Goal: Contribute content: Add original content to the website for others to see

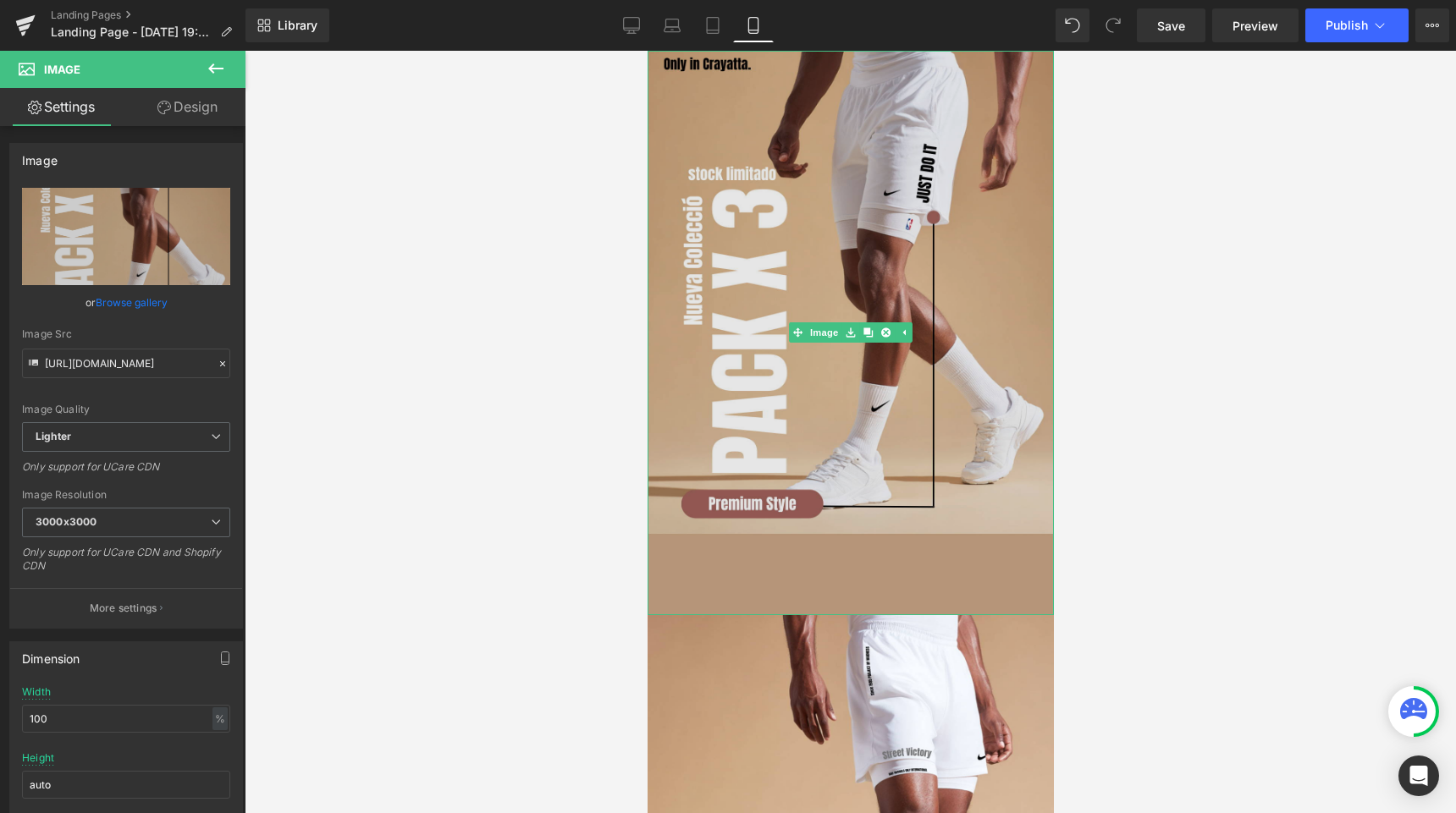
click at [740, 225] on img at bounding box center [850, 333] width 406 height 564
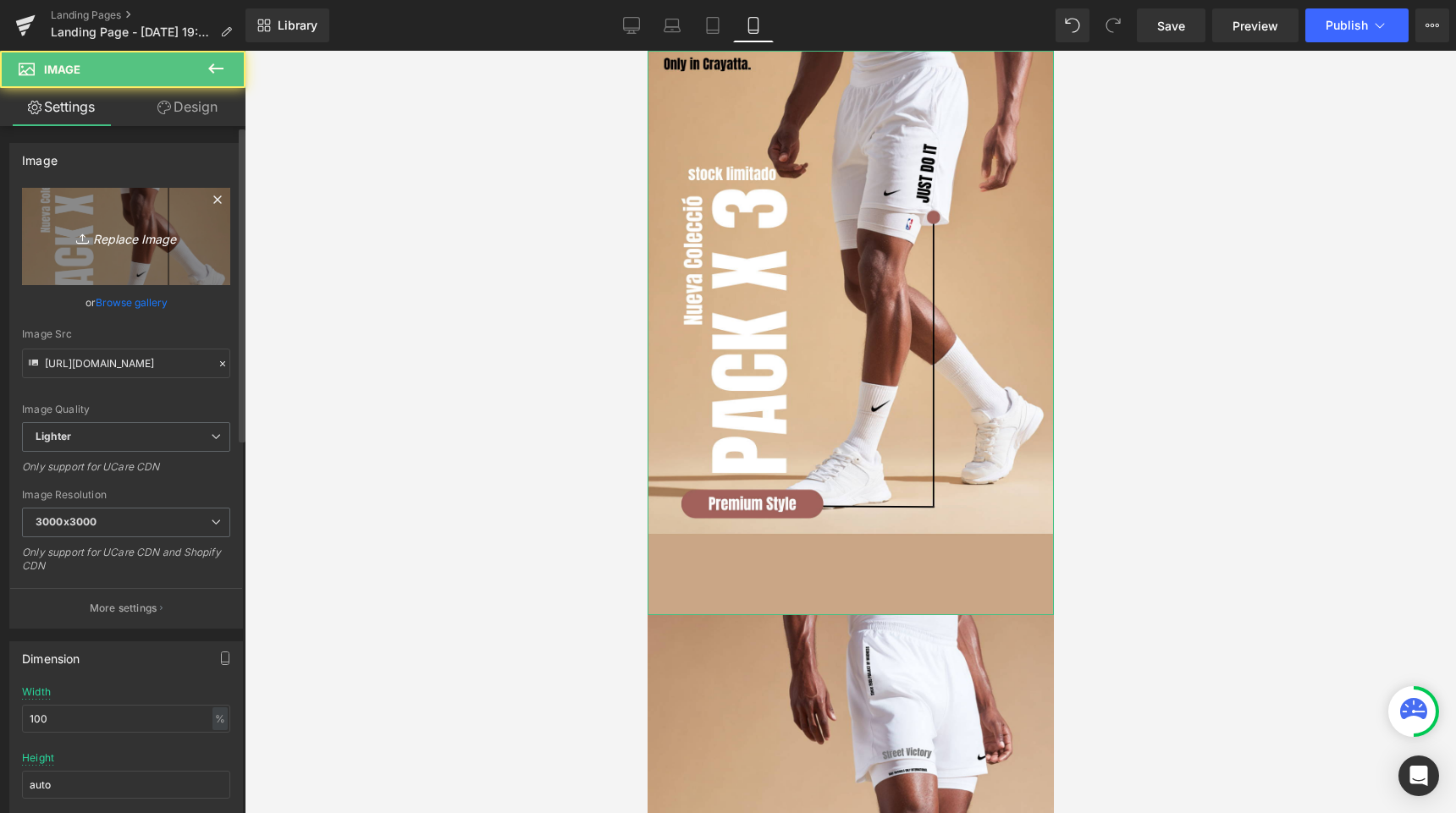
click at [153, 245] on icon "Replace Image" at bounding box center [126, 236] width 135 height 21
type input "C:\fakepath\Primera seccion gif lista.gif"
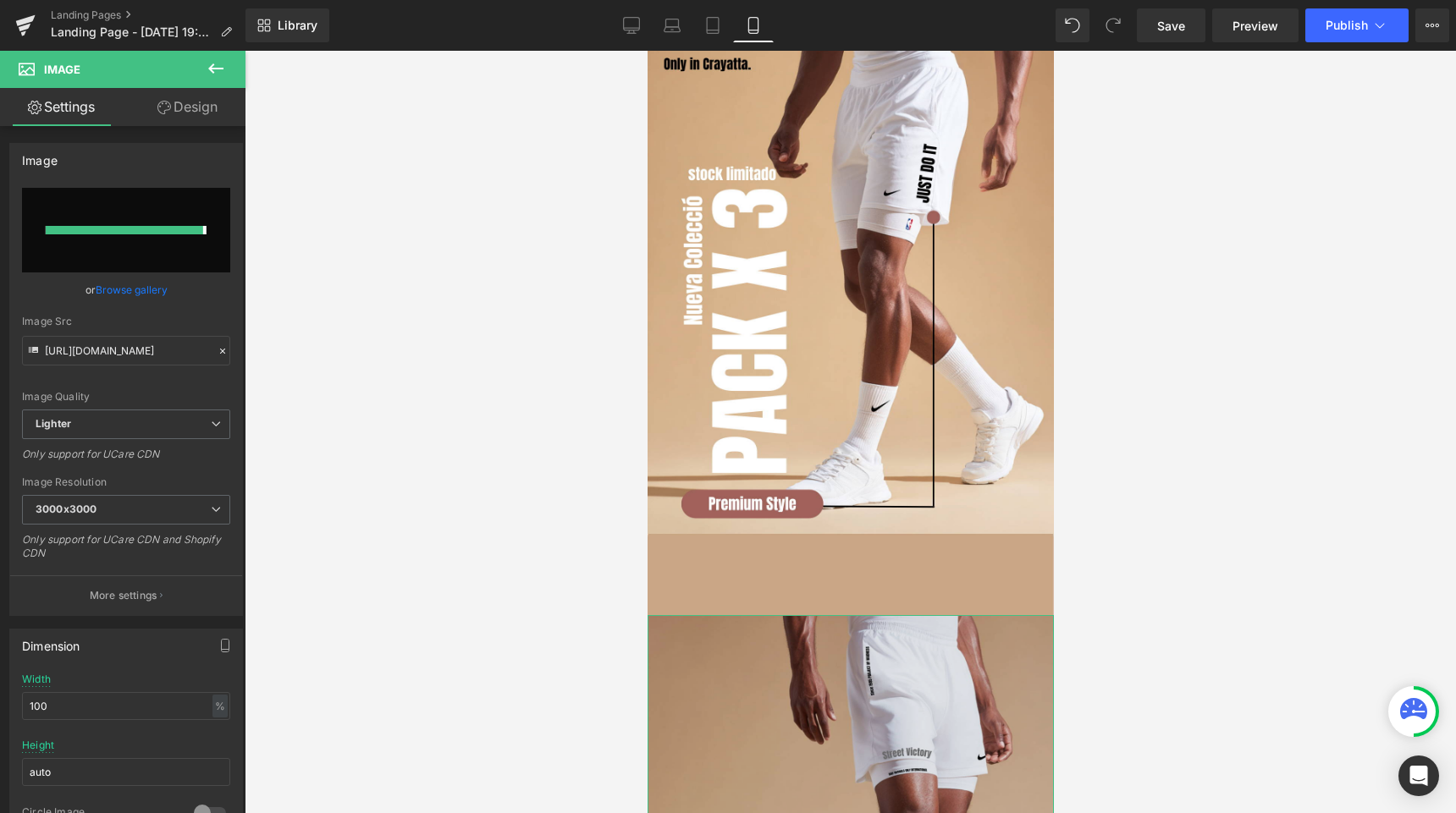
type input "[URL][DOMAIN_NAME]"
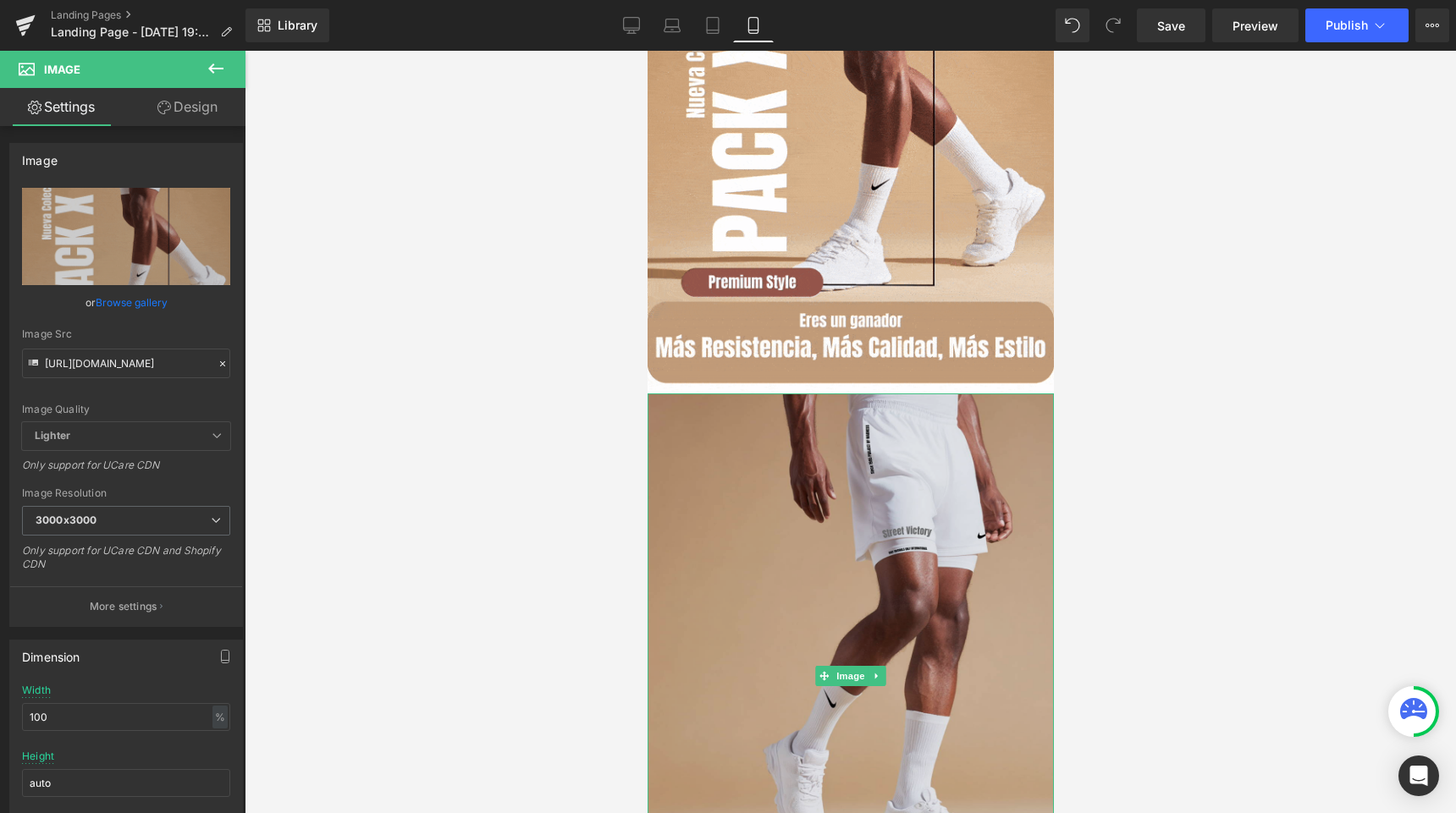
scroll to position [238, 0]
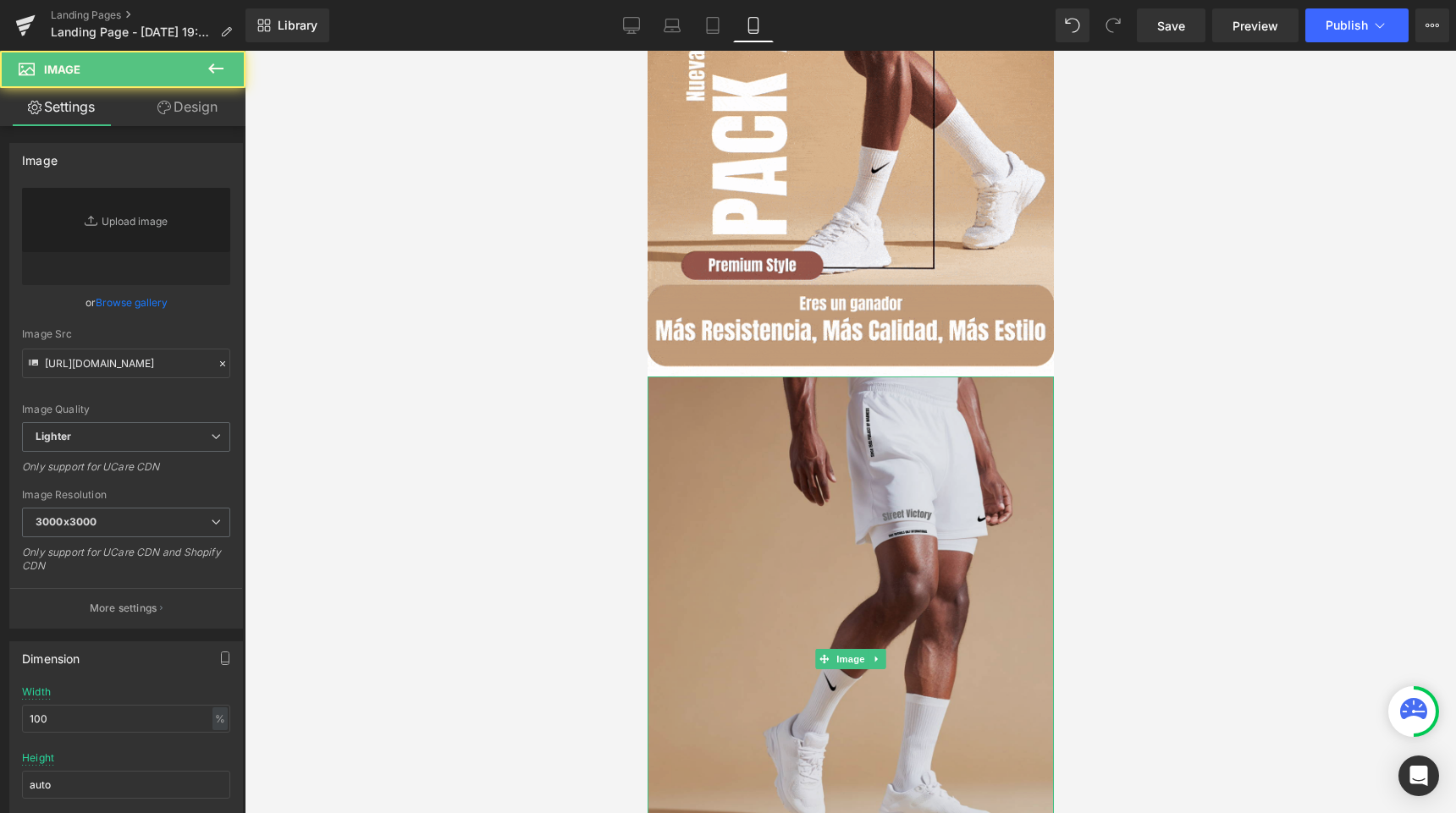
click at [895, 562] on img at bounding box center [850, 658] width 406 height 564
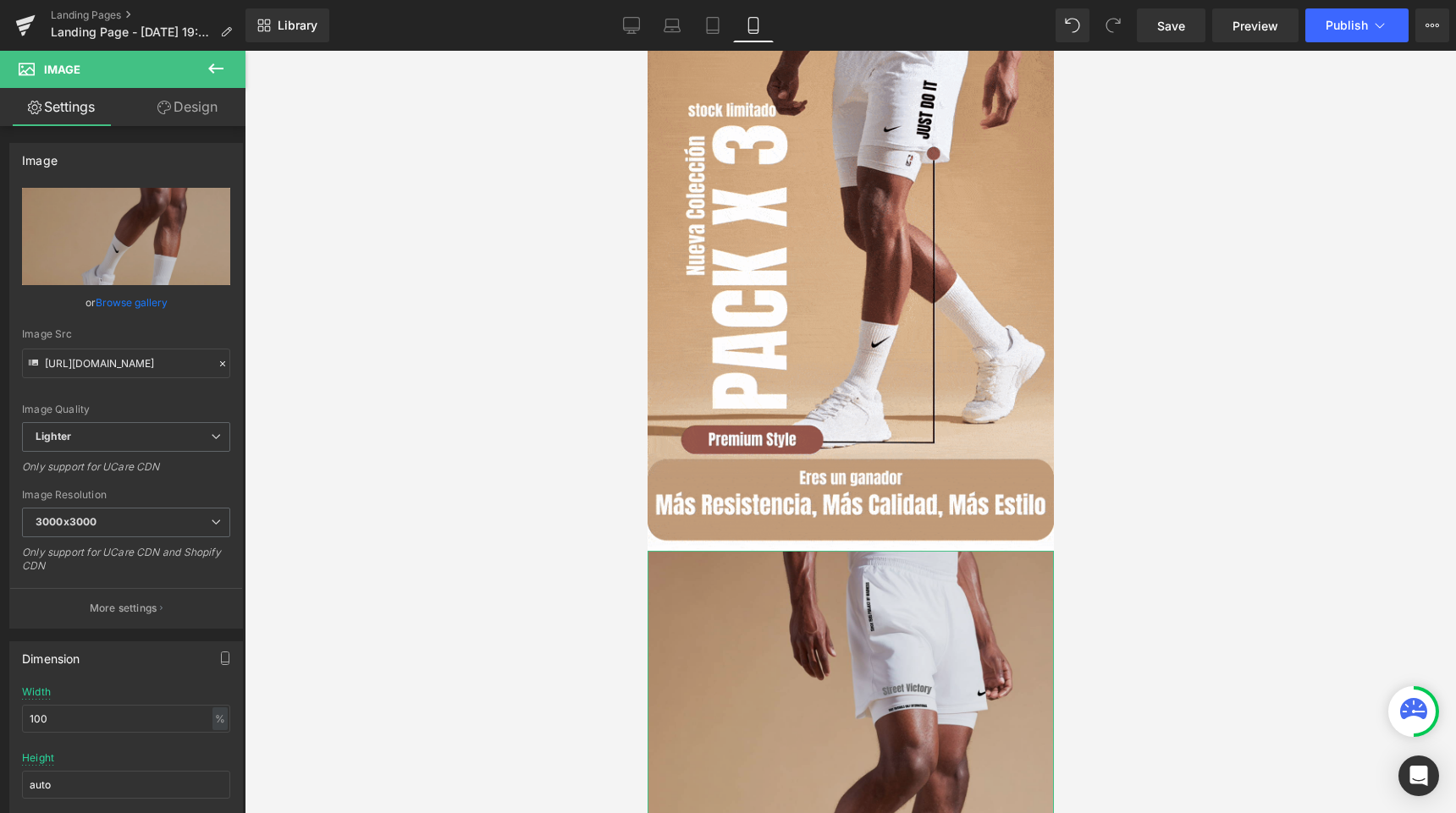
scroll to position [0, 0]
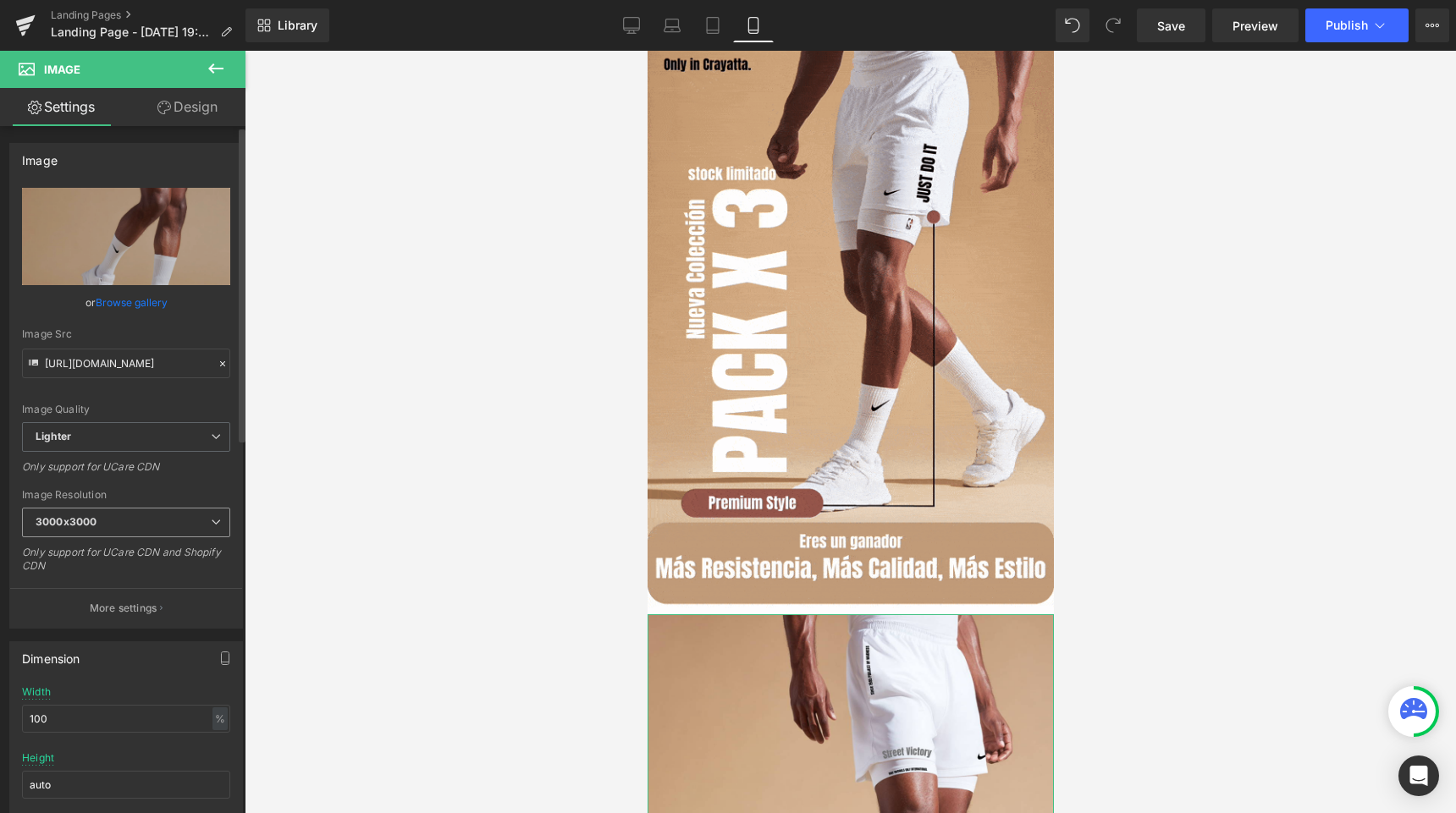
click at [77, 522] on b "3000x3000" at bounding box center [66, 522] width 61 height 13
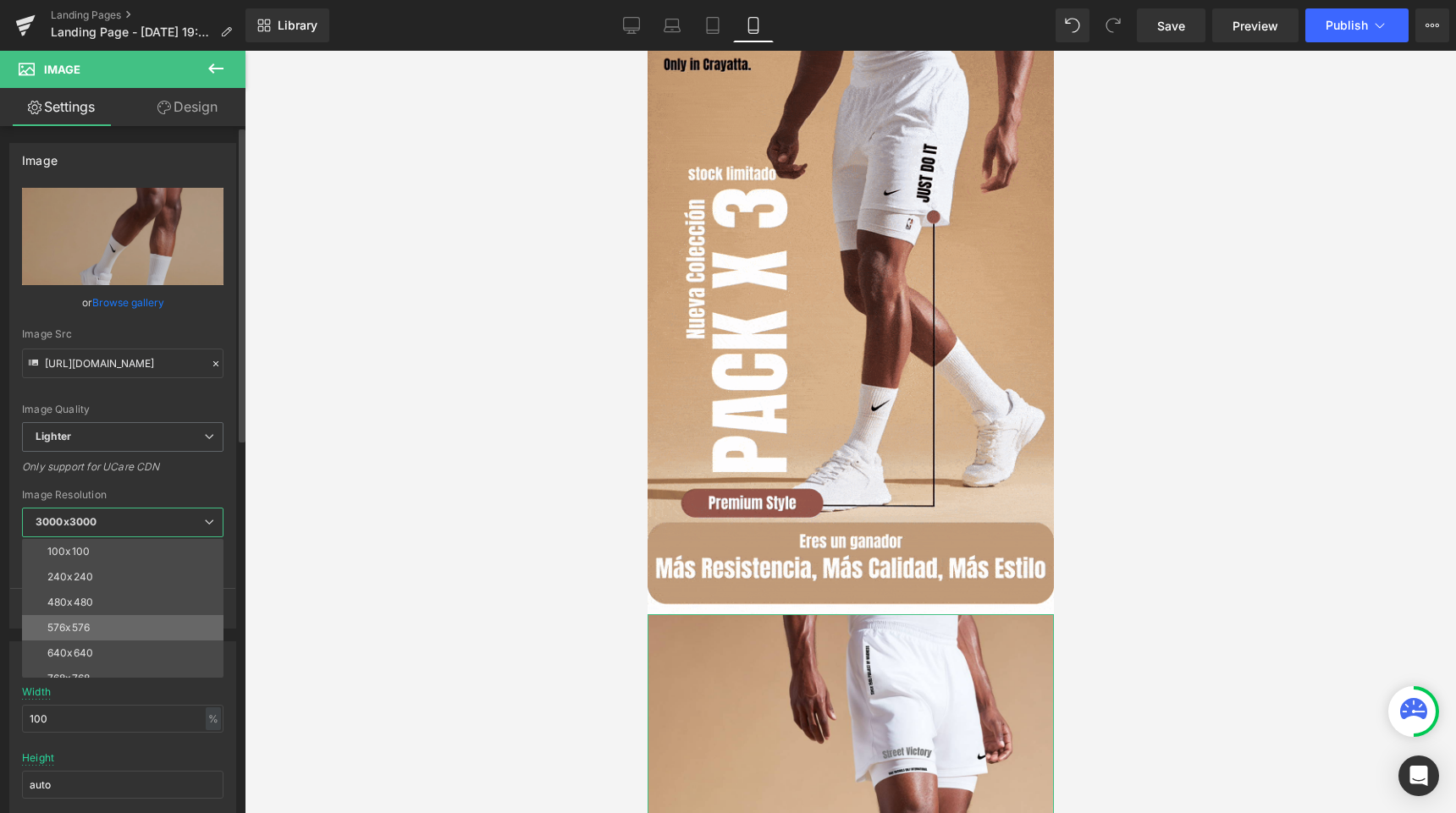
scroll to position [242, 0]
click at [123, 439] on span "Lighter" at bounding box center [123, 437] width 201 height 29
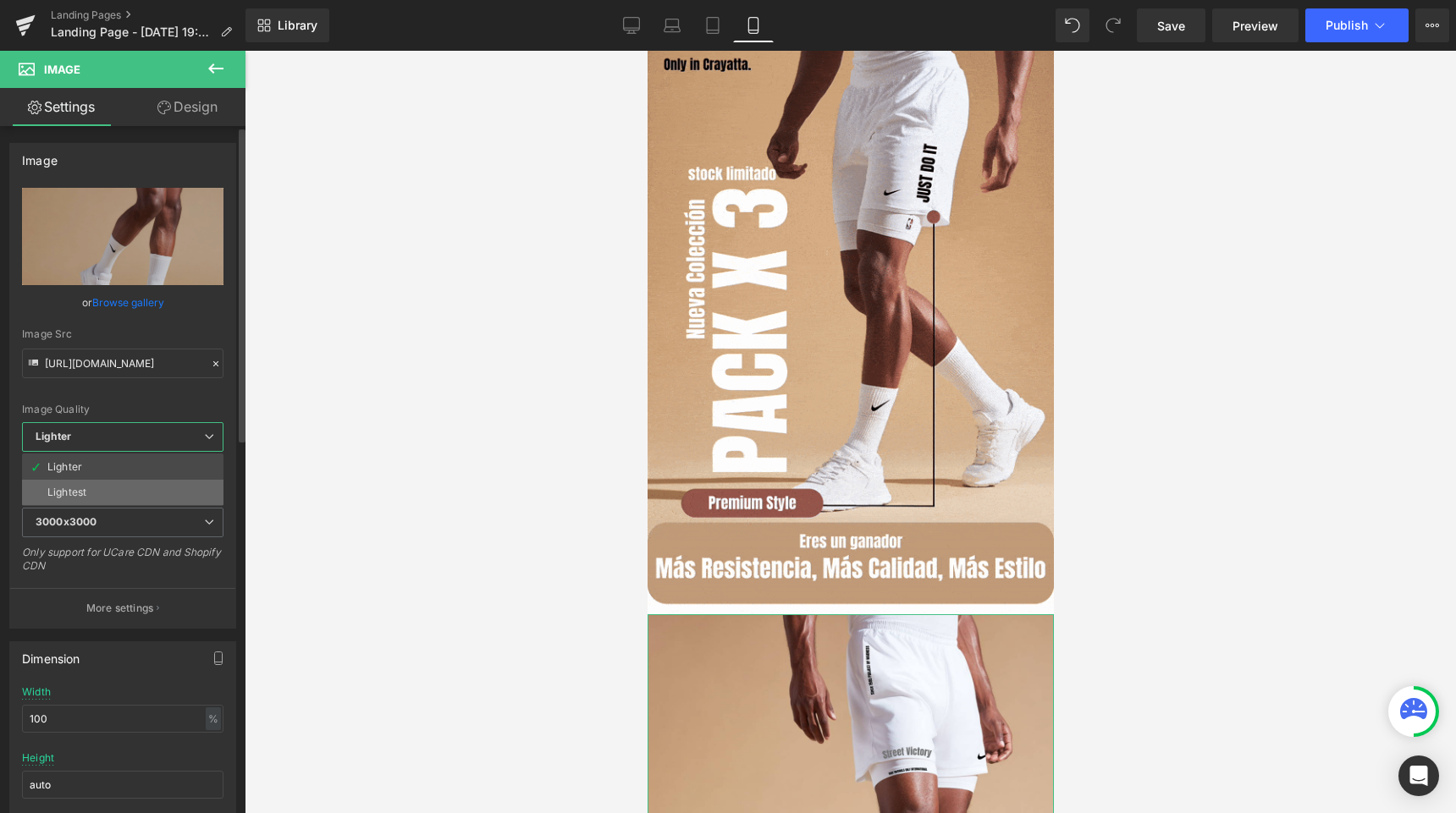
click at [88, 490] on li "Lightest" at bounding box center [123, 493] width 201 height 26
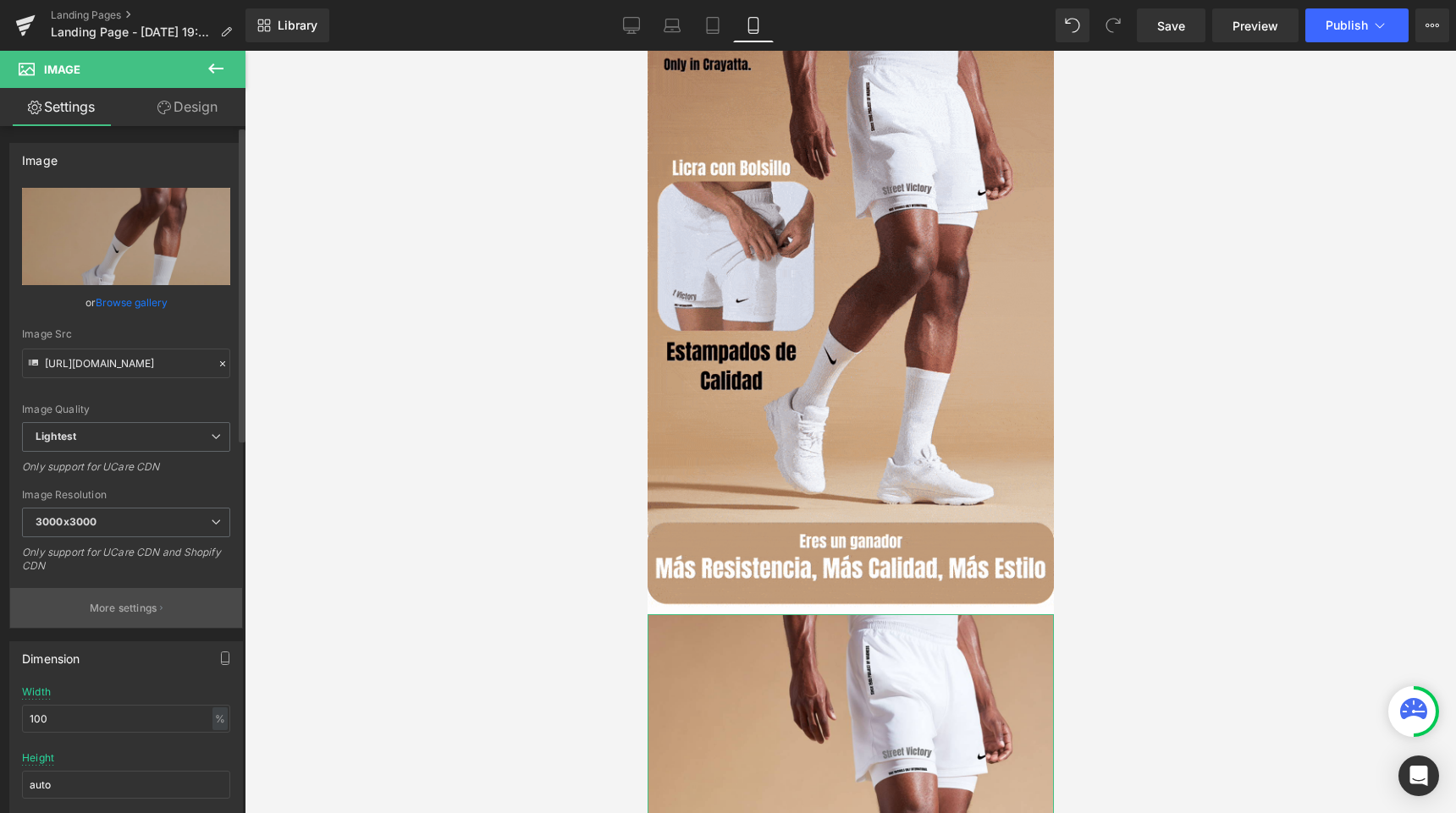
type input "https://ucarecdn.com/bed25a50-8fa2-44be-abbb-76aa790bf34e/-/format/auto/-/previ…"
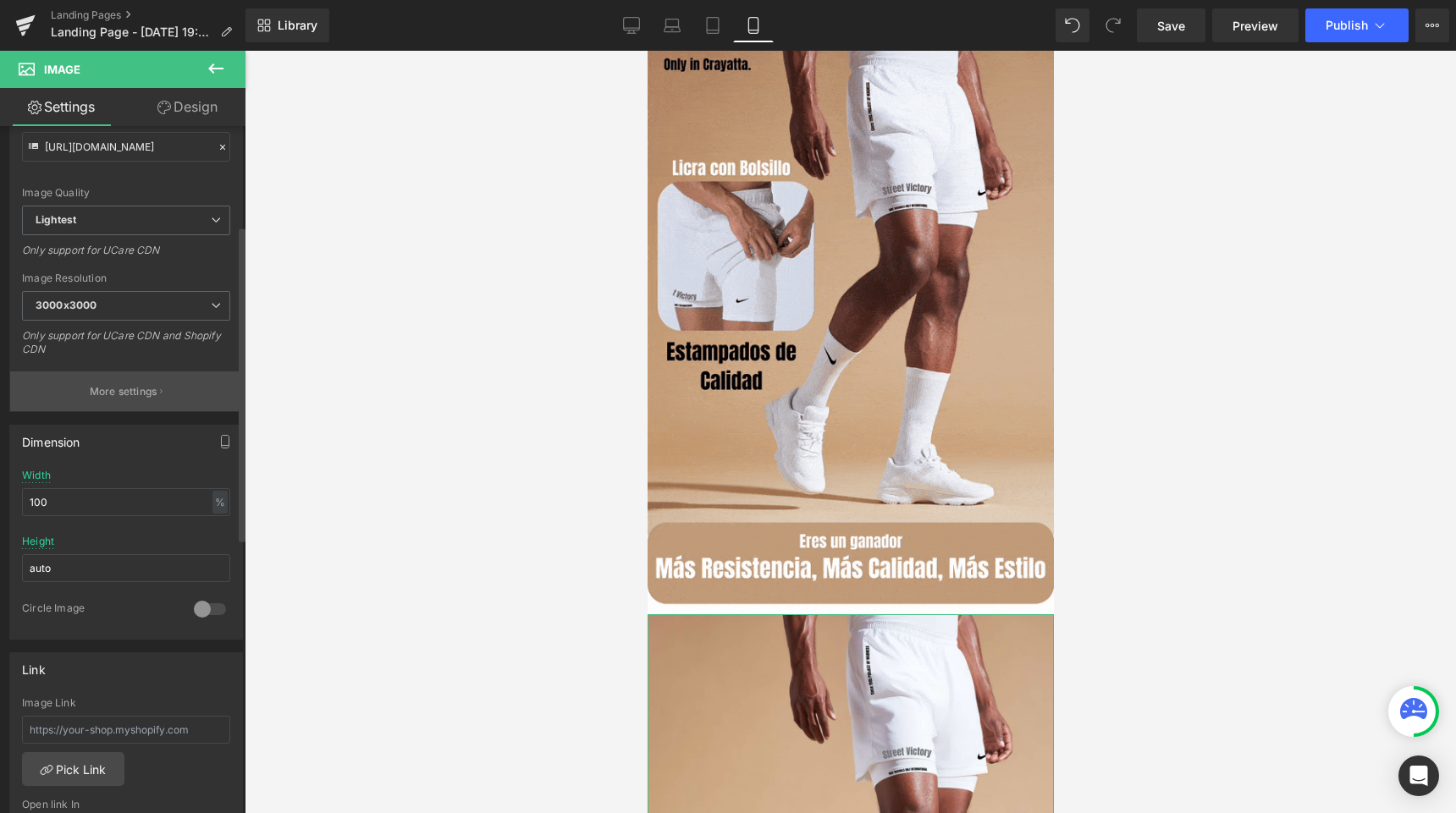
scroll to position [0, 0]
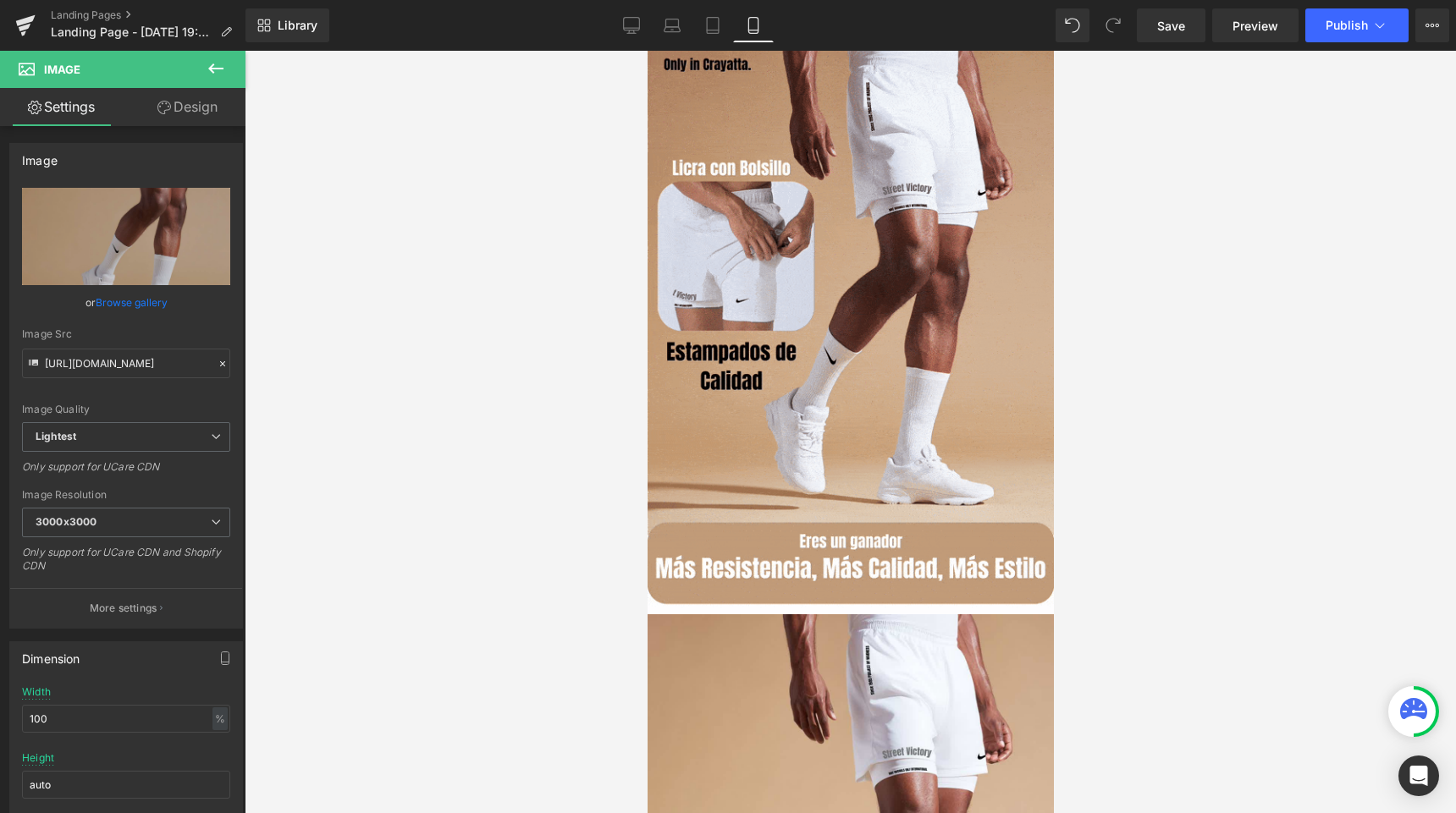
click at [213, 60] on icon at bounding box center [216, 69] width 20 height 20
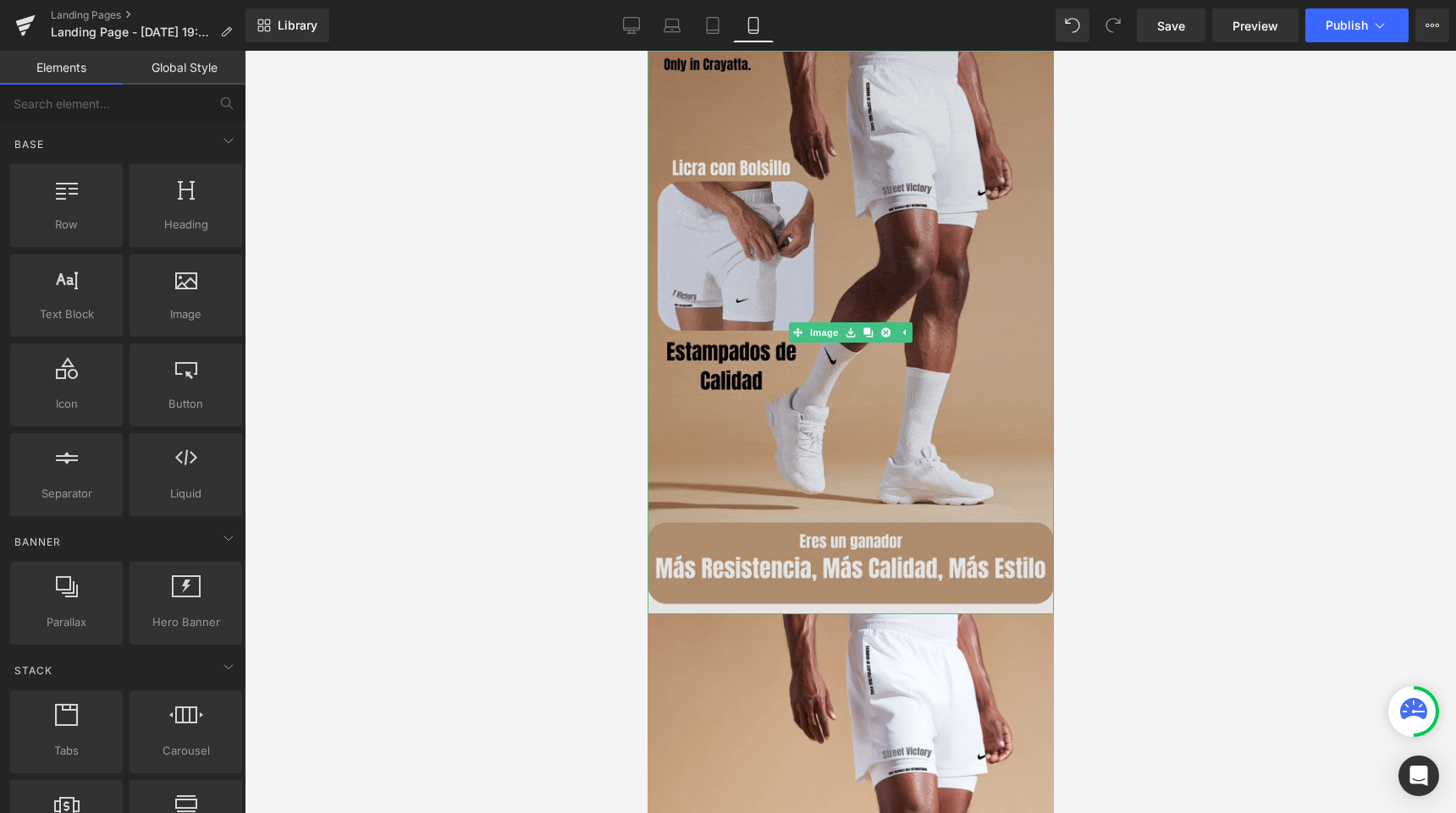
click at [799, 177] on img at bounding box center [850, 333] width 406 height 563
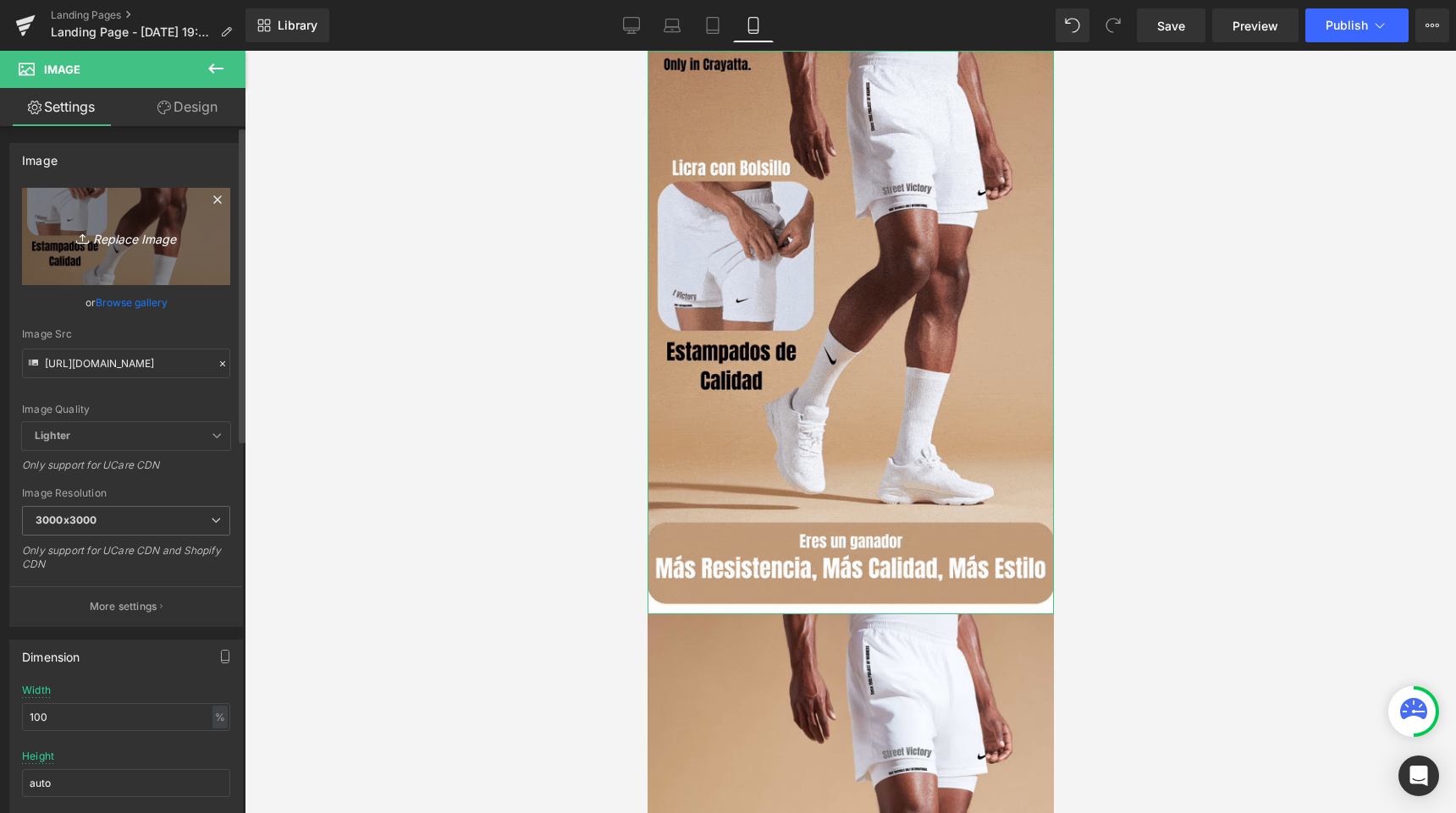
click at [108, 232] on icon "Replace Image" at bounding box center [126, 236] width 135 height 21
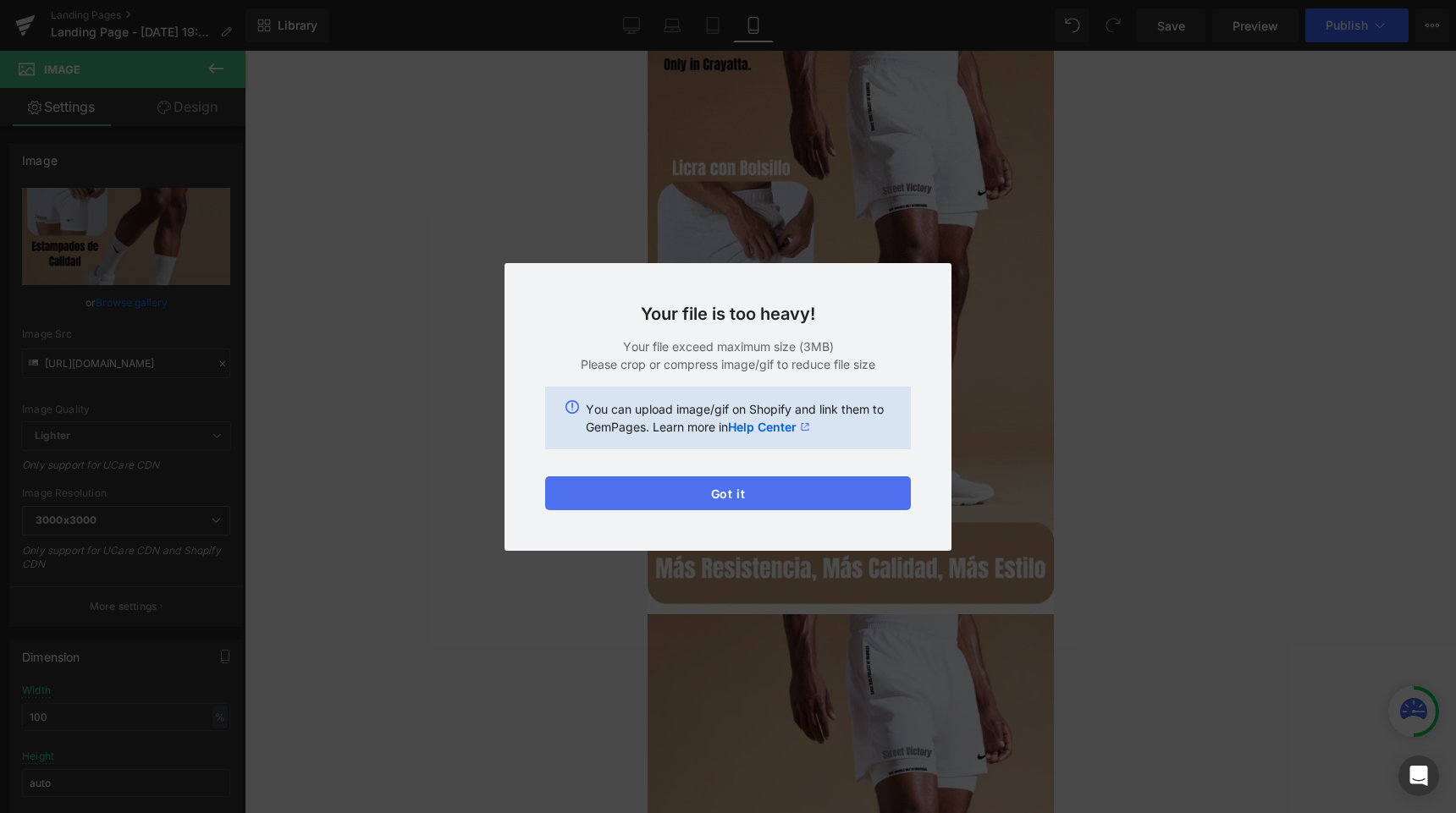
click at [754, 497] on button "Got it" at bounding box center [728, 493] width 366 height 34
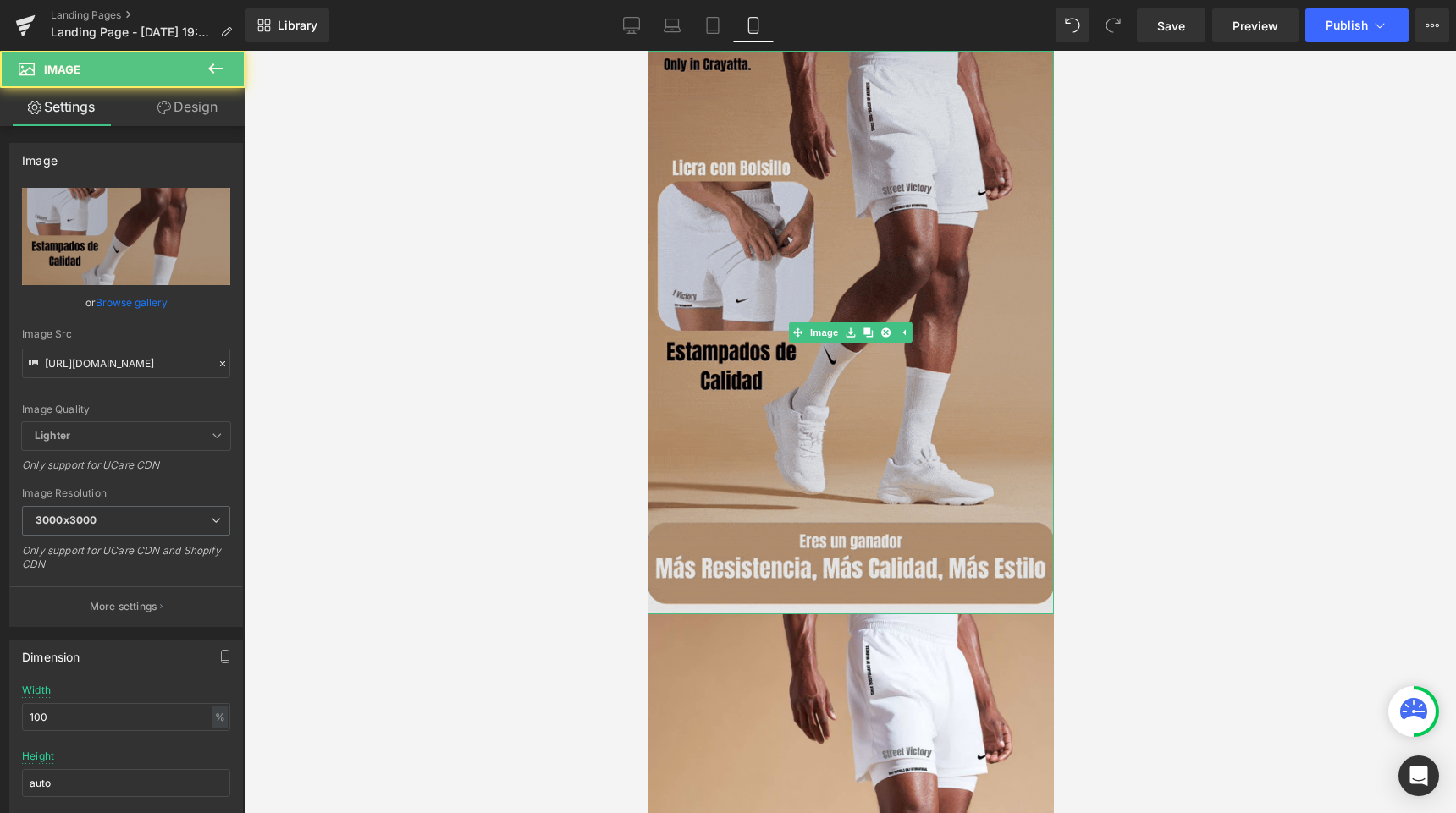
click at [703, 234] on img at bounding box center [850, 333] width 406 height 563
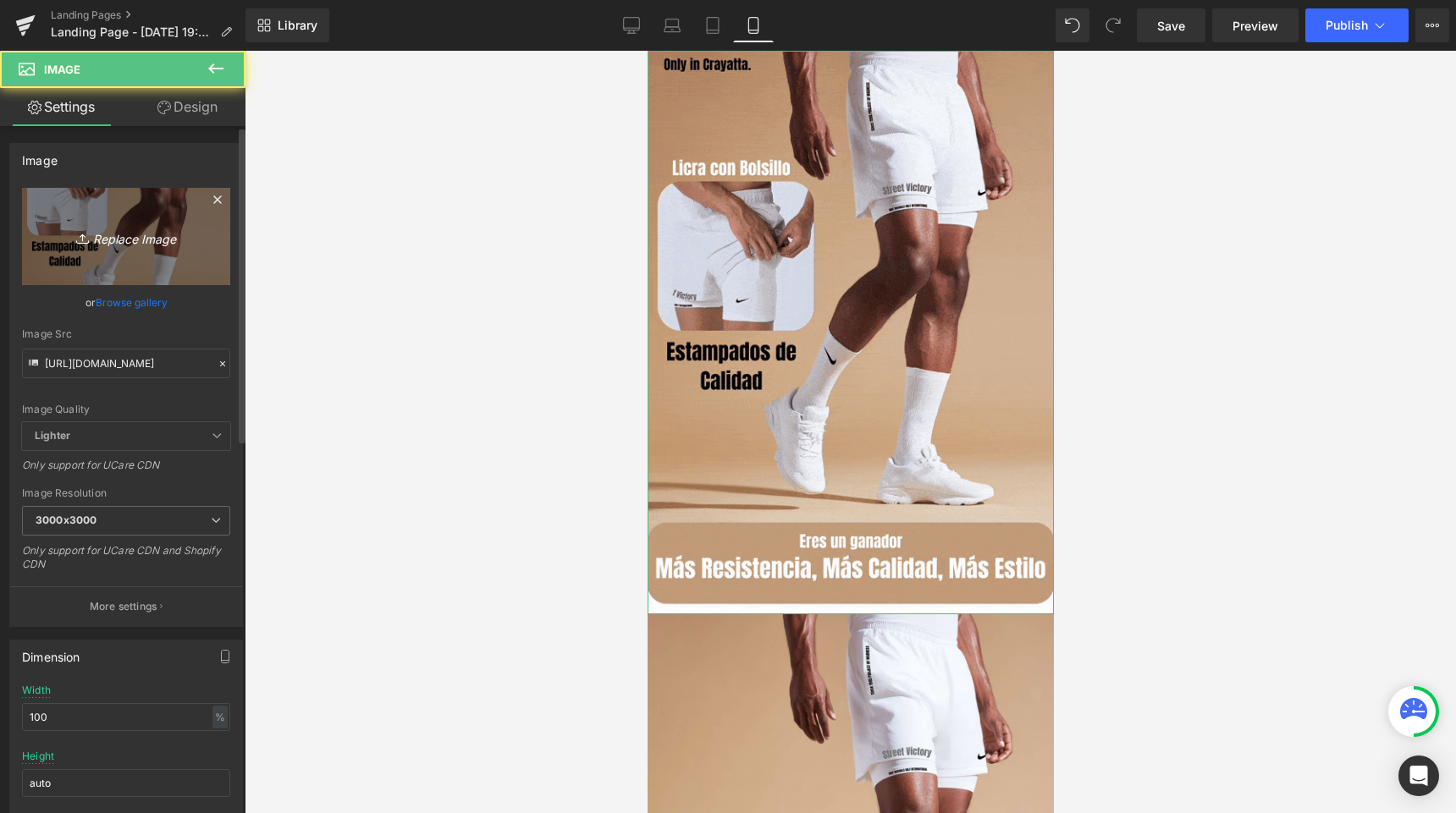
click at [69, 204] on link "Replace Image" at bounding box center [126, 236] width 209 height 97
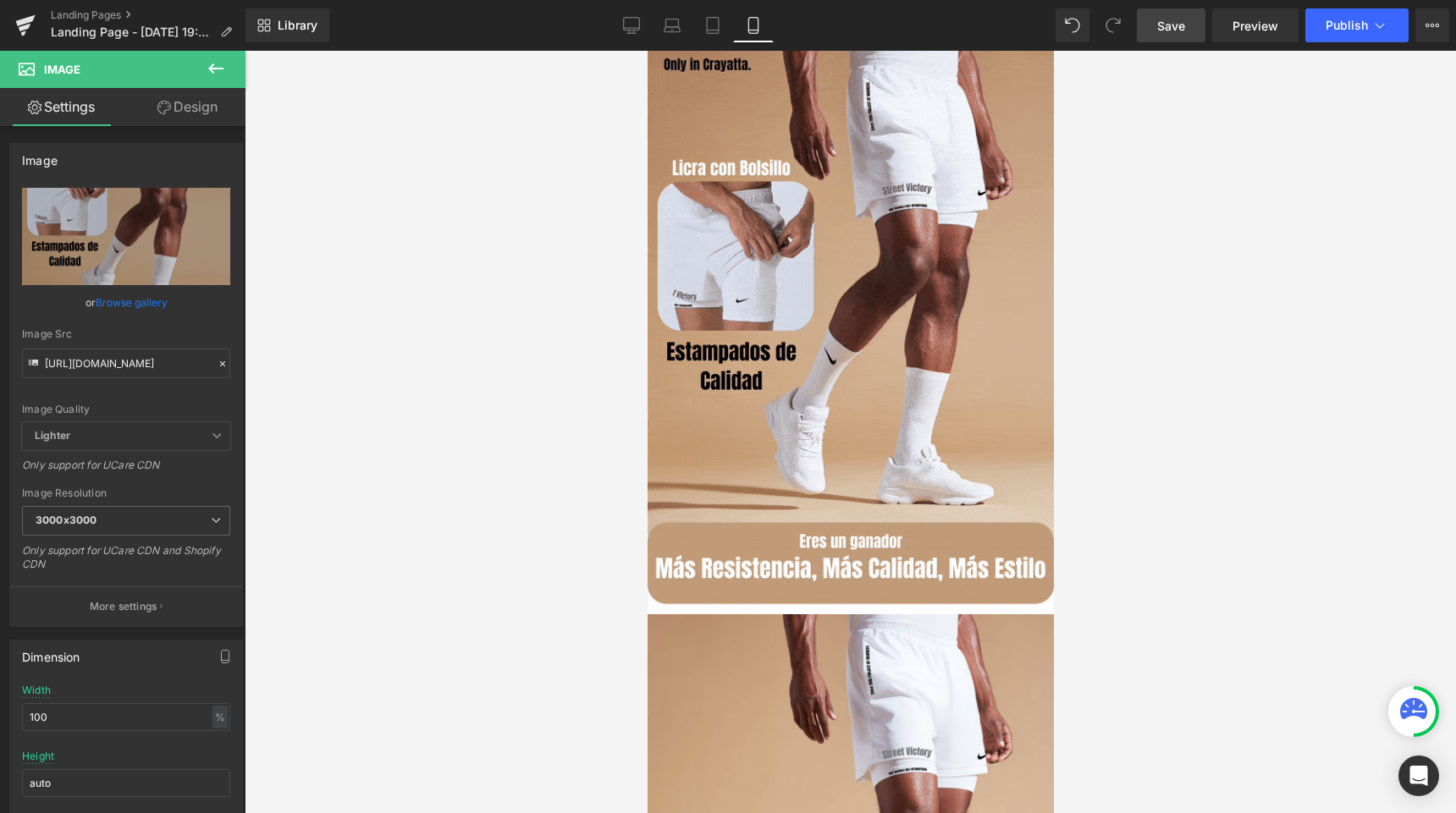
click at [1172, 19] on span "Save" at bounding box center [1171, 26] width 28 height 17
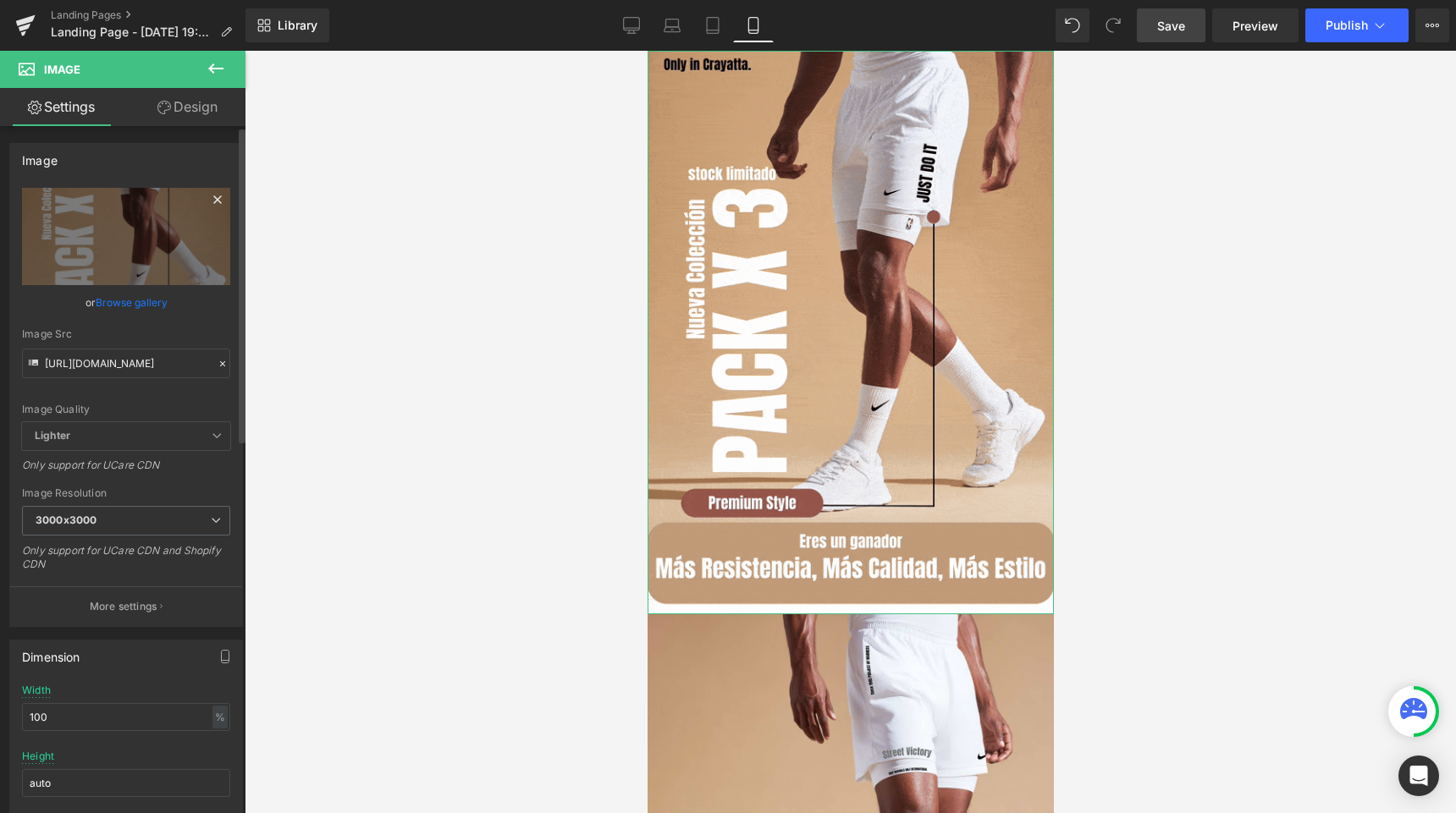
click at [211, 197] on icon at bounding box center [218, 199] width 20 height 20
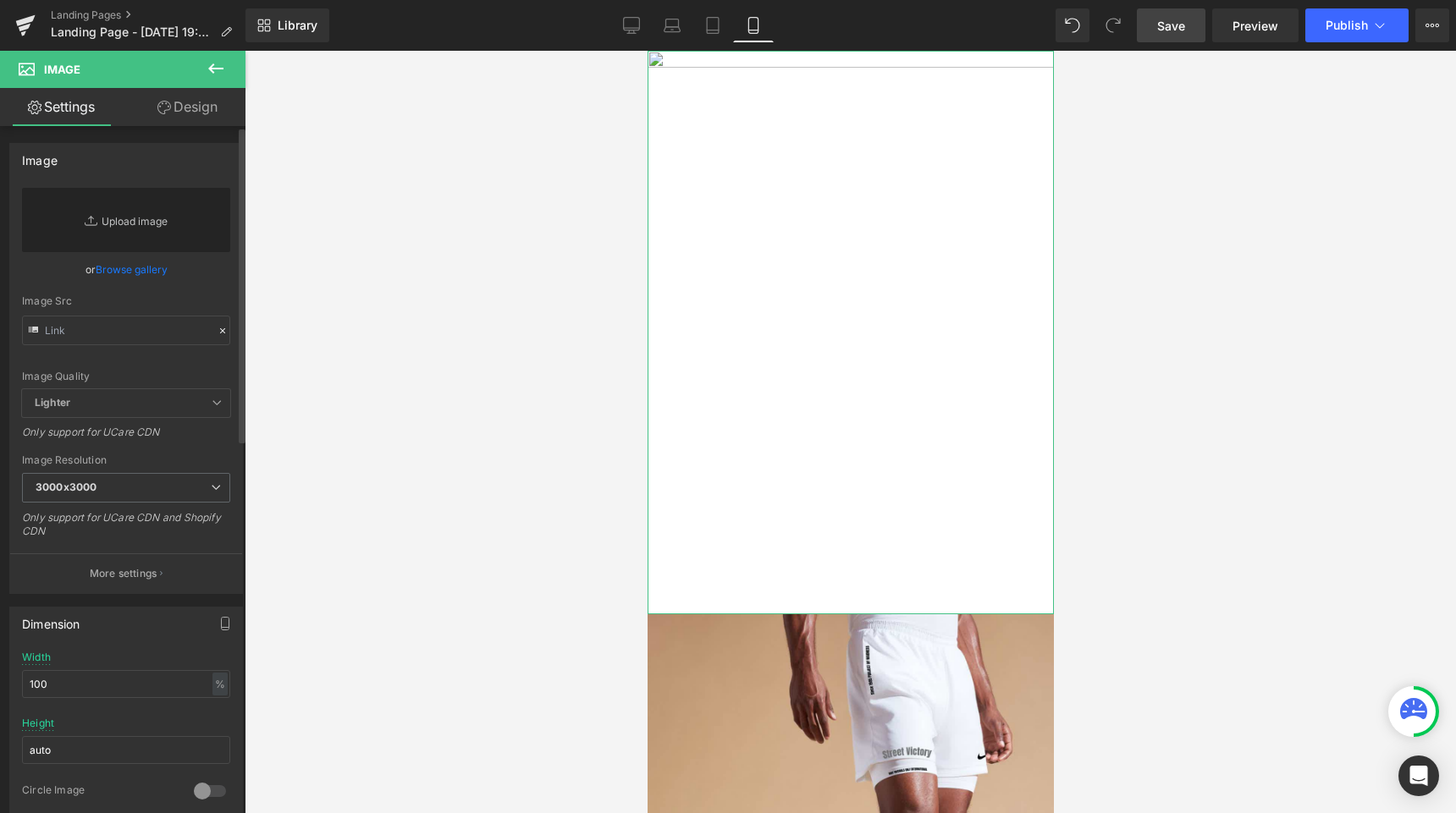
click at [153, 222] on link "Replace Image" at bounding box center [126, 219] width 209 height 64
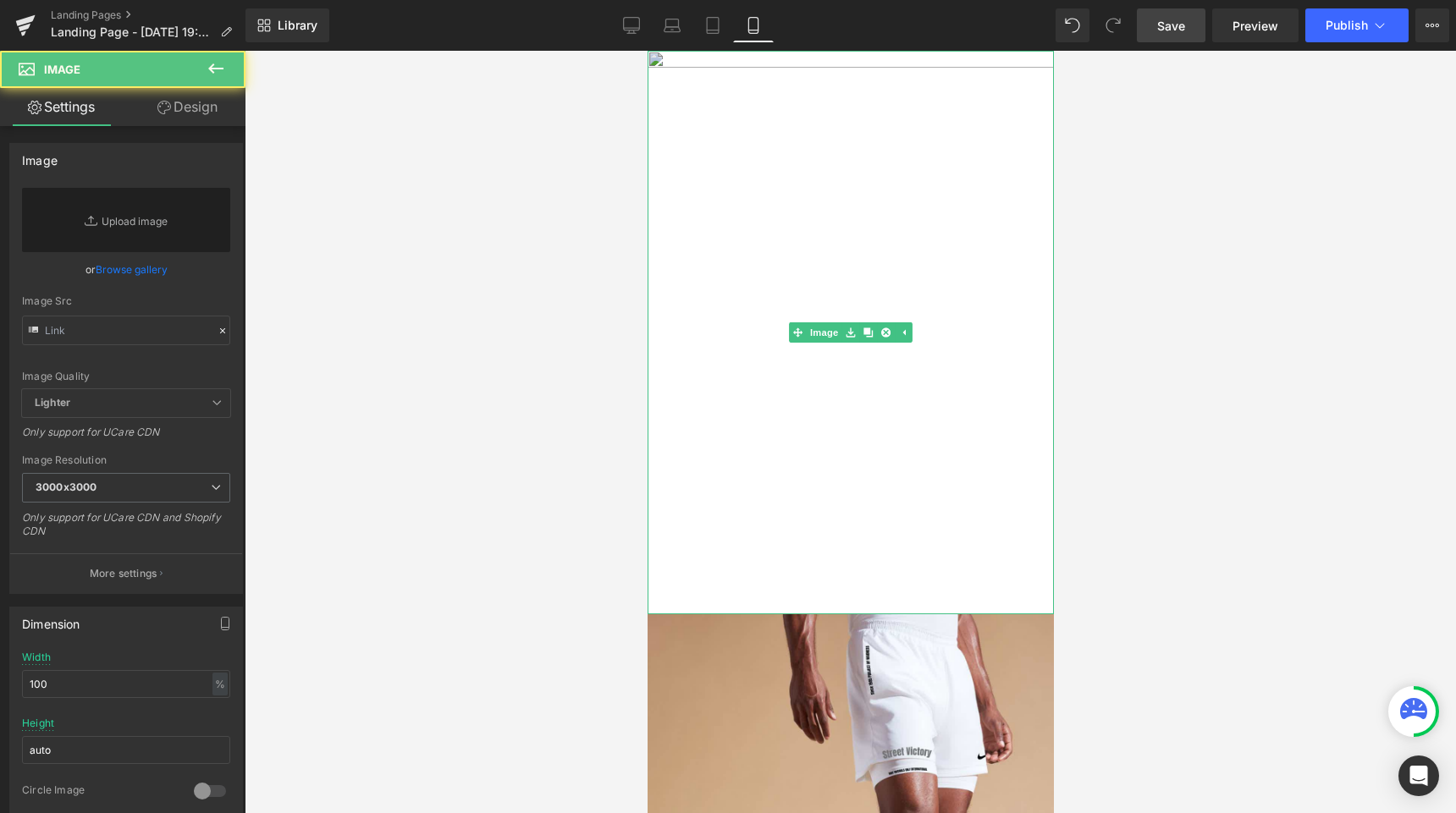
click at [777, 218] on img at bounding box center [850, 333] width 406 height 563
click at [885, 336] on icon at bounding box center [884, 333] width 9 height 9
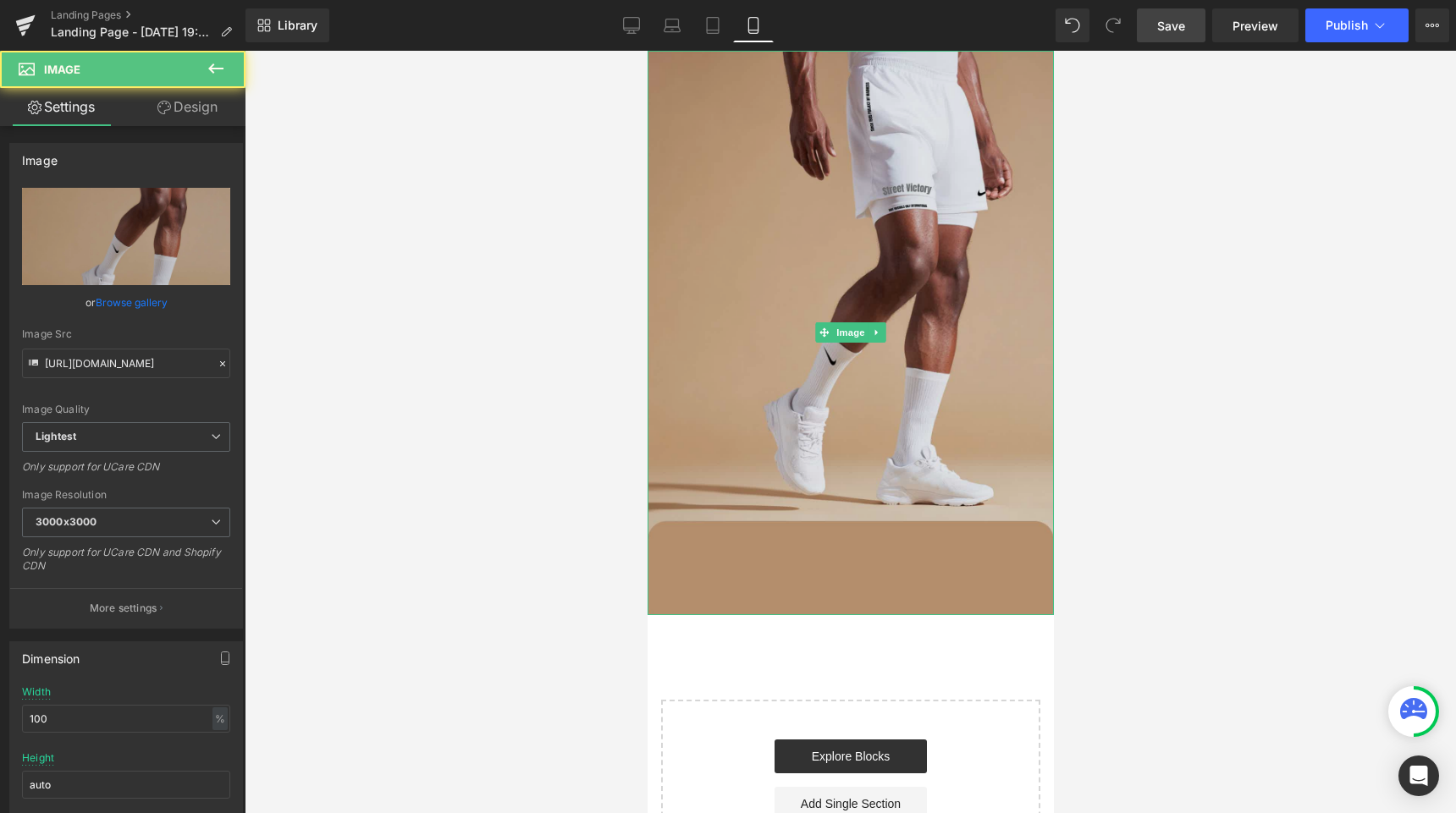
click at [808, 229] on img at bounding box center [850, 333] width 406 height 564
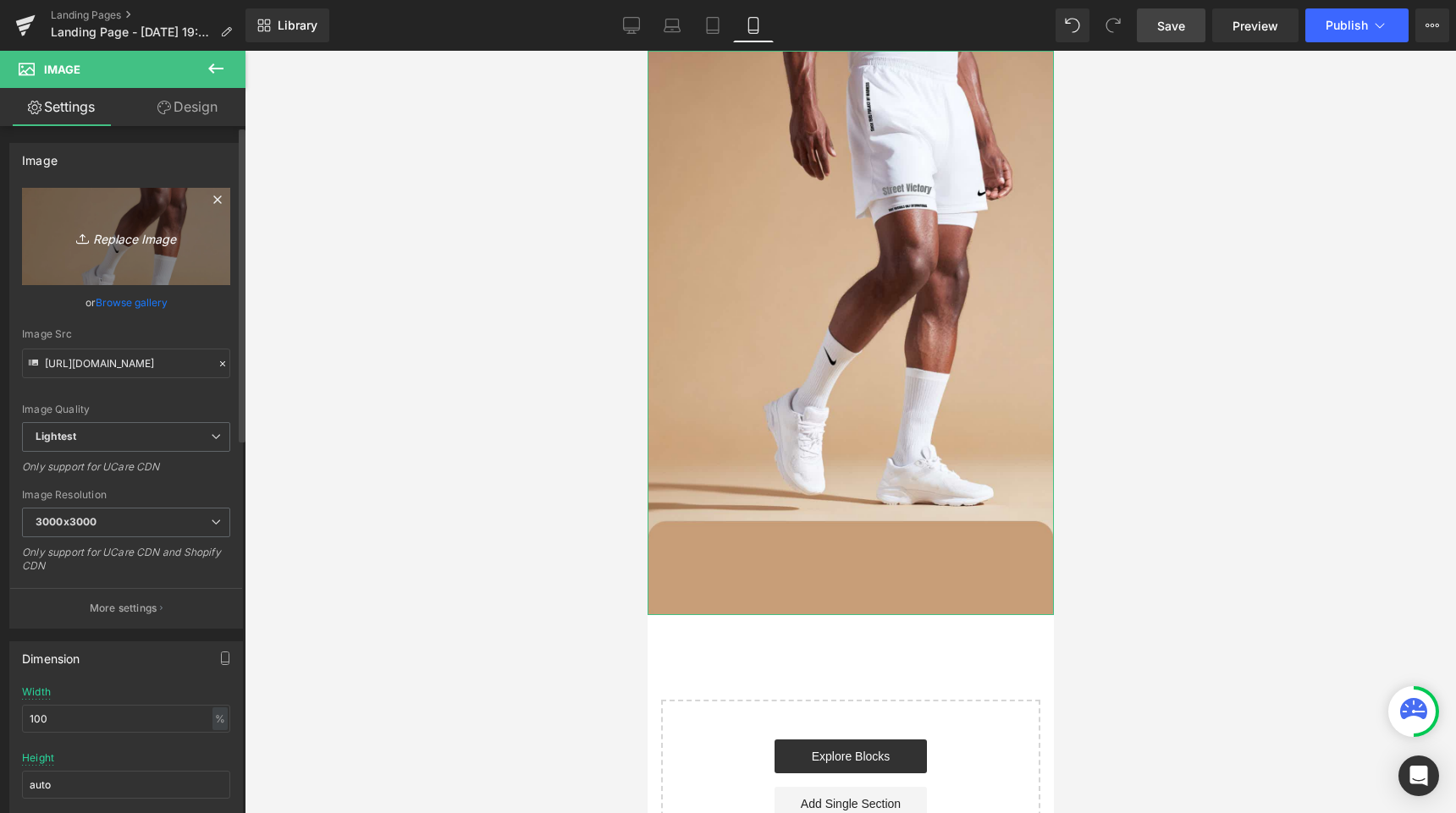
click at [153, 229] on icon "Replace Image" at bounding box center [126, 236] width 135 height 21
type input "C:\fakepath\Primera seccion gif lista.gif"
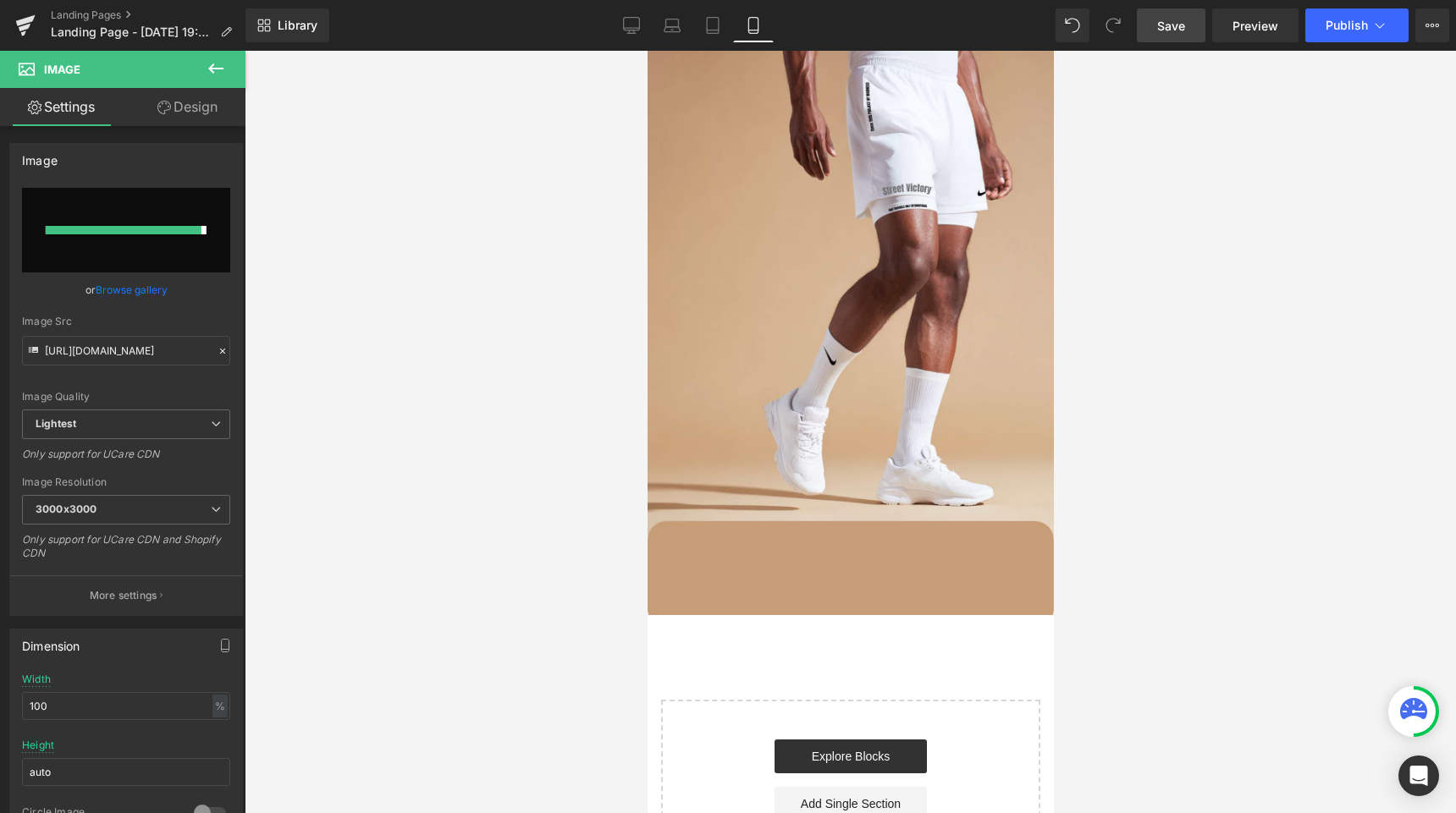
type input "https://ucarecdn.com/2d4c0a41-8577-4a0e-b80b-8851e5f79b6f/Primera%20seccion%20g…"
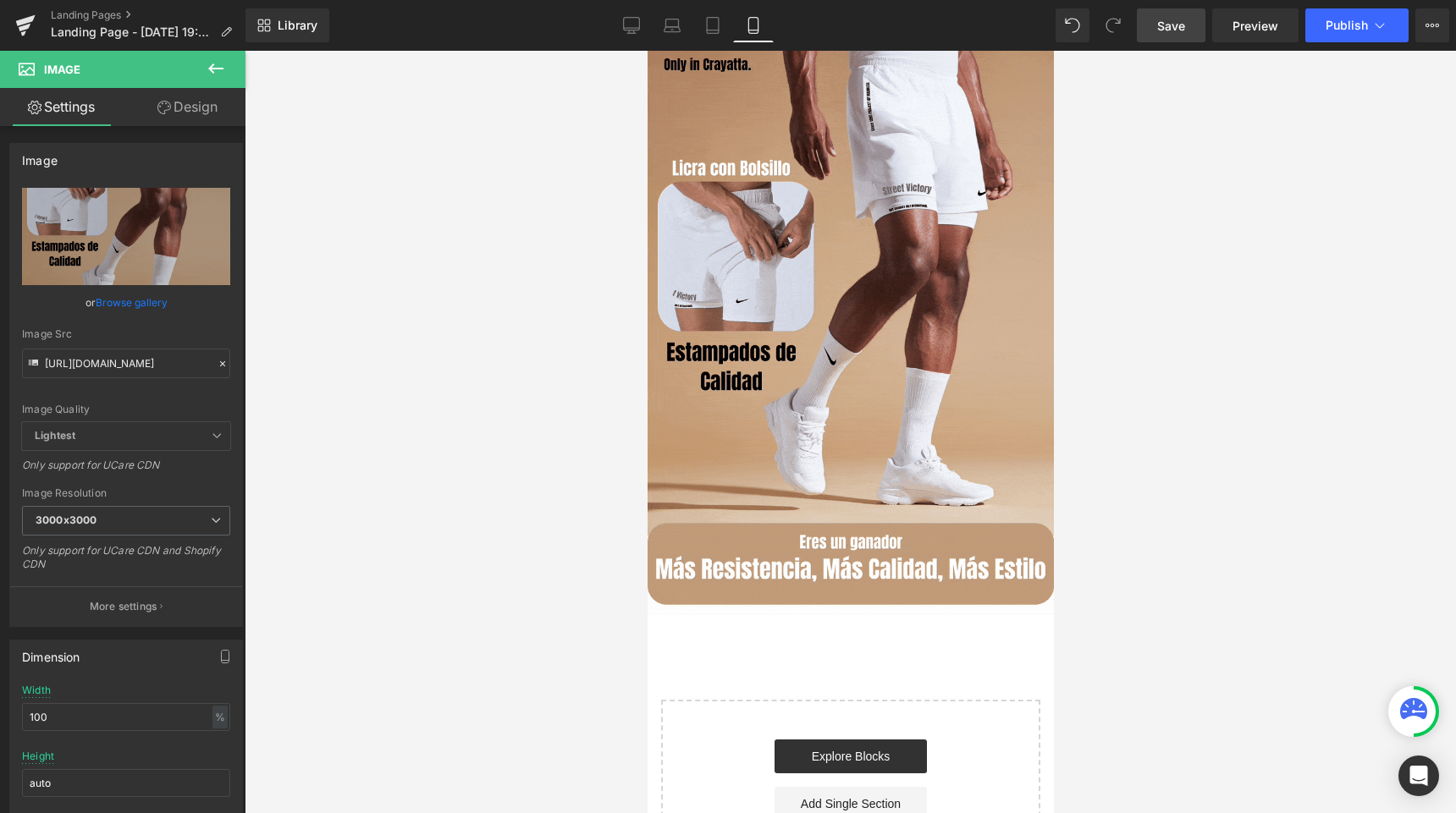
click at [1283, 572] on div at bounding box center [850, 433] width 1211 height 763
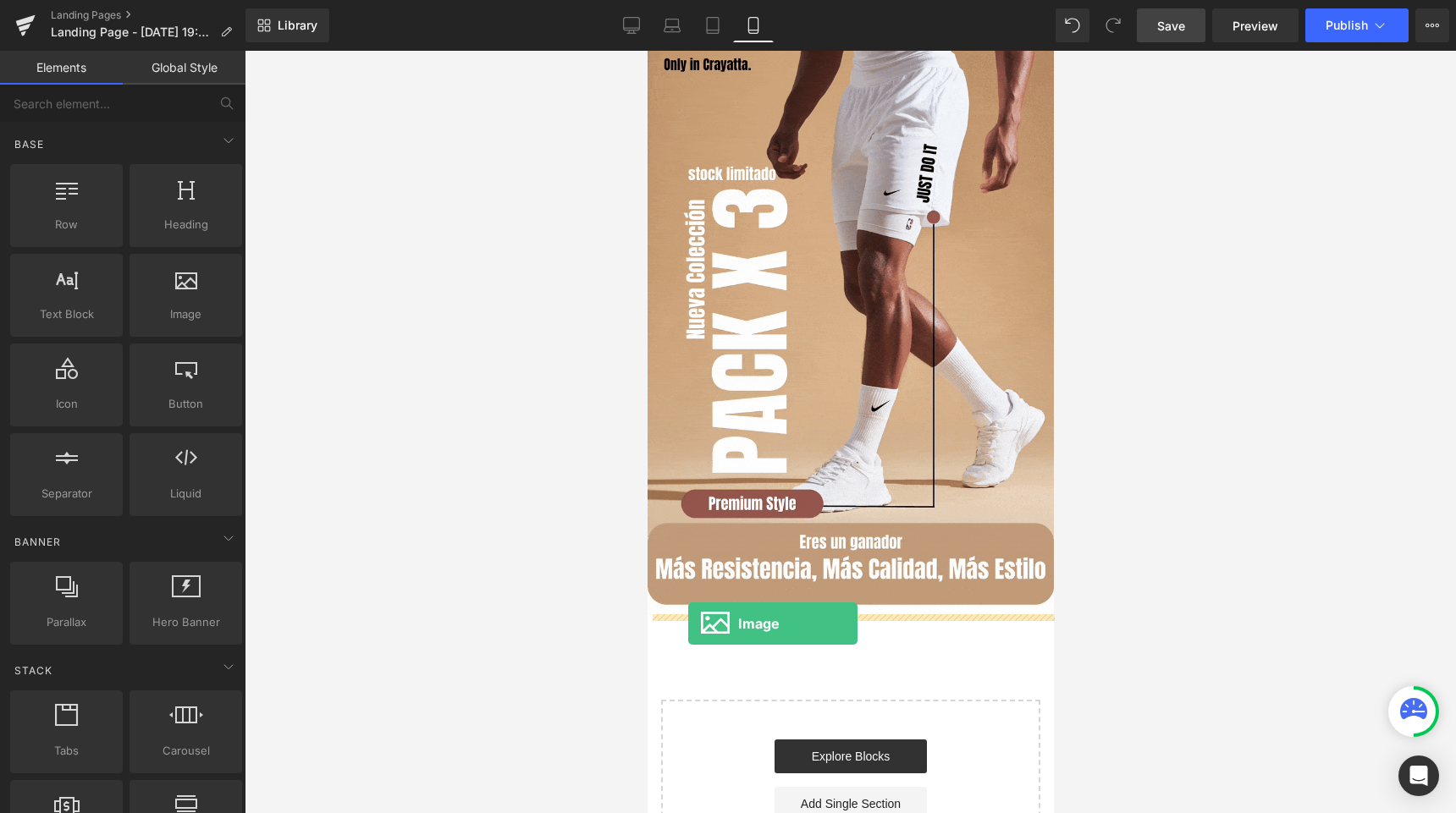
drag, startPoint x: 819, startPoint y: 355, endPoint x: 687, endPoint y: 624, distance: 299.6
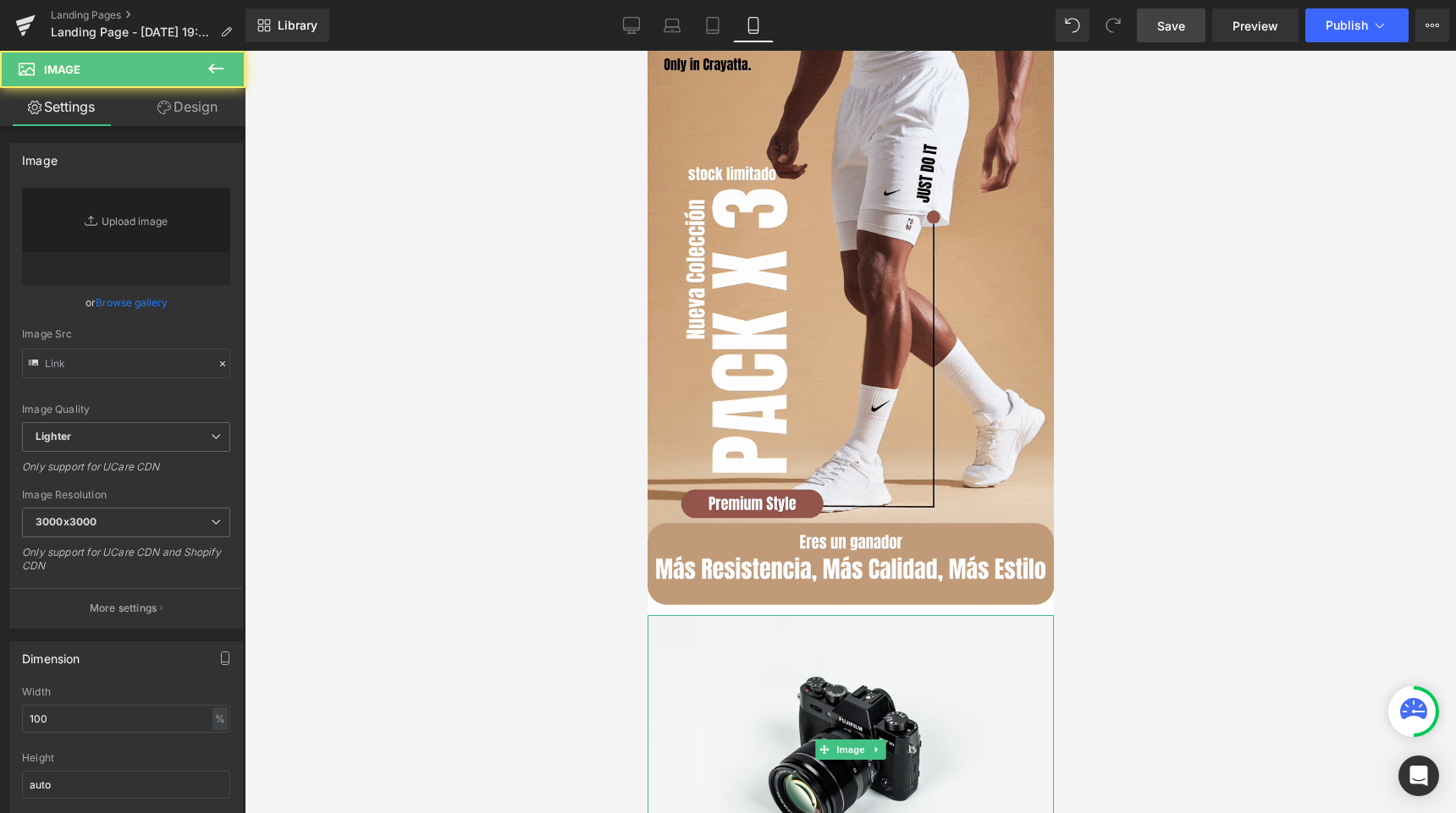
type input "//d1um8515vdn9kb.cloudfront.net/images/parallax.jpg"
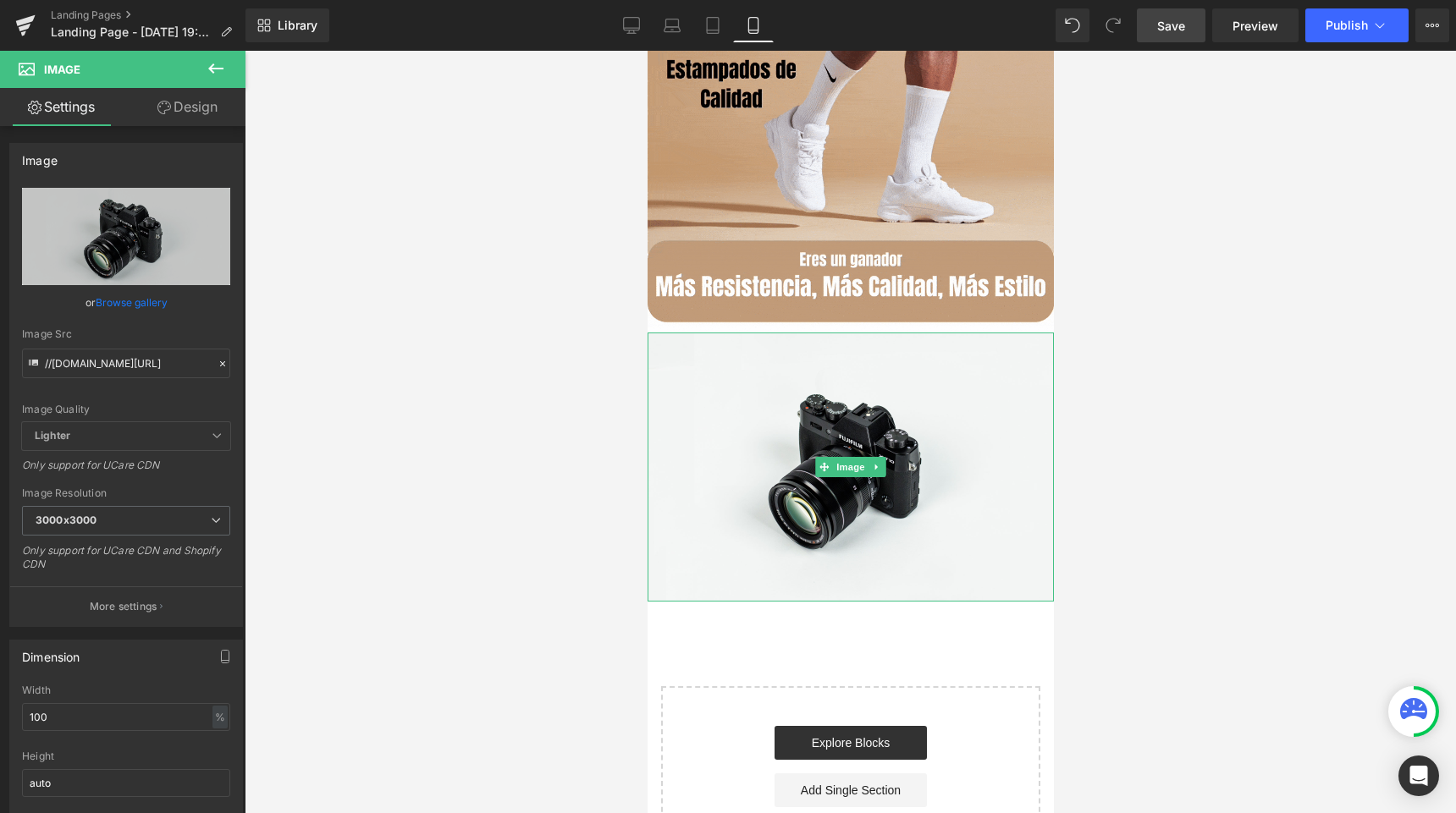
scroll to position [367, 0]
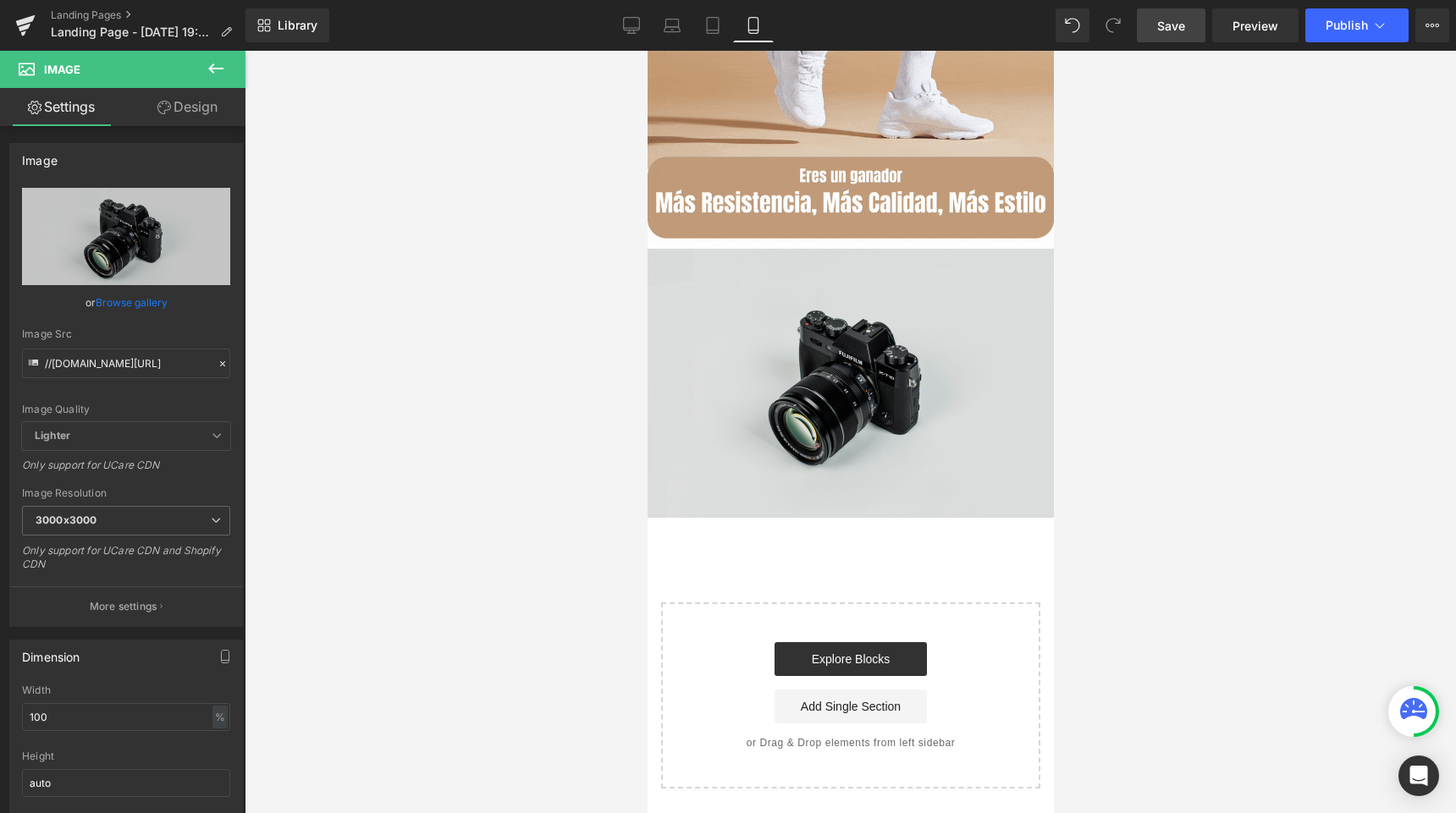
click at [749, 463] on img at bounding box center [850, 383] width 406 height 269
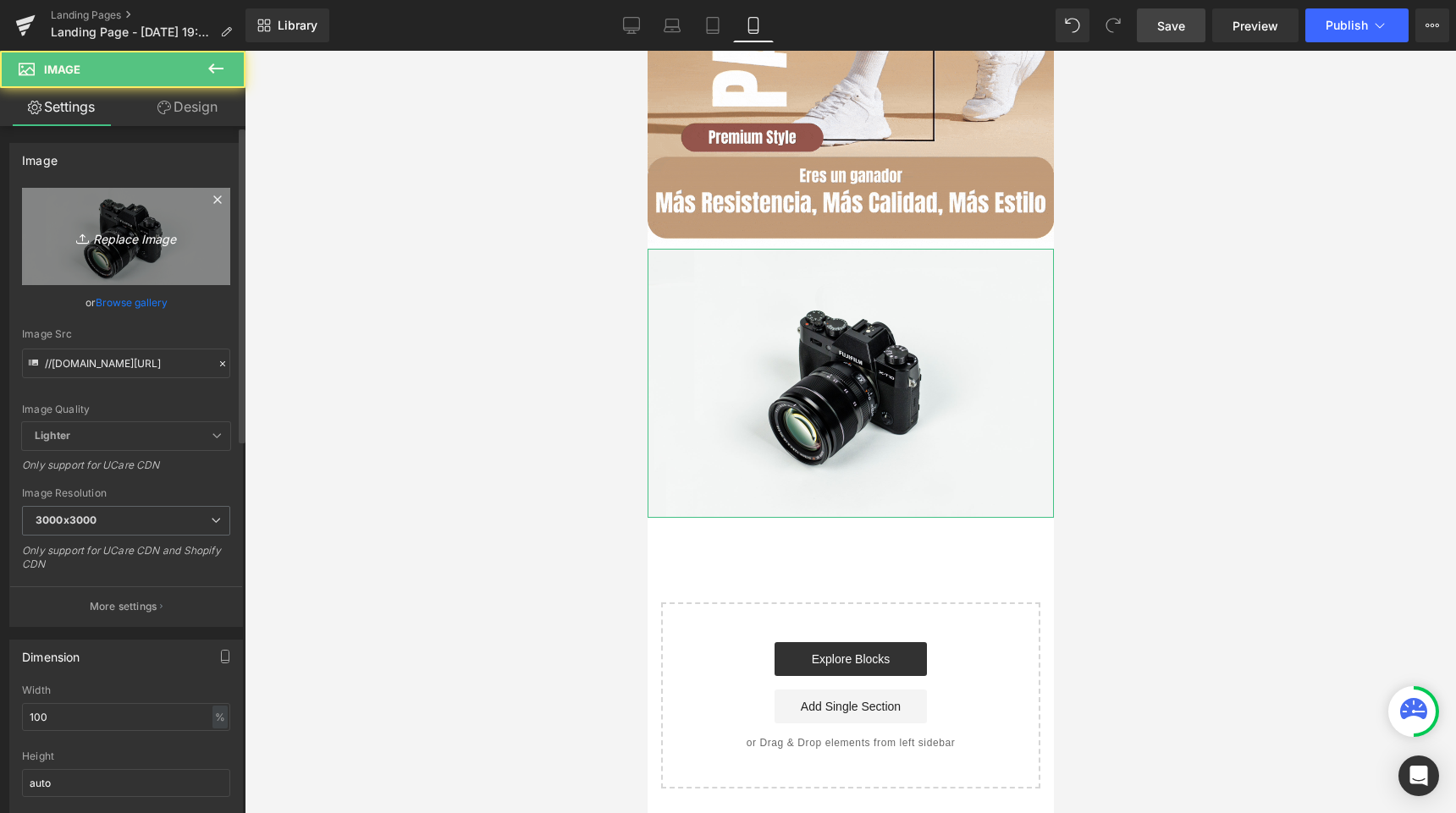
click at [128, 213] on link "Replace Image" at bounding box center [126, 236] width 209 height 97
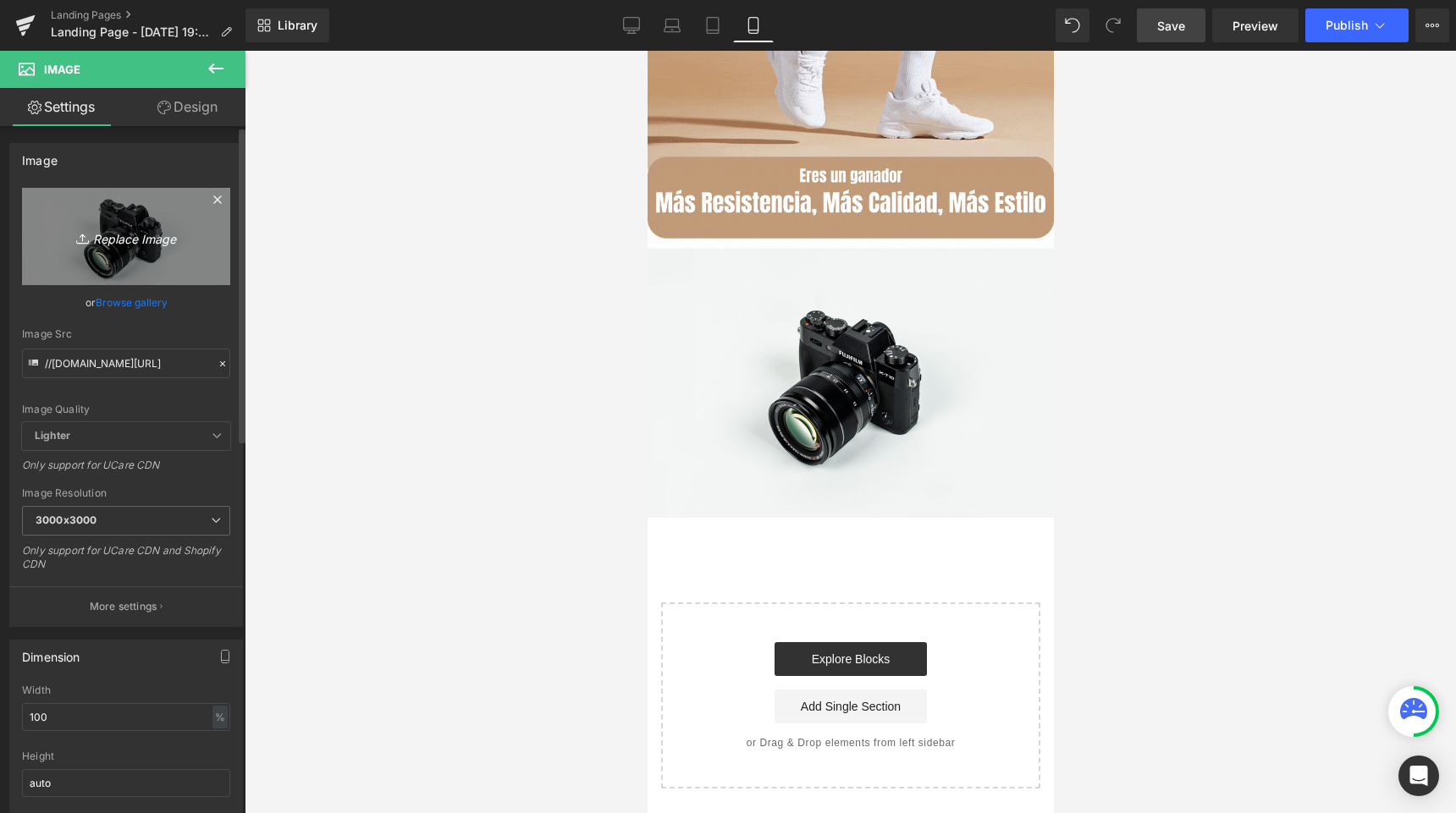
type input "C:\fakepath\Segunda seccion gif lista.gif"
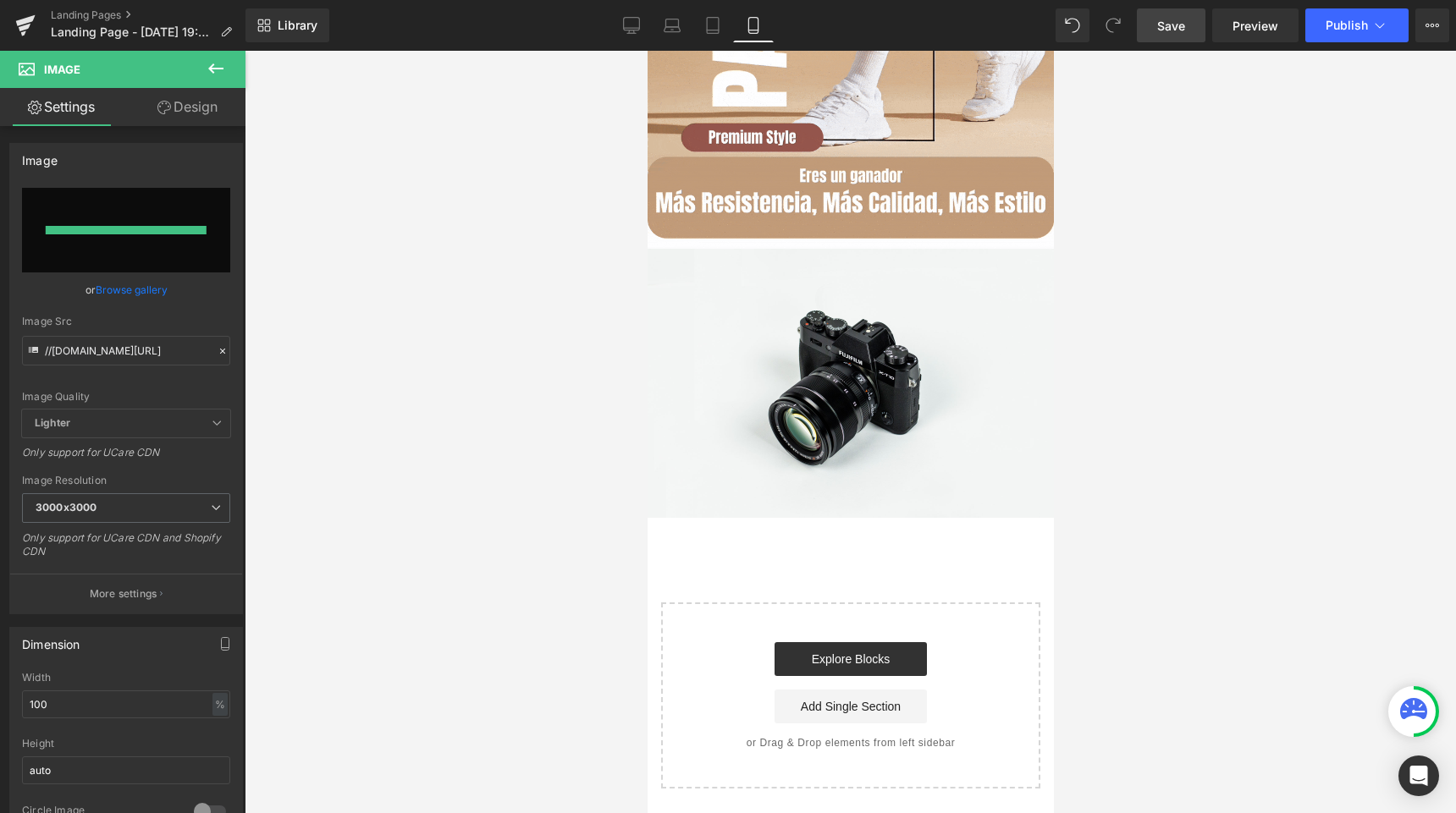
type input "https://ucarecdn.com/06c5586e-78ad-4aec-95d6-6b51bce347cb/Segunda%20seccion%20g…"
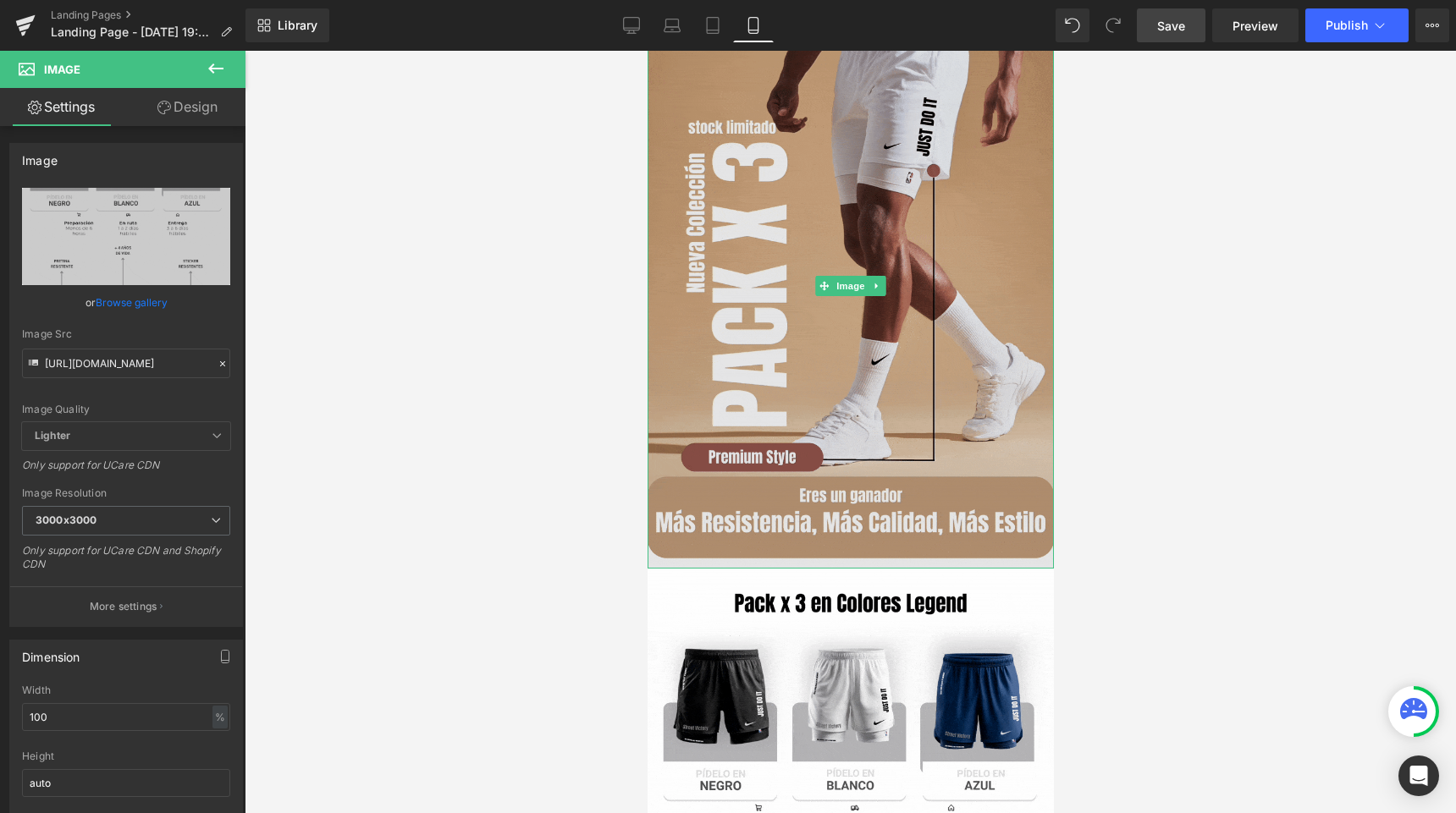
scroll to position [0, 0]
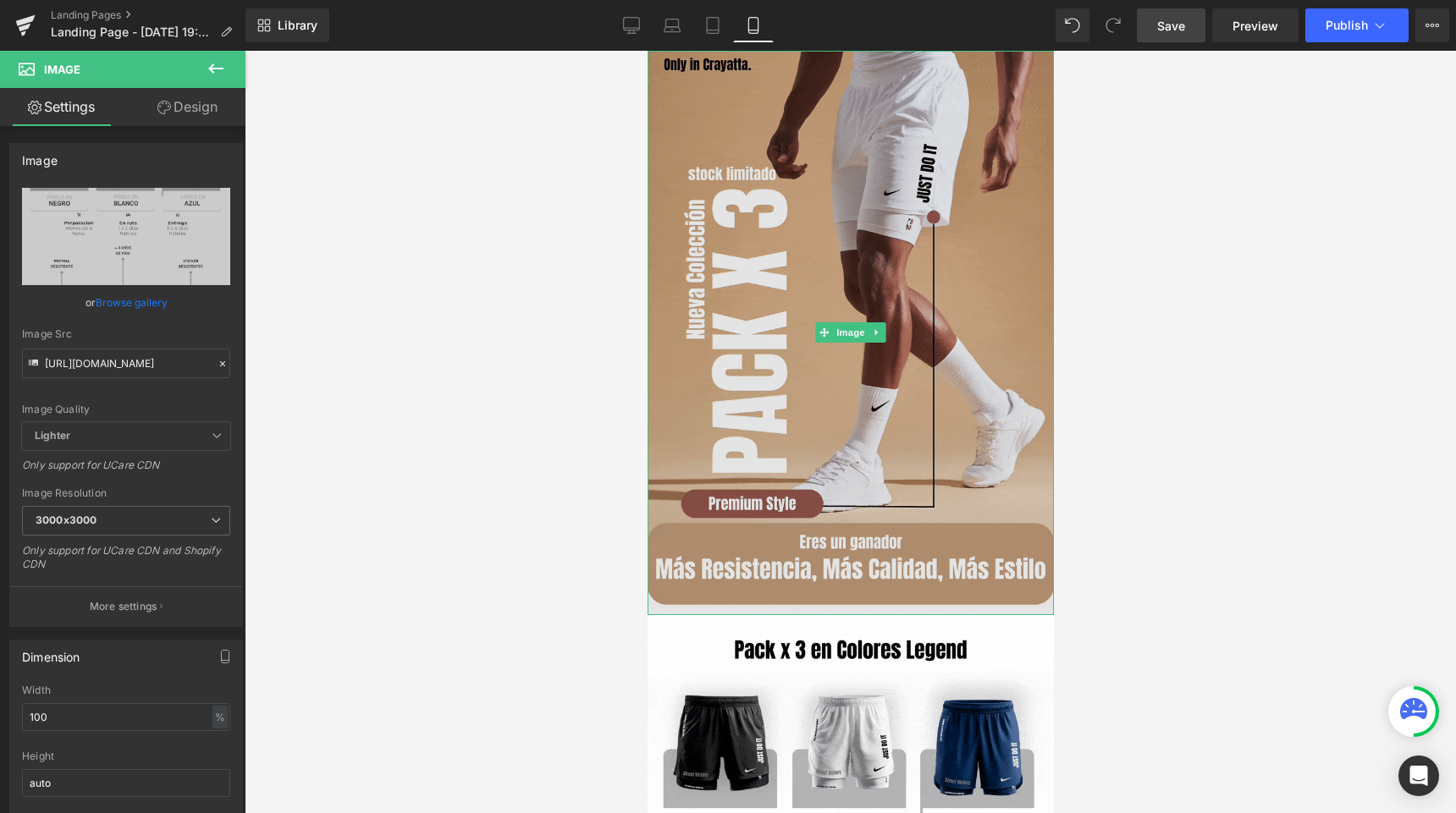
click at [759, 252] on img at bounding box center [850, 333] width 406 height 564
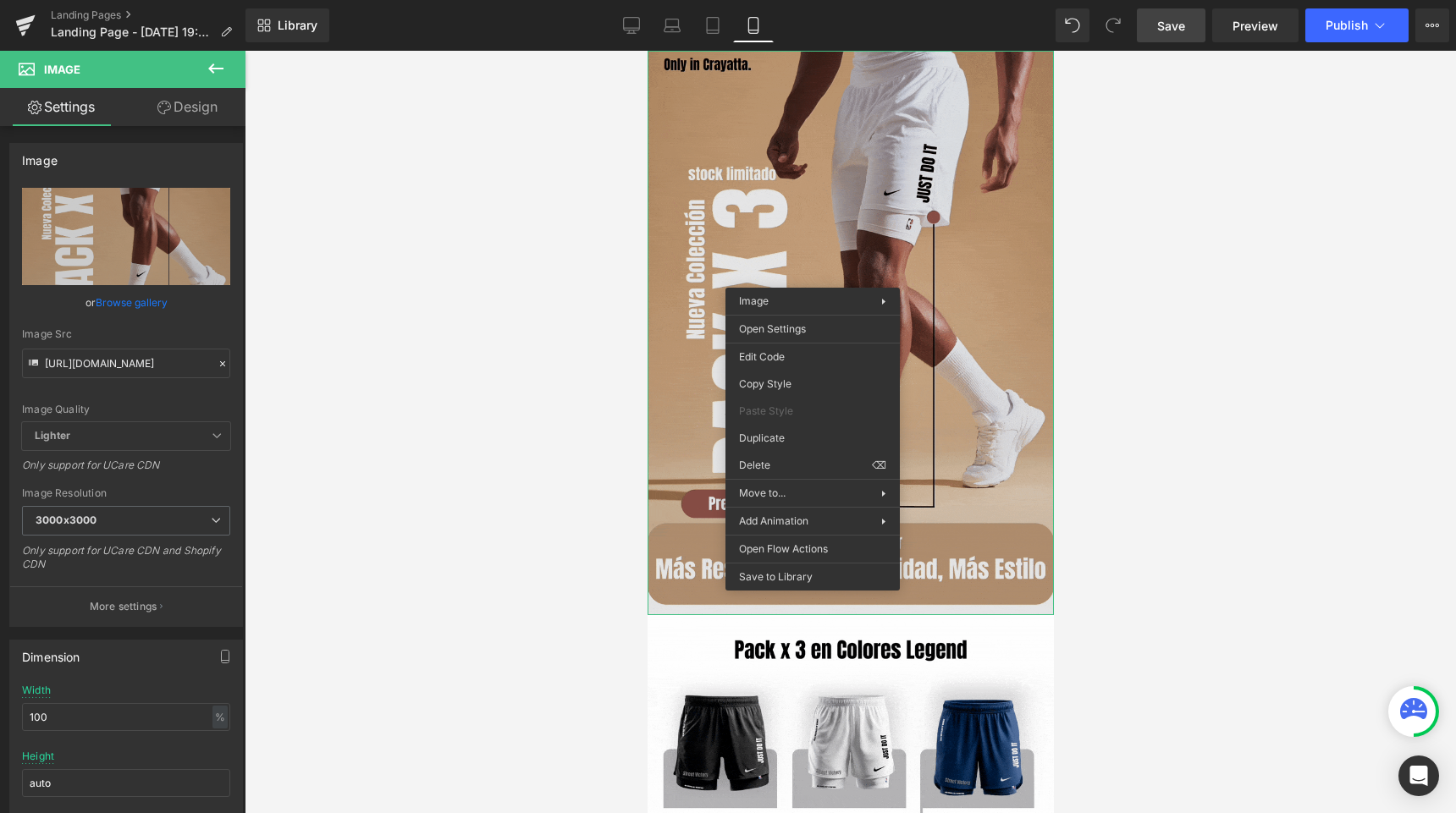
click at [935, 215] on img at bounding box center [850, 333] width 406 height 564
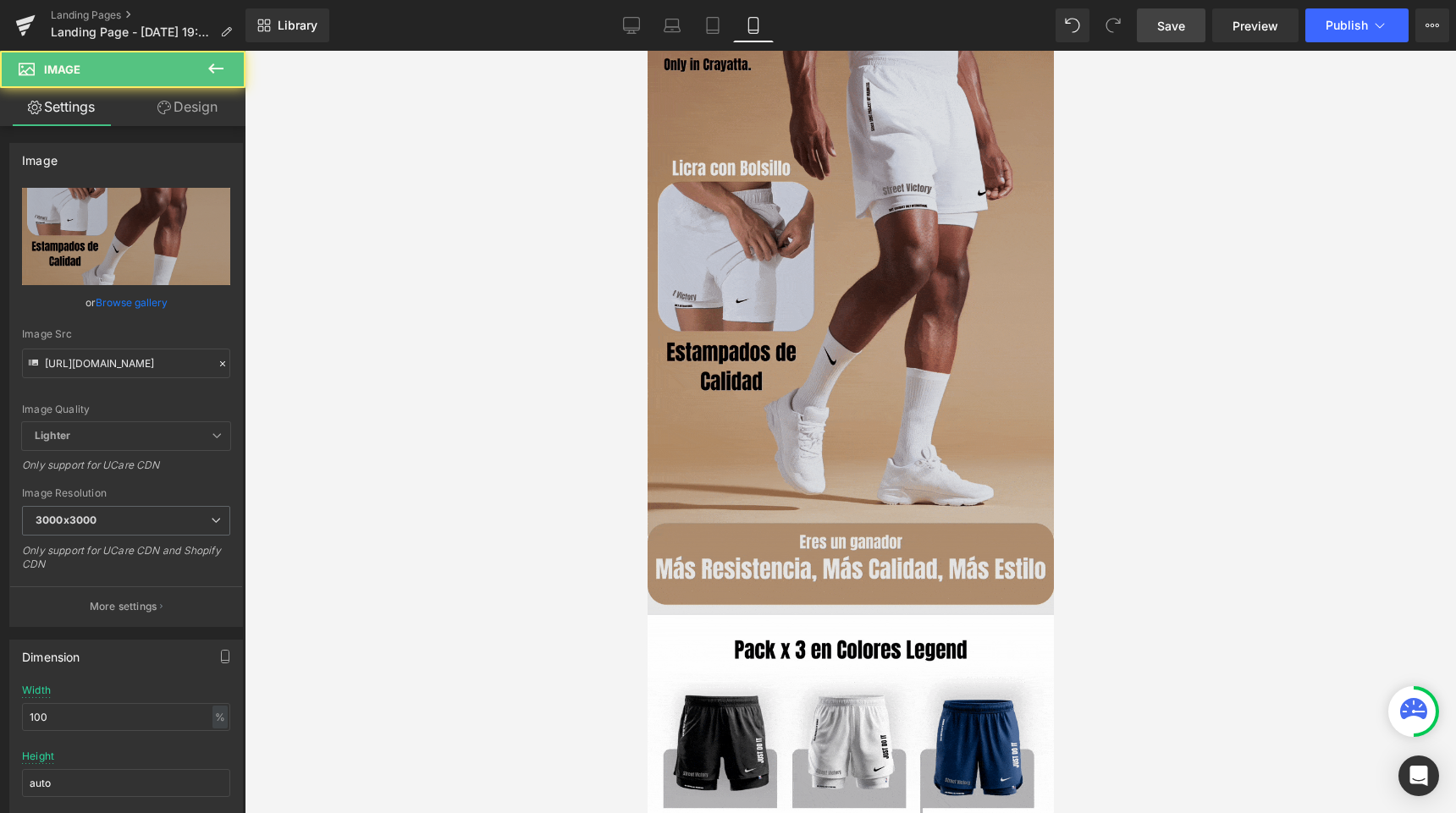
click at [884, 304] on img at bounding box center [850, 333] width 406 height 564
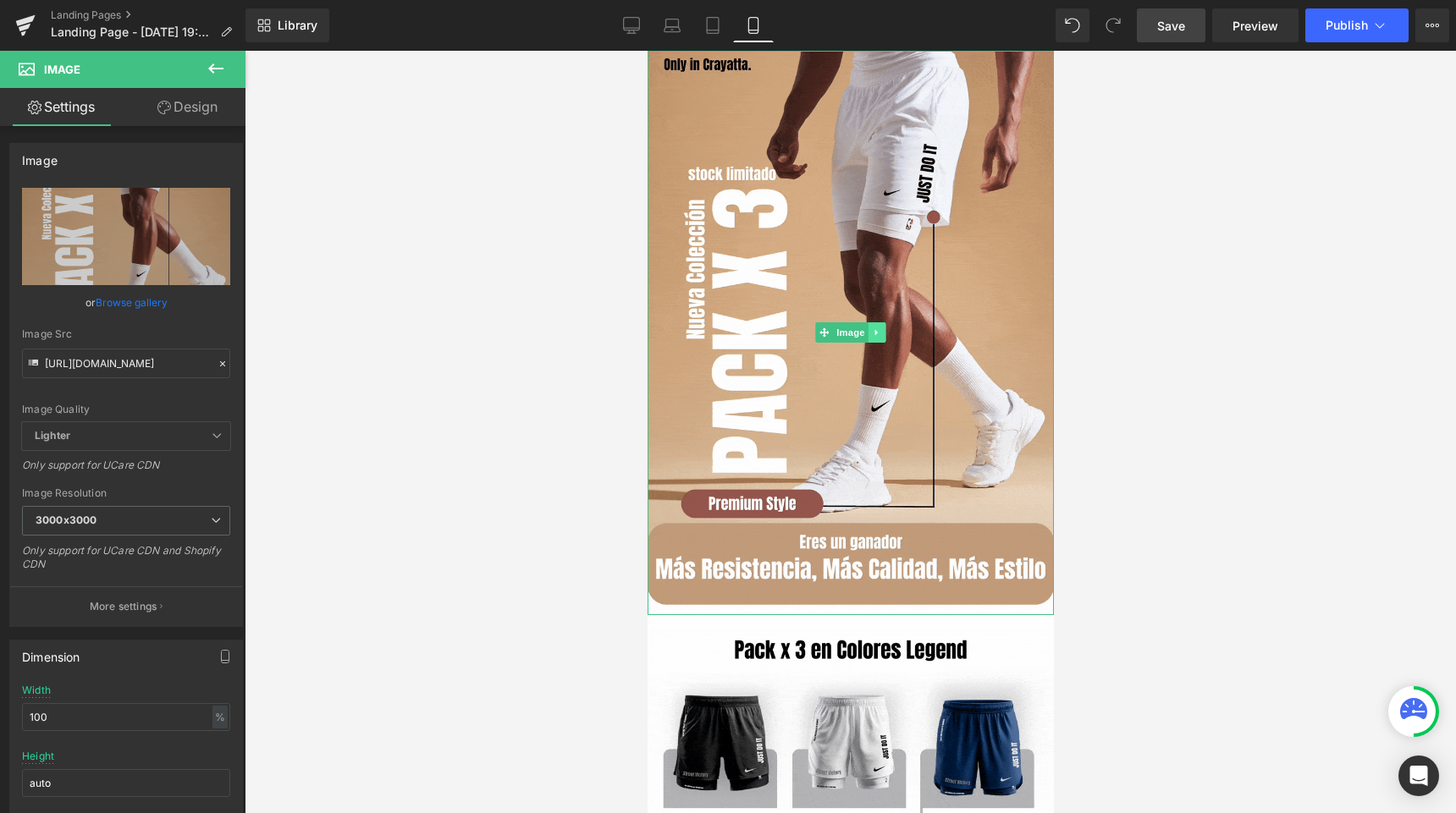
click at [876, 328] on icon at bounding box center [876, 332] width 9 height 10
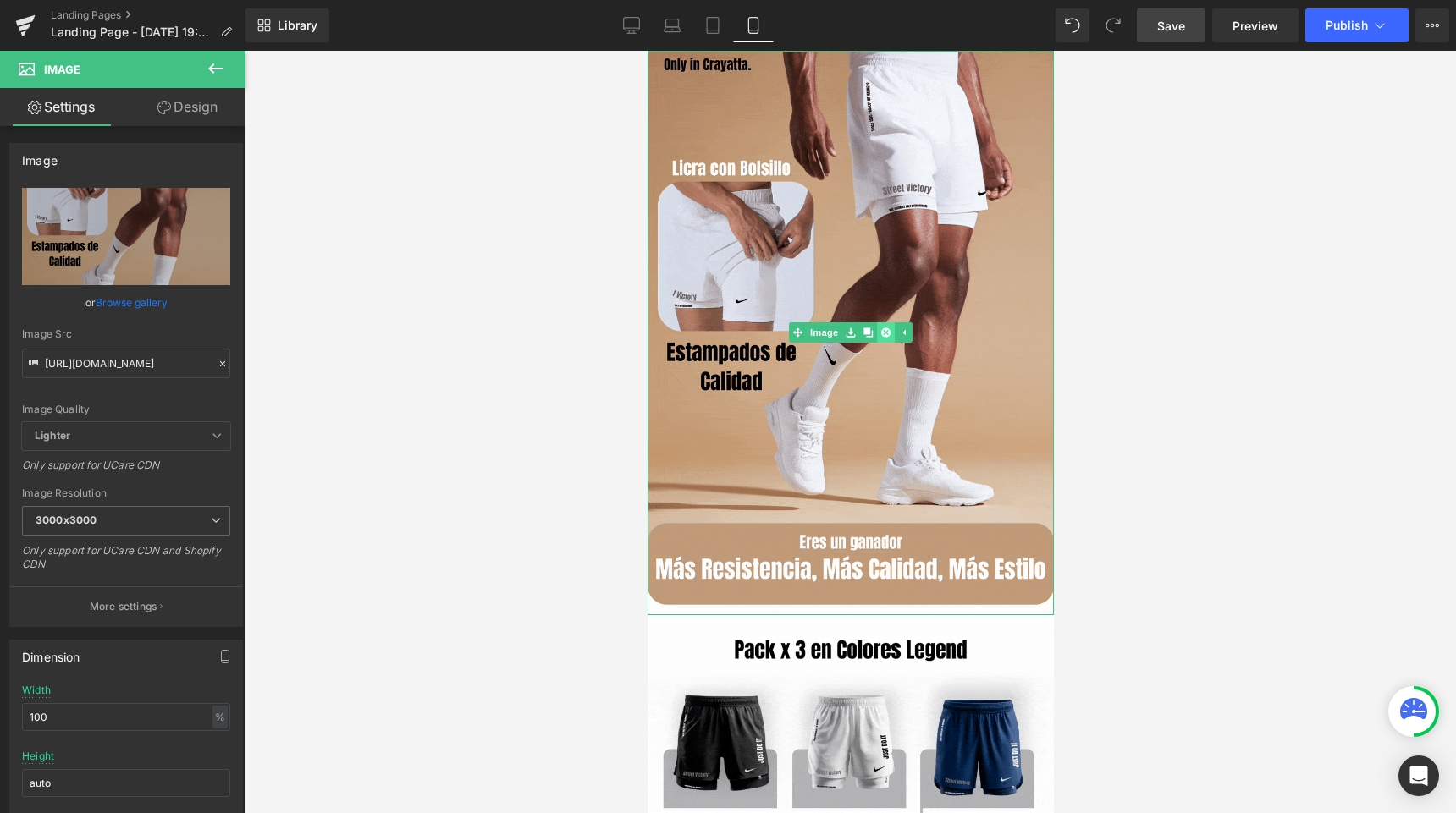
click at [883, 327] on icon at bounding box center [884, 332] width 9 height 10
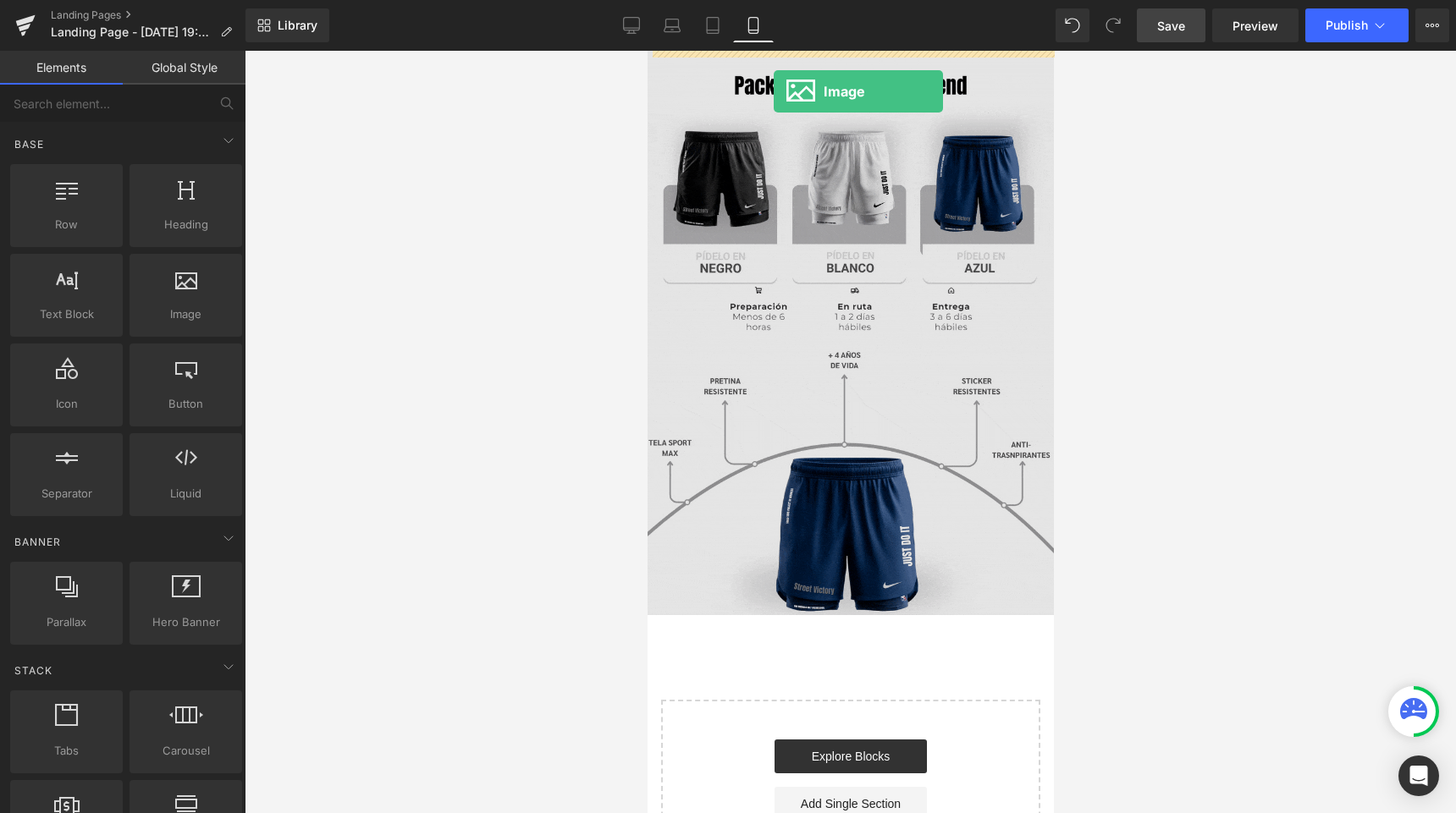
drag, startPoint x: 819, startPoint y: 326, endPoint x: 773, endPoint y: 91, distance: 239.5
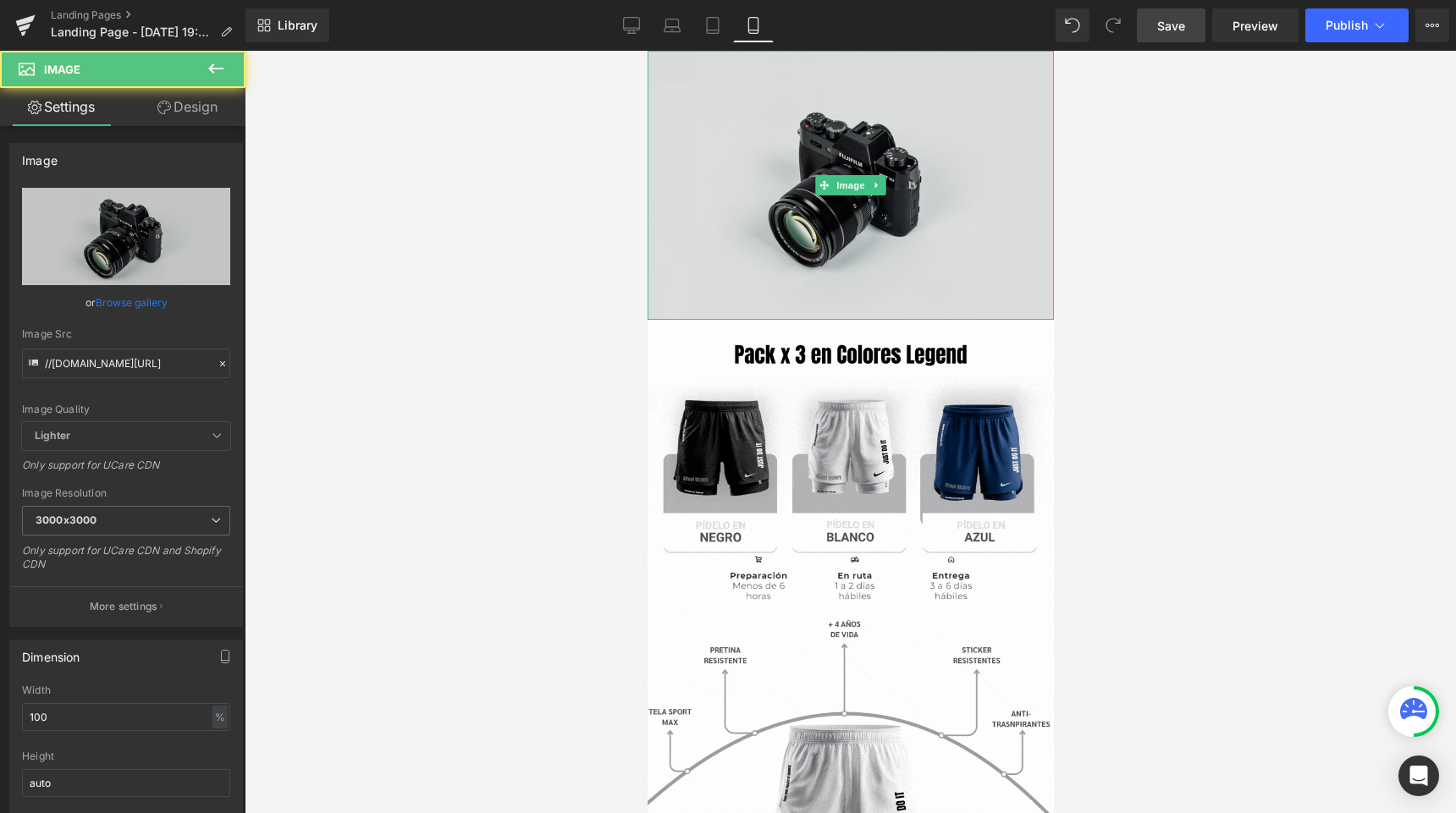
click at [765, 145] on img at bounding box center [850, 186] width 406 height 269
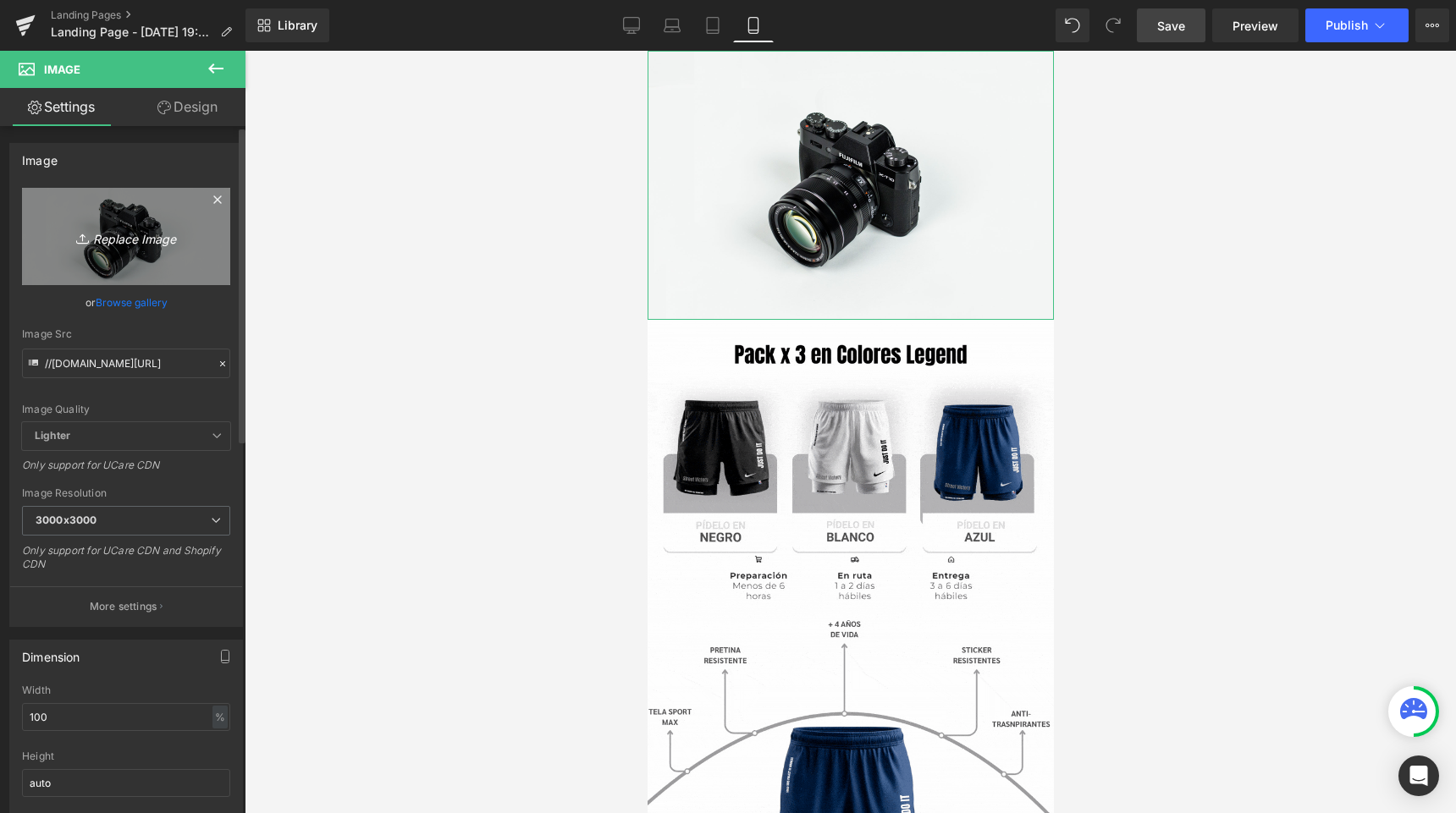
click at [135, 244] on icon "Replace Image" at bounding box center [126, 236] width 135 height 21
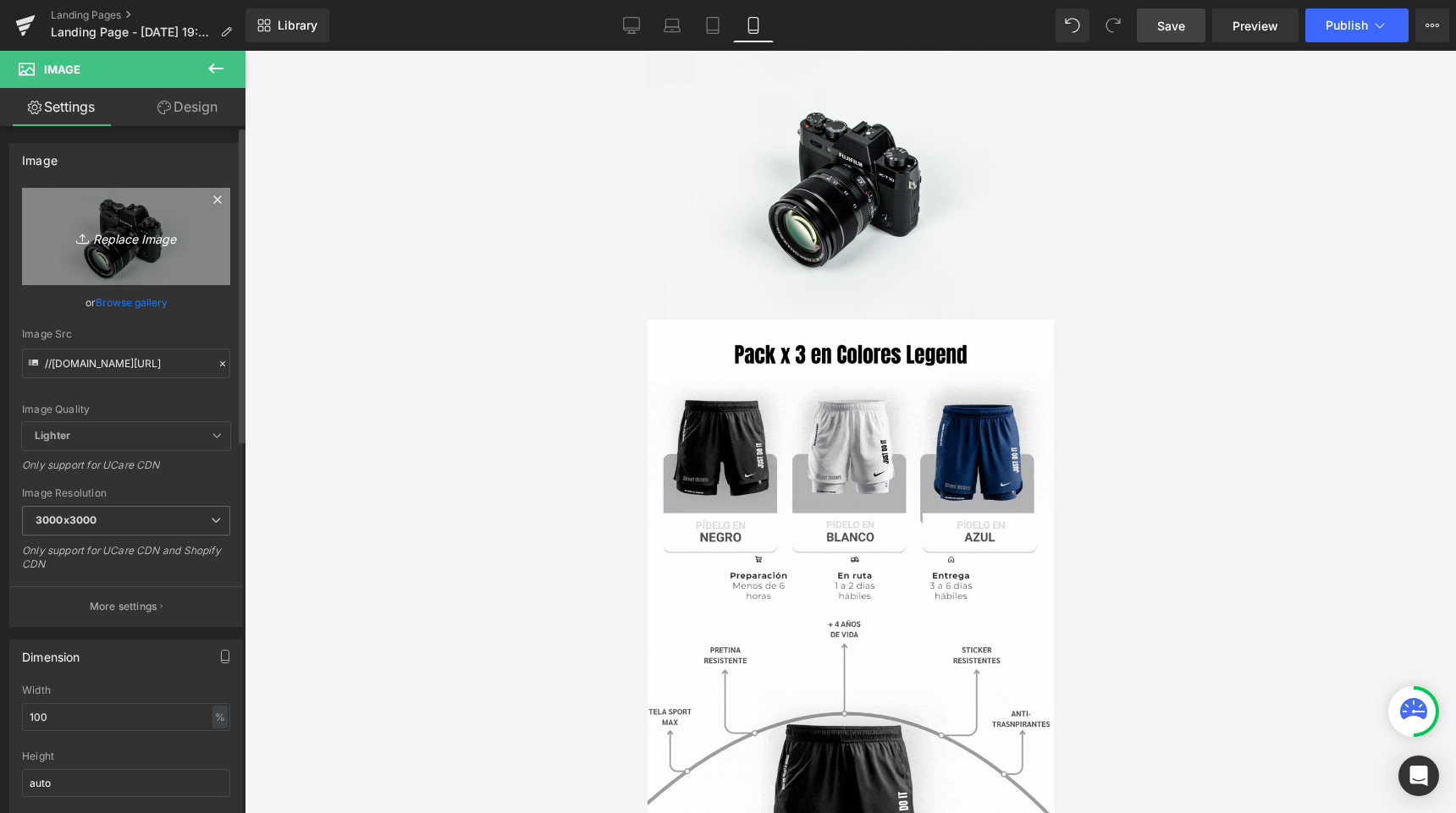
type input "C:\fakepath\Primera seccion Lista.gif"
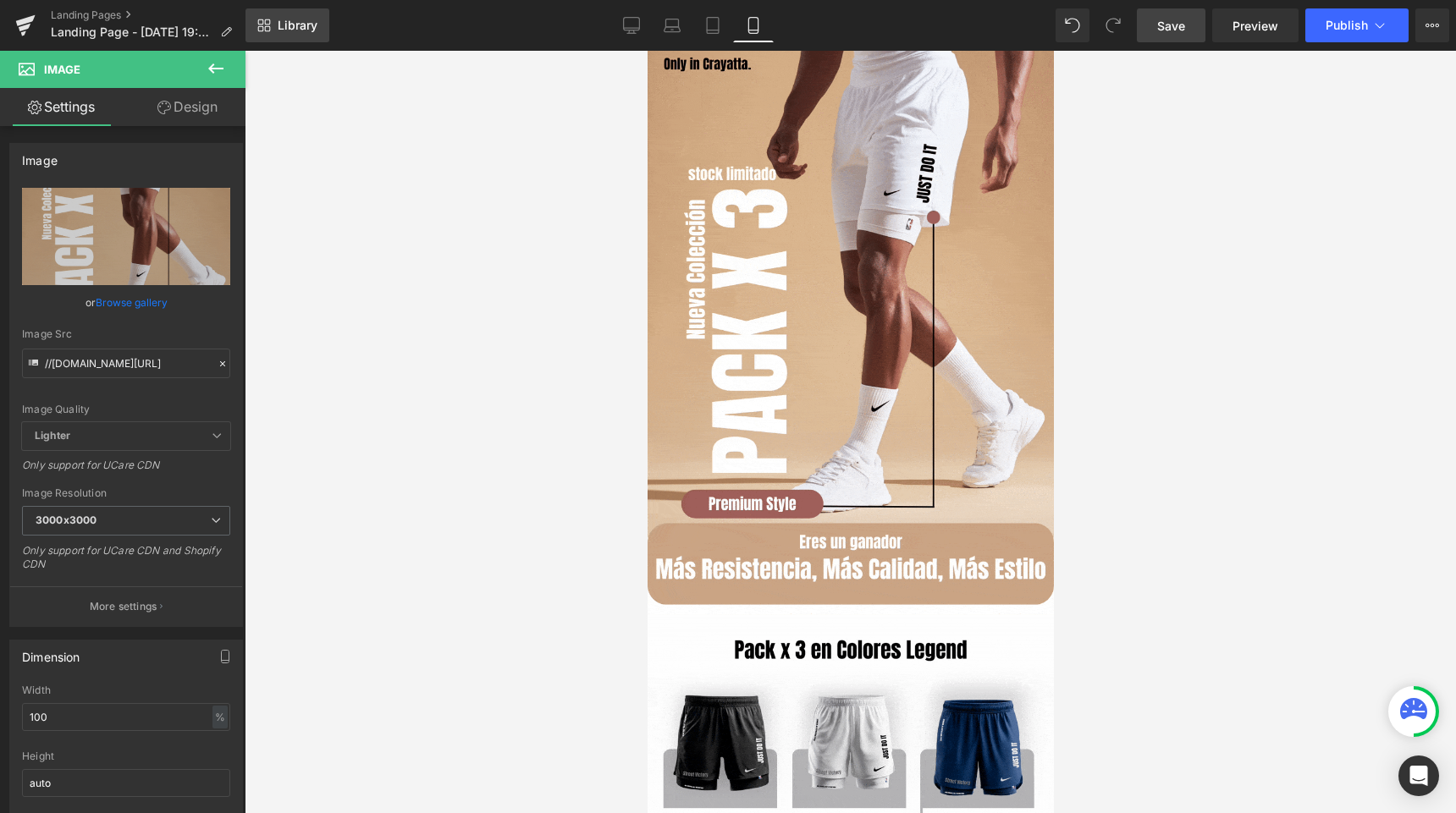
type input "https://ucarecdn.com/80103406-e201-45f8-92ca-7d659e56fc97/Primera%20seccion%20L…"
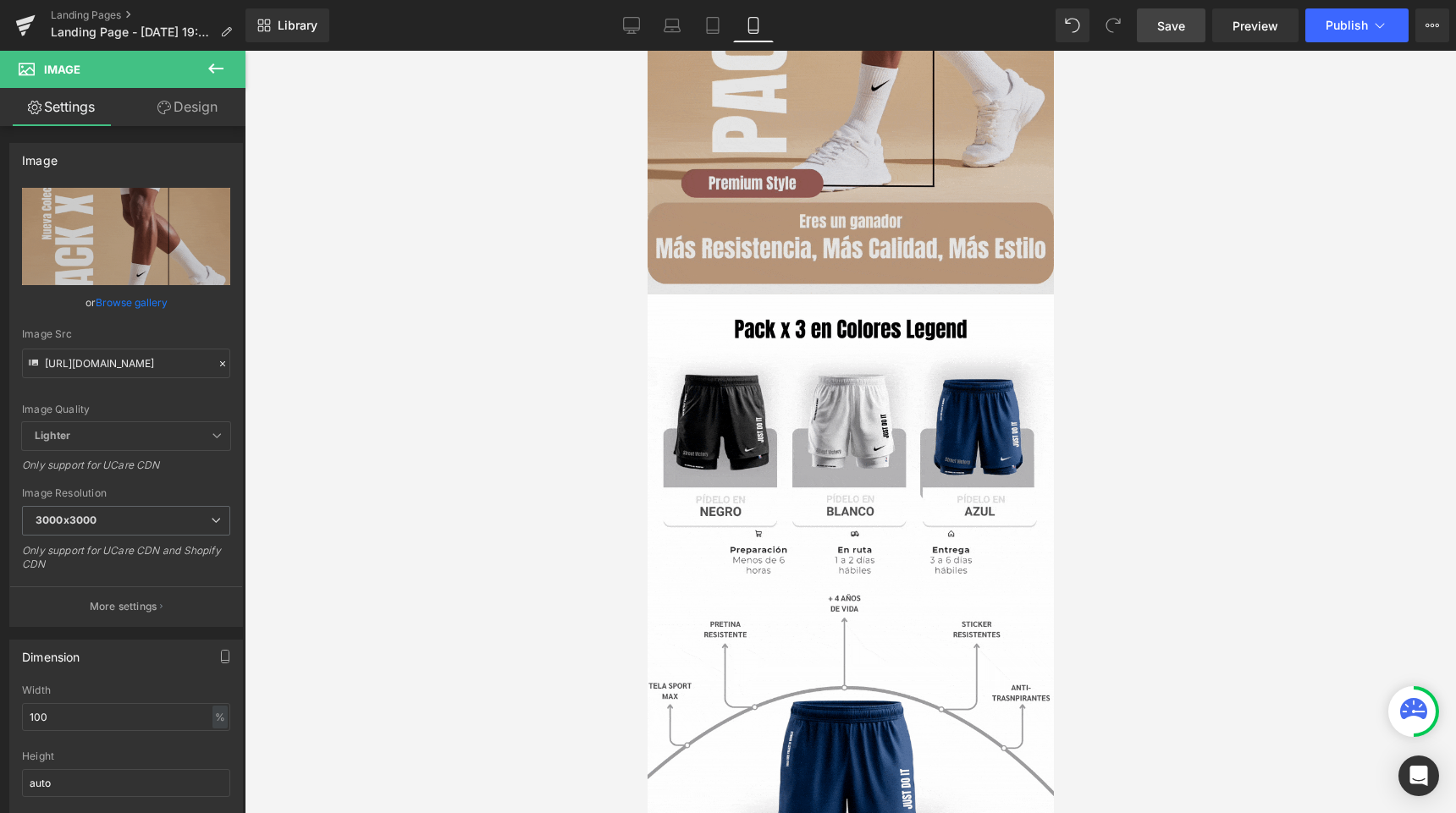
scroll to position [662, 0]
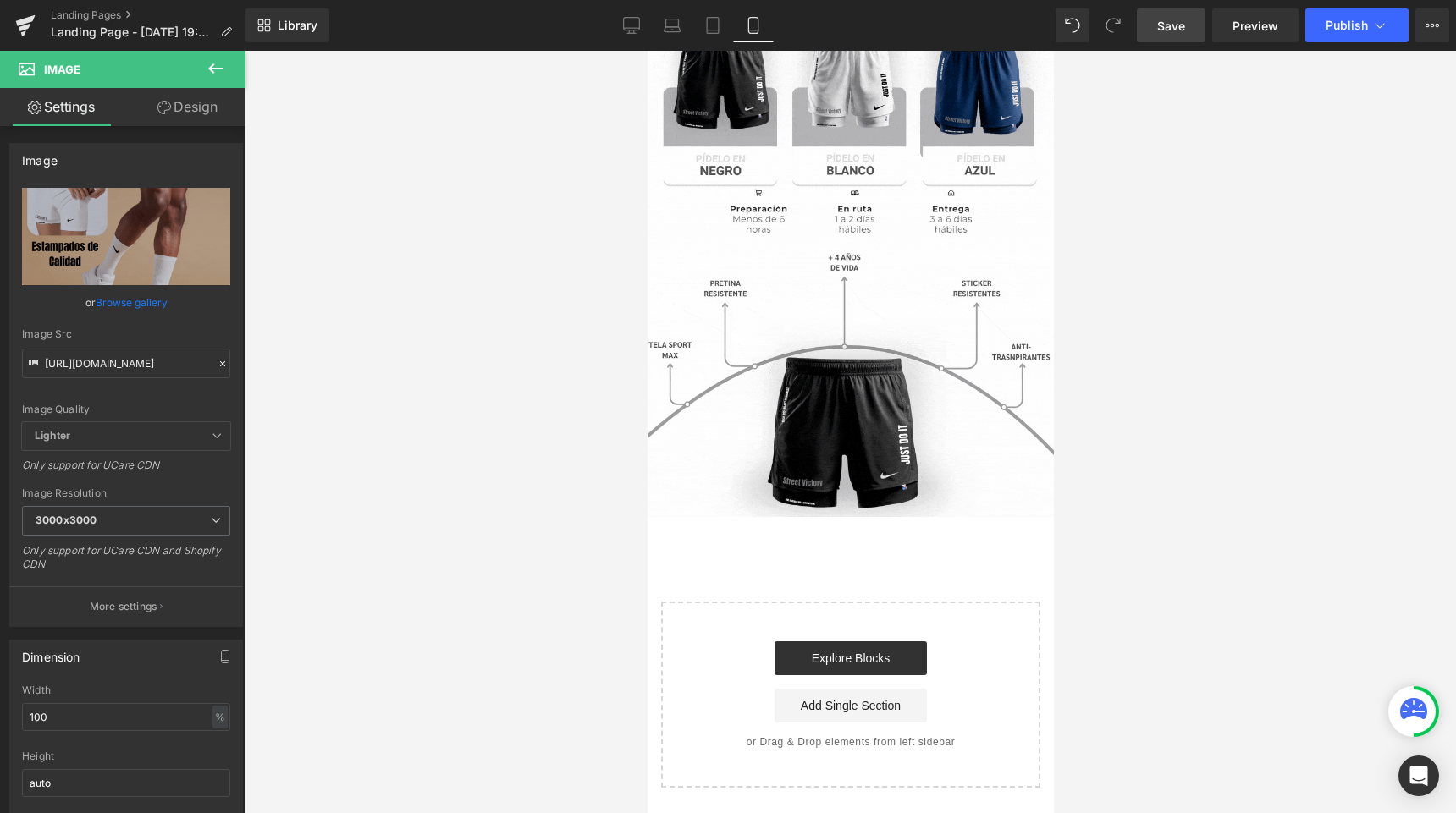
click at [211, 74] on icon at bounding box center [216, 69] width 20 height 20
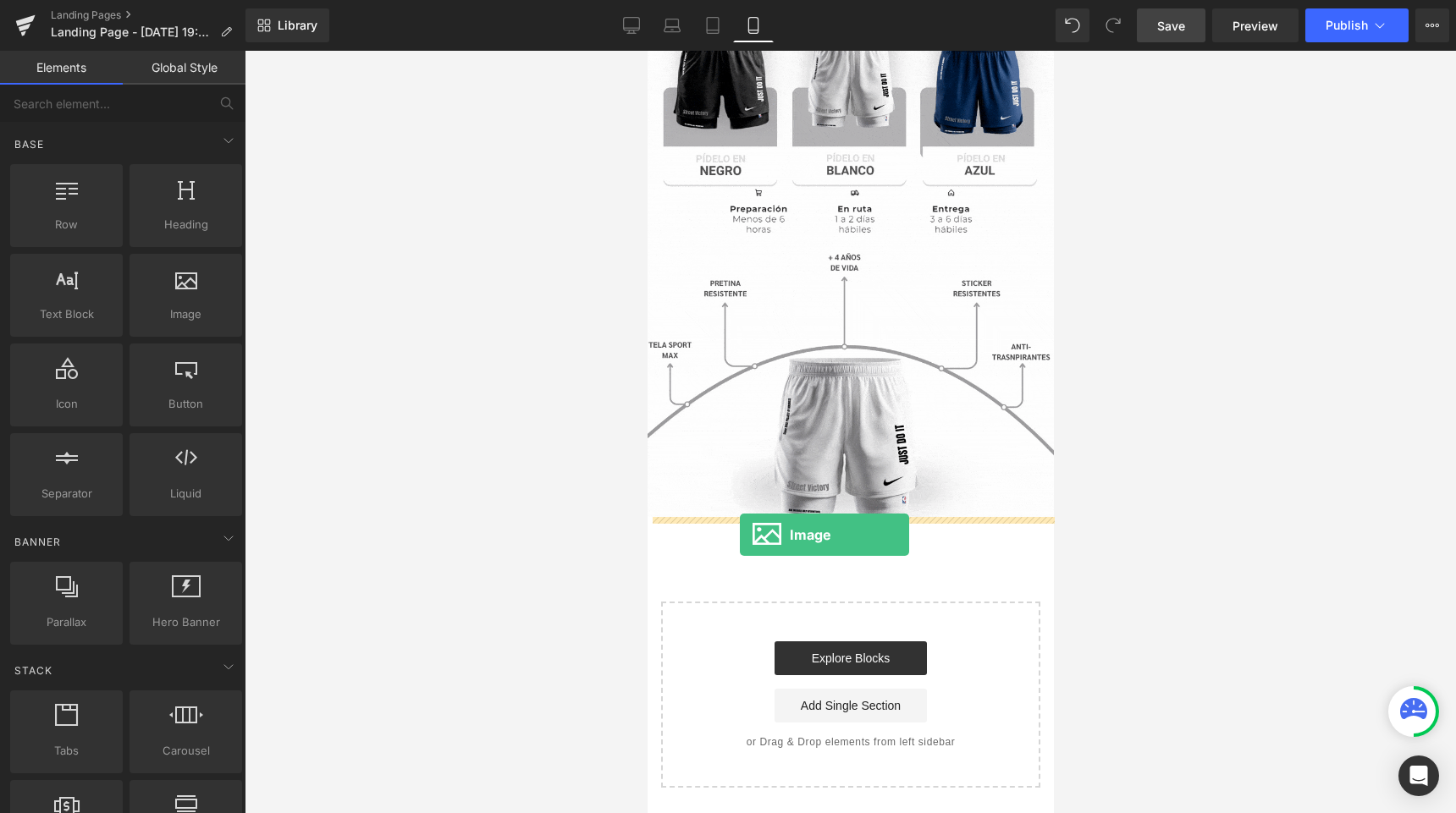
drag, startPoint x: 813, startPoint y: 379, endPoint x: 739, endPoint y: 535, distance: 172.7
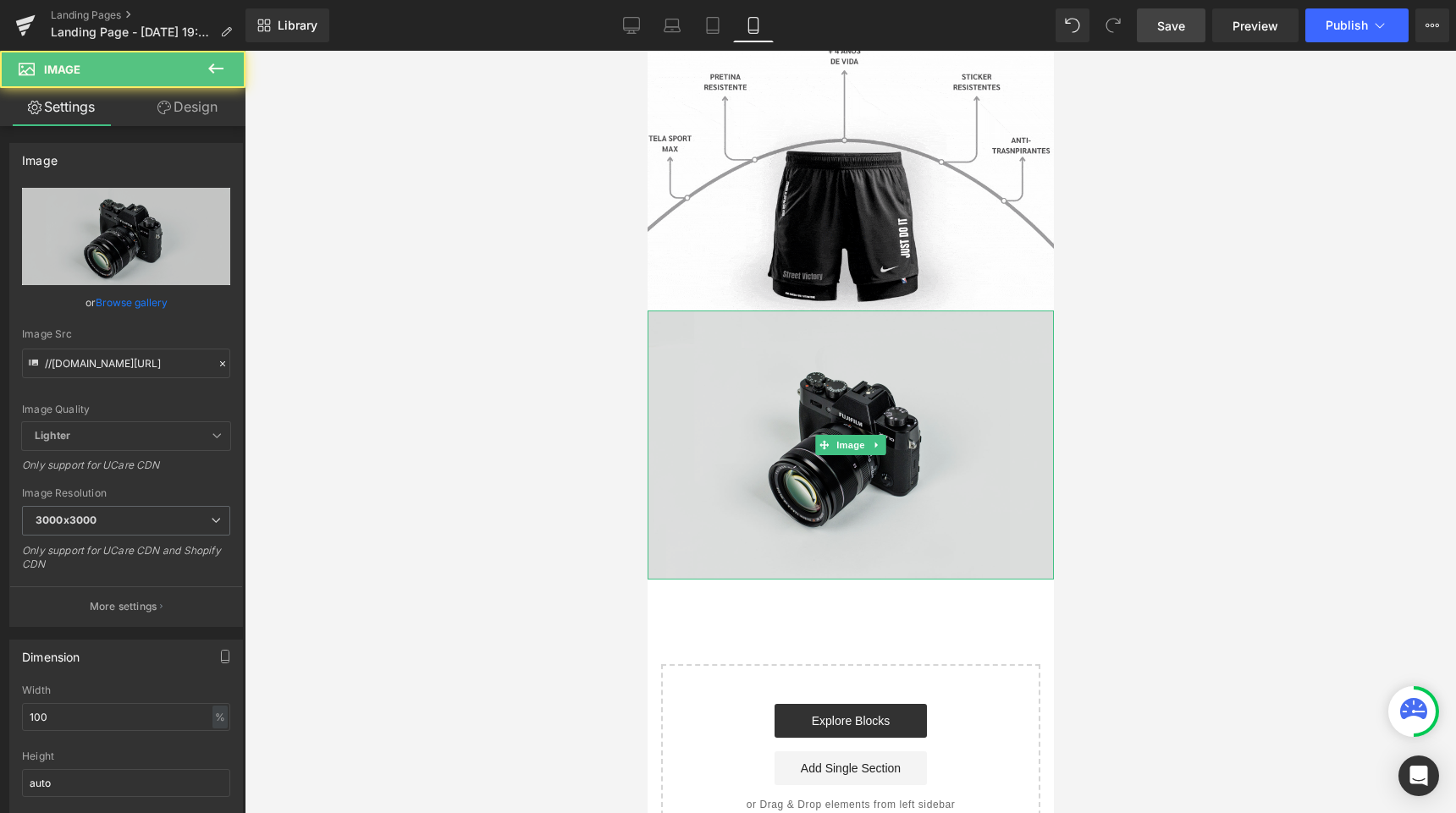
scroll to position [909, 0]
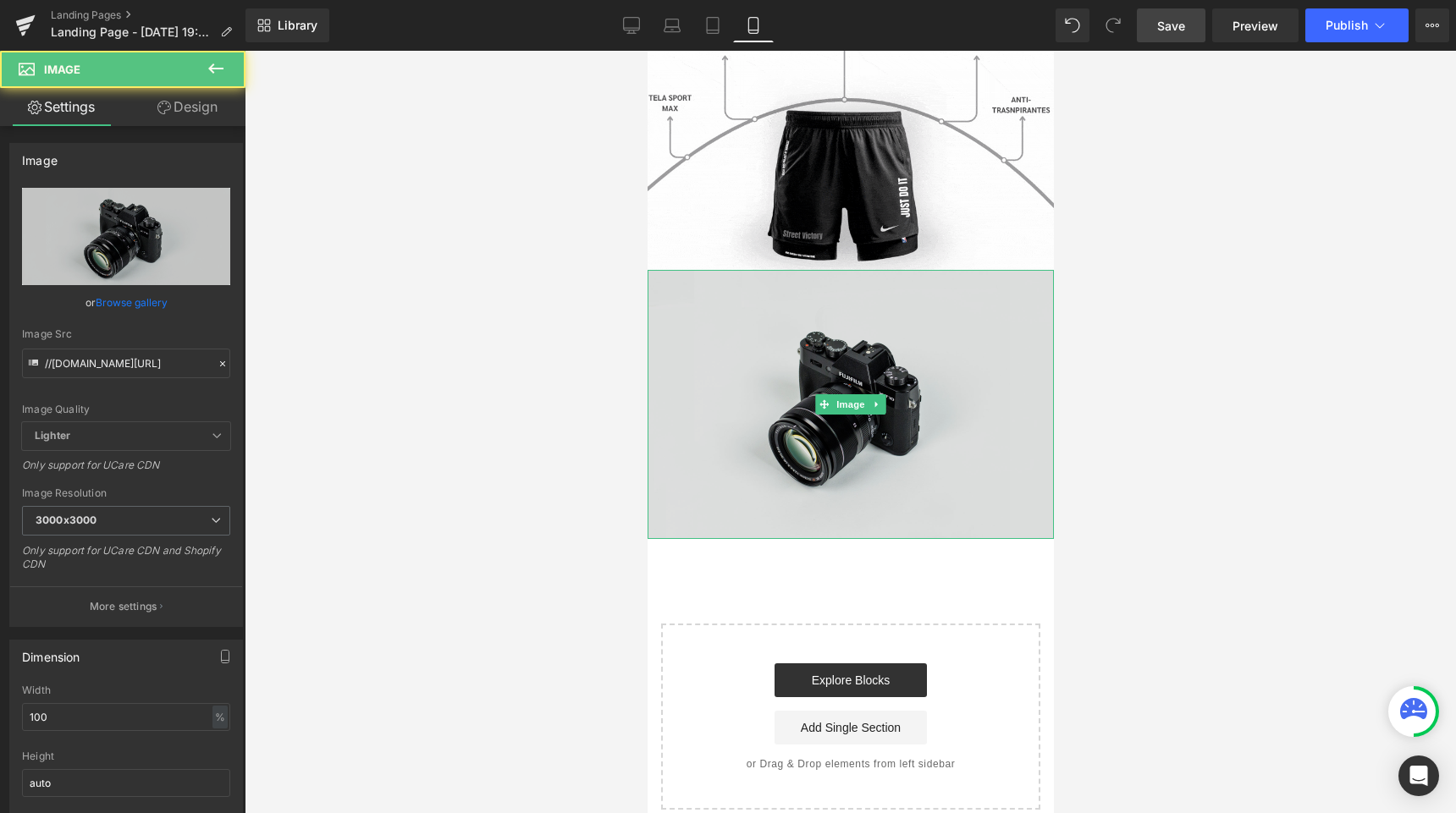
click at [872, 408] on div "Image" at bounding box center [850, 404] width 406 height 269
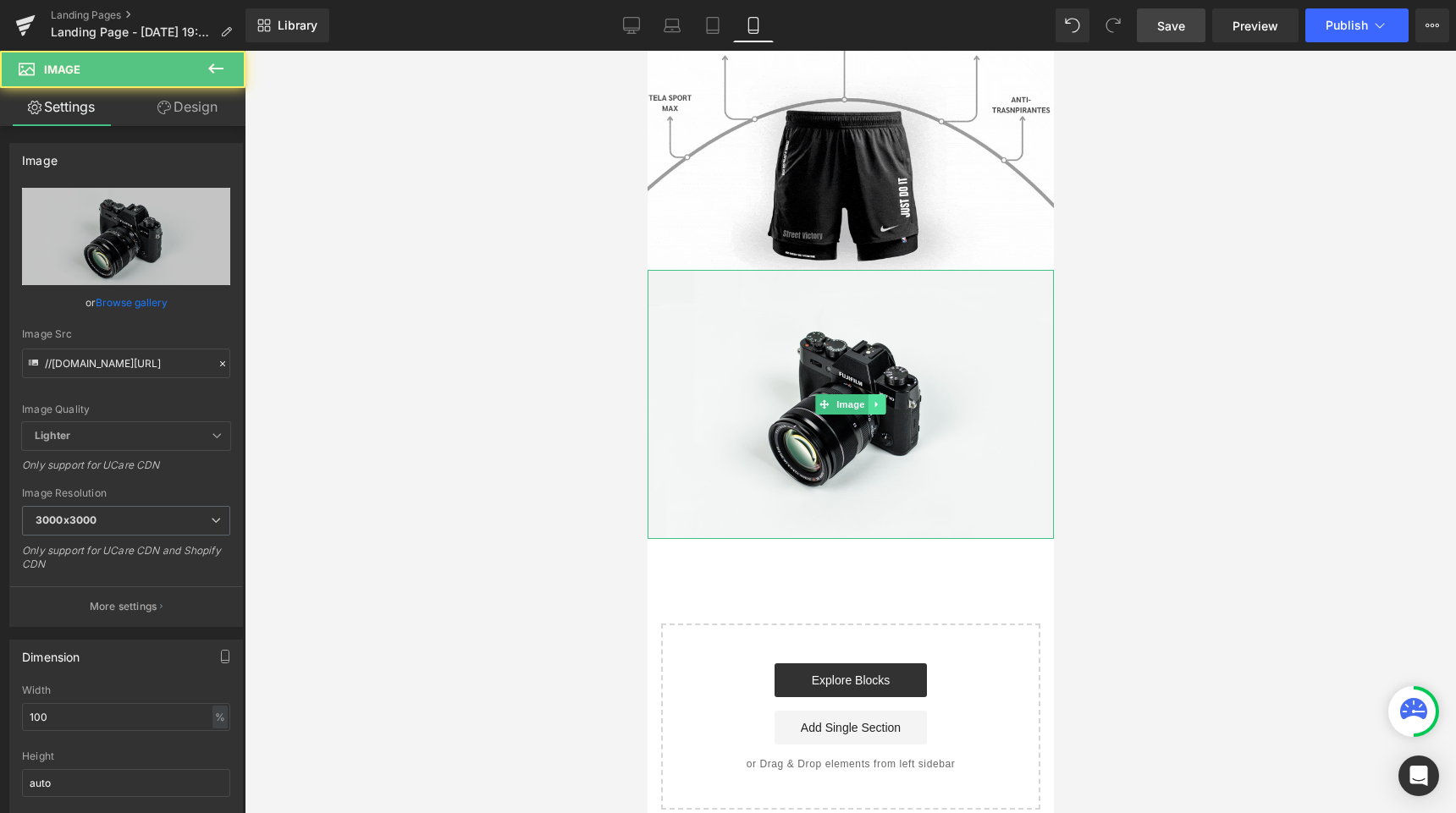
click at [873, 404] on icon at bounding box center [876, 404] width 9 height 10
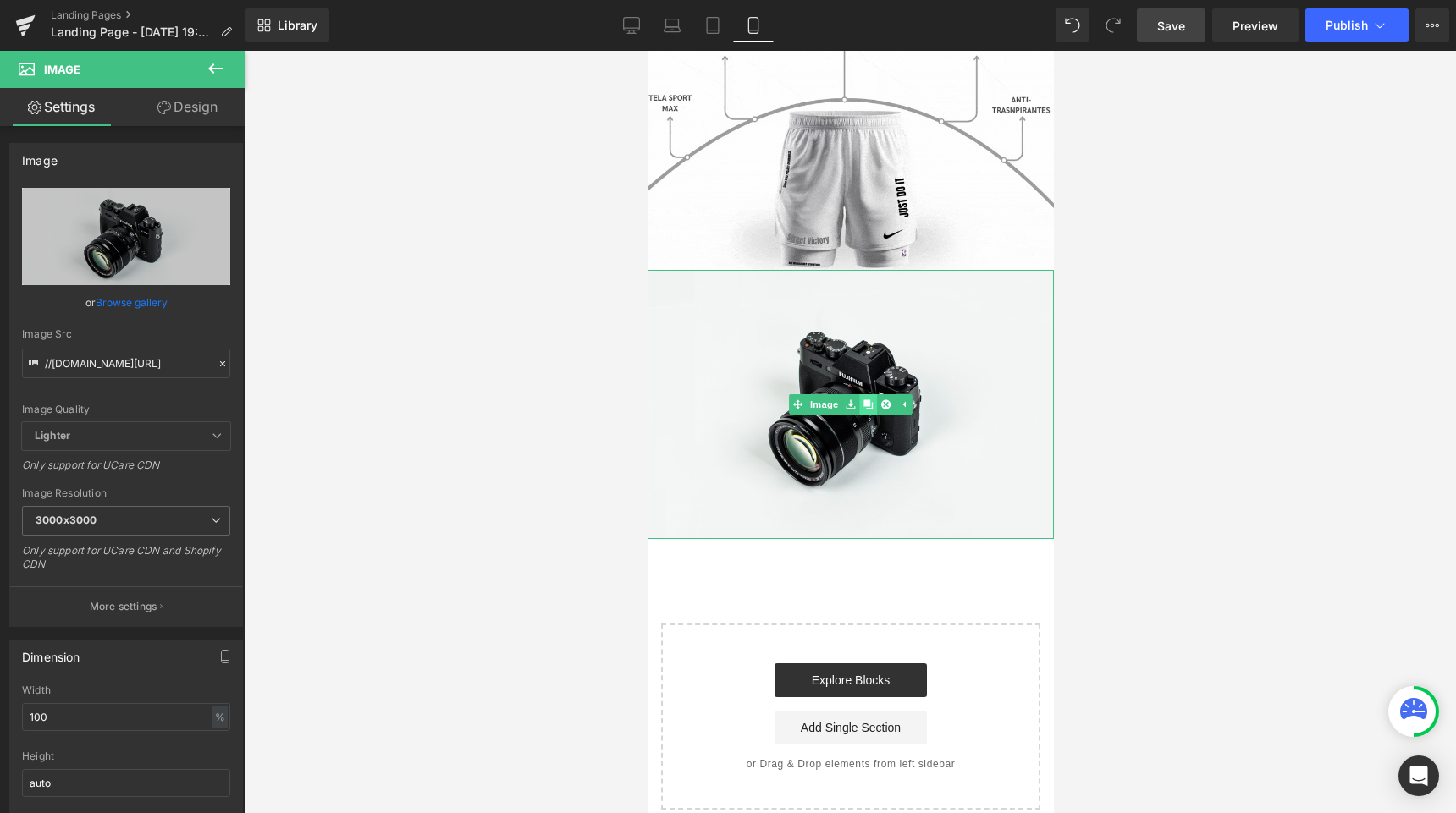
click at [868, 405] on icon at bounding box center [867, 405] width 9 height 9
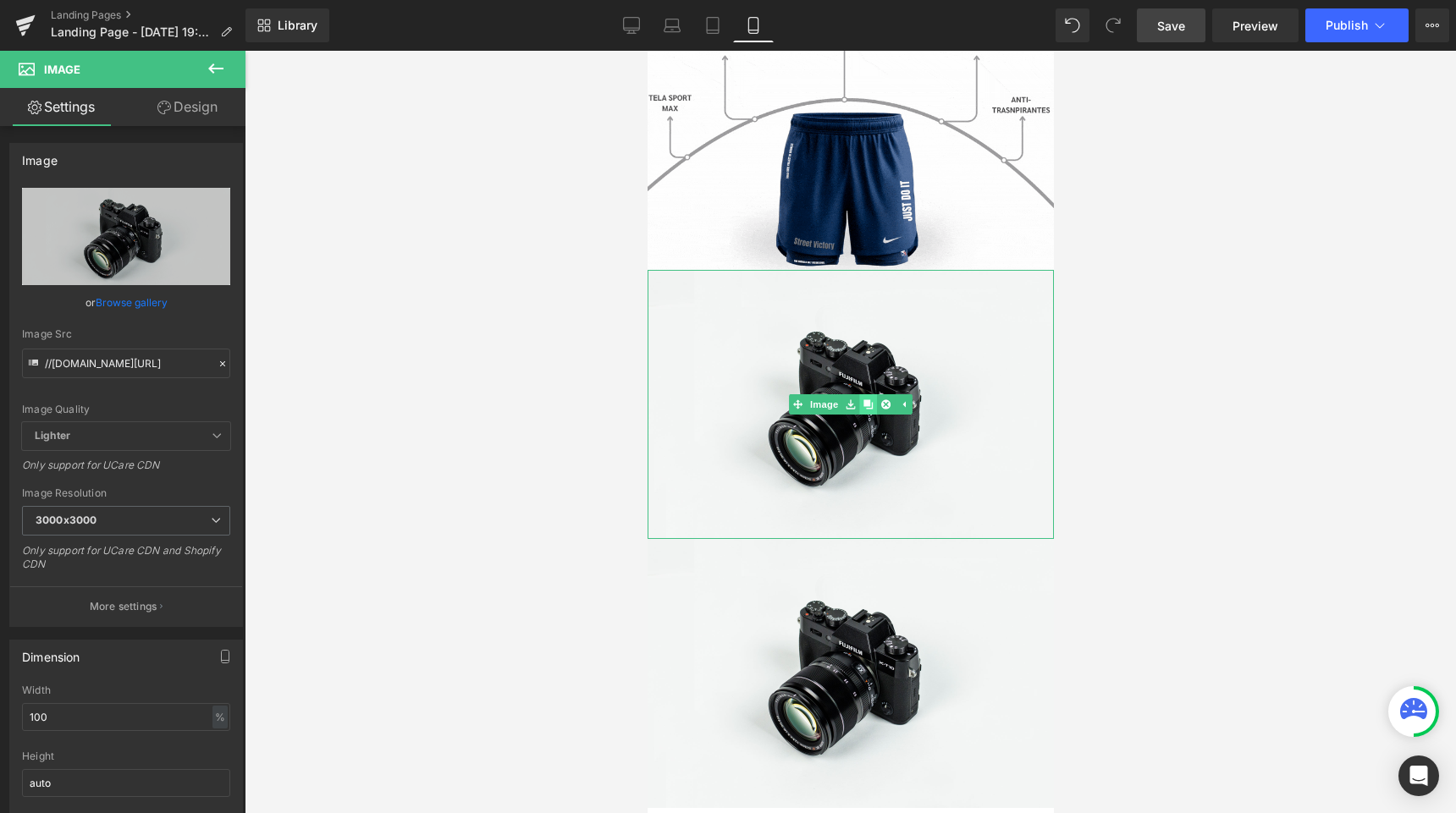
click at [867, 401] on icon at bounding box center [867, 405] width 9 height 9
click at [867, 402] on icon at bounding box center [867, 405] width 9 height 9
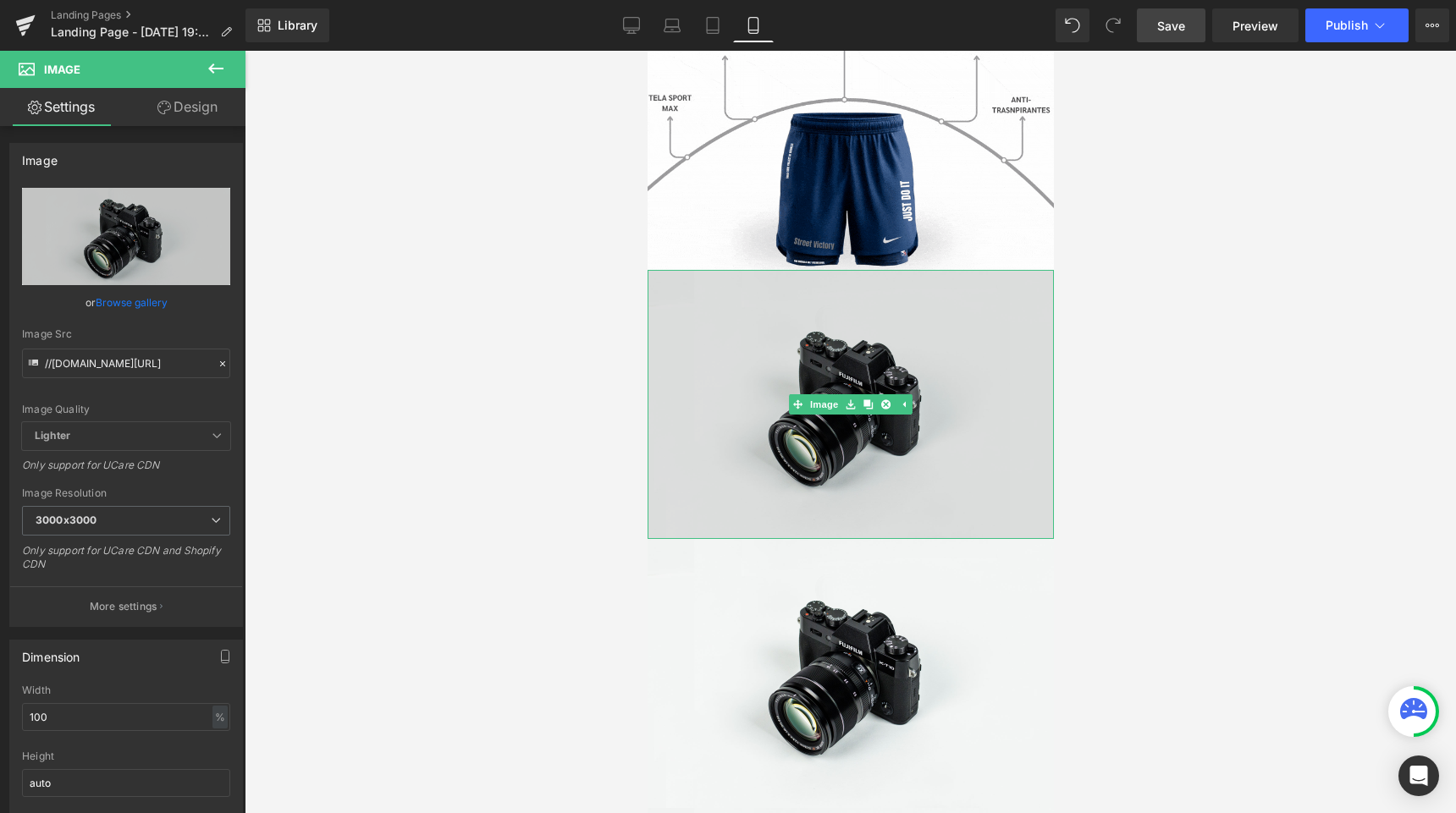
click at [745, 334] on img at bounding box center [850, 404] width 406 height 269
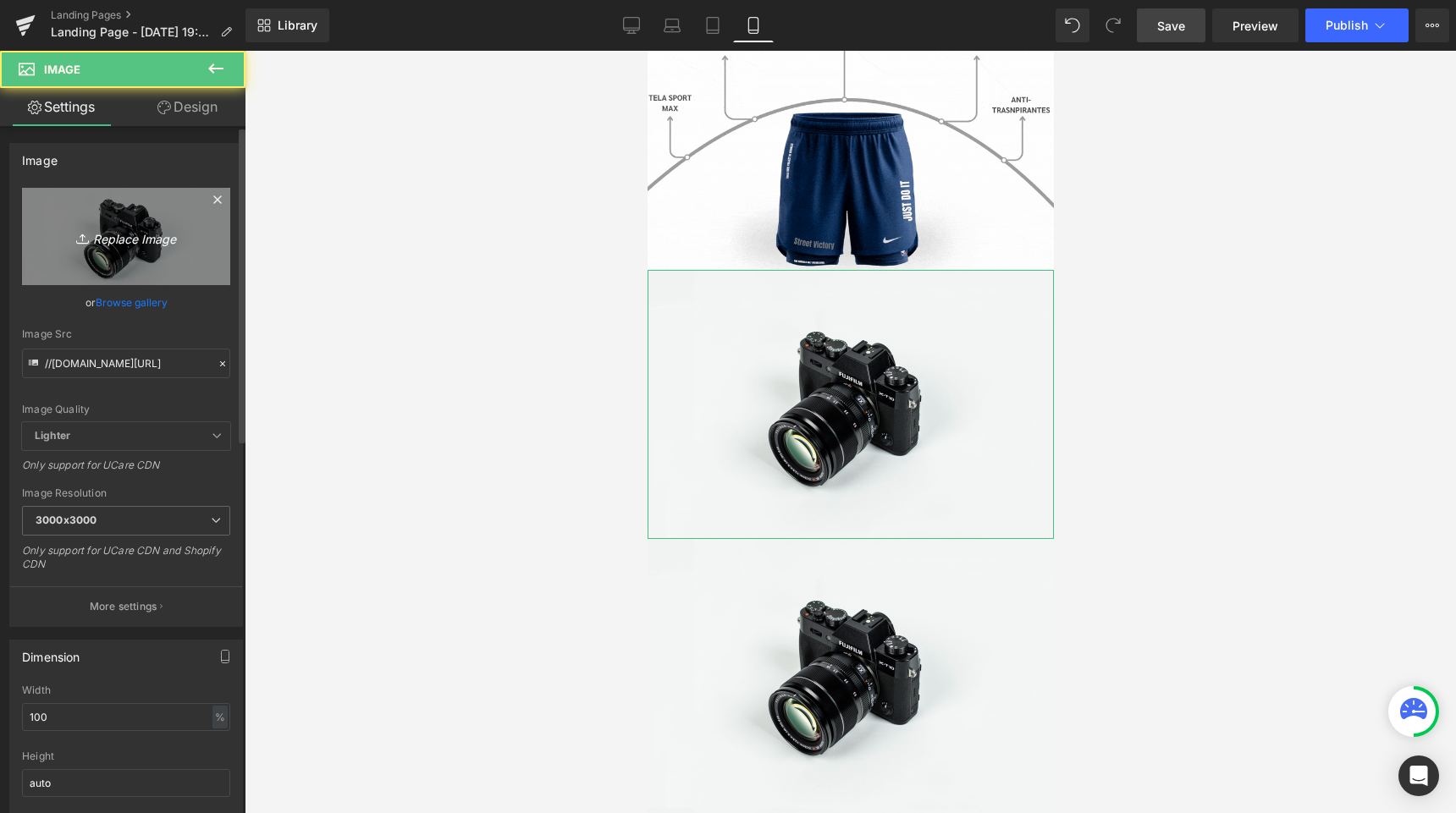
click at [169, 230] on icon "Replace Image" at bounding box center [126, 236] width 135 height 21
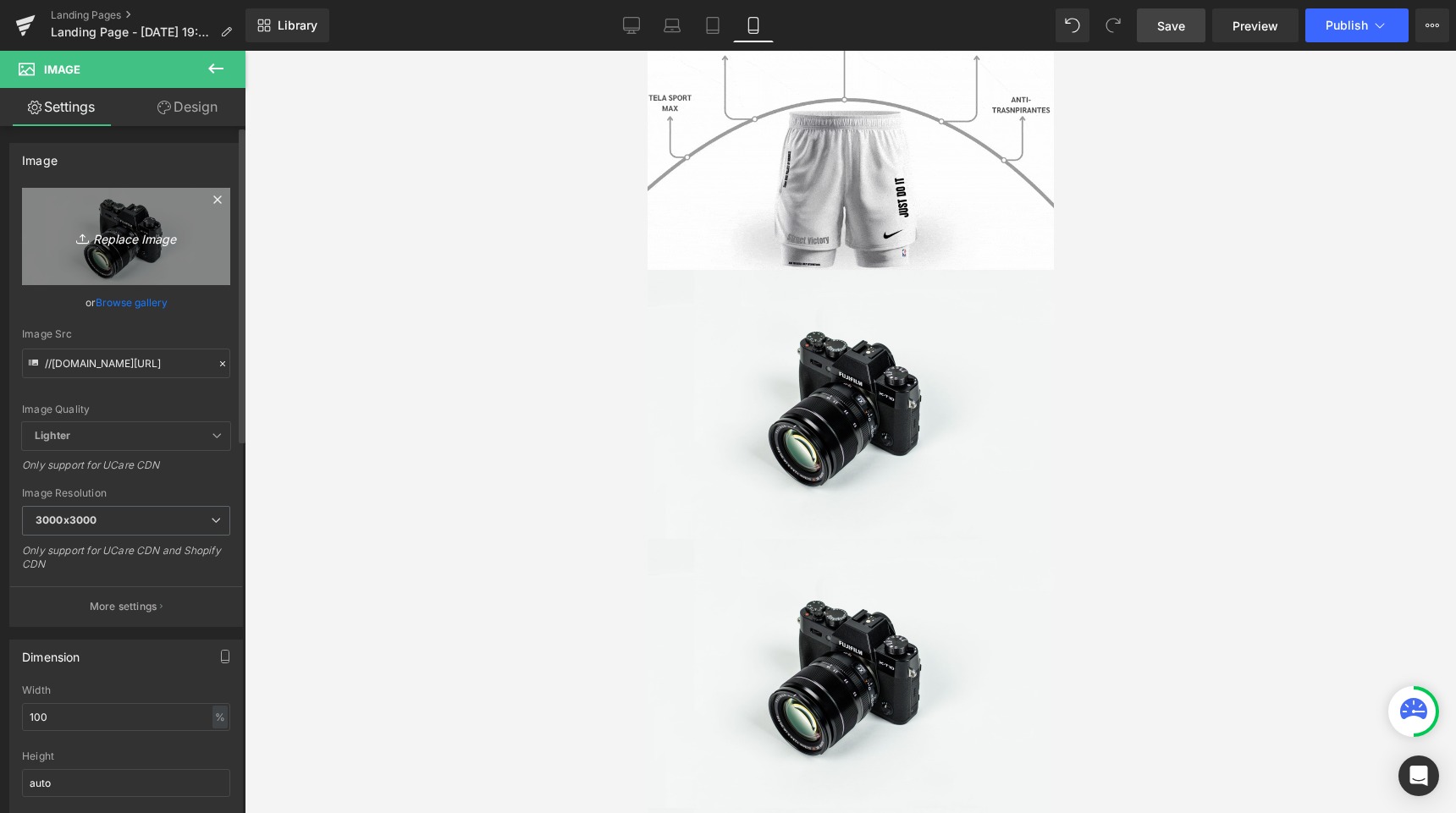
type input "C:\fakepath\6.png"
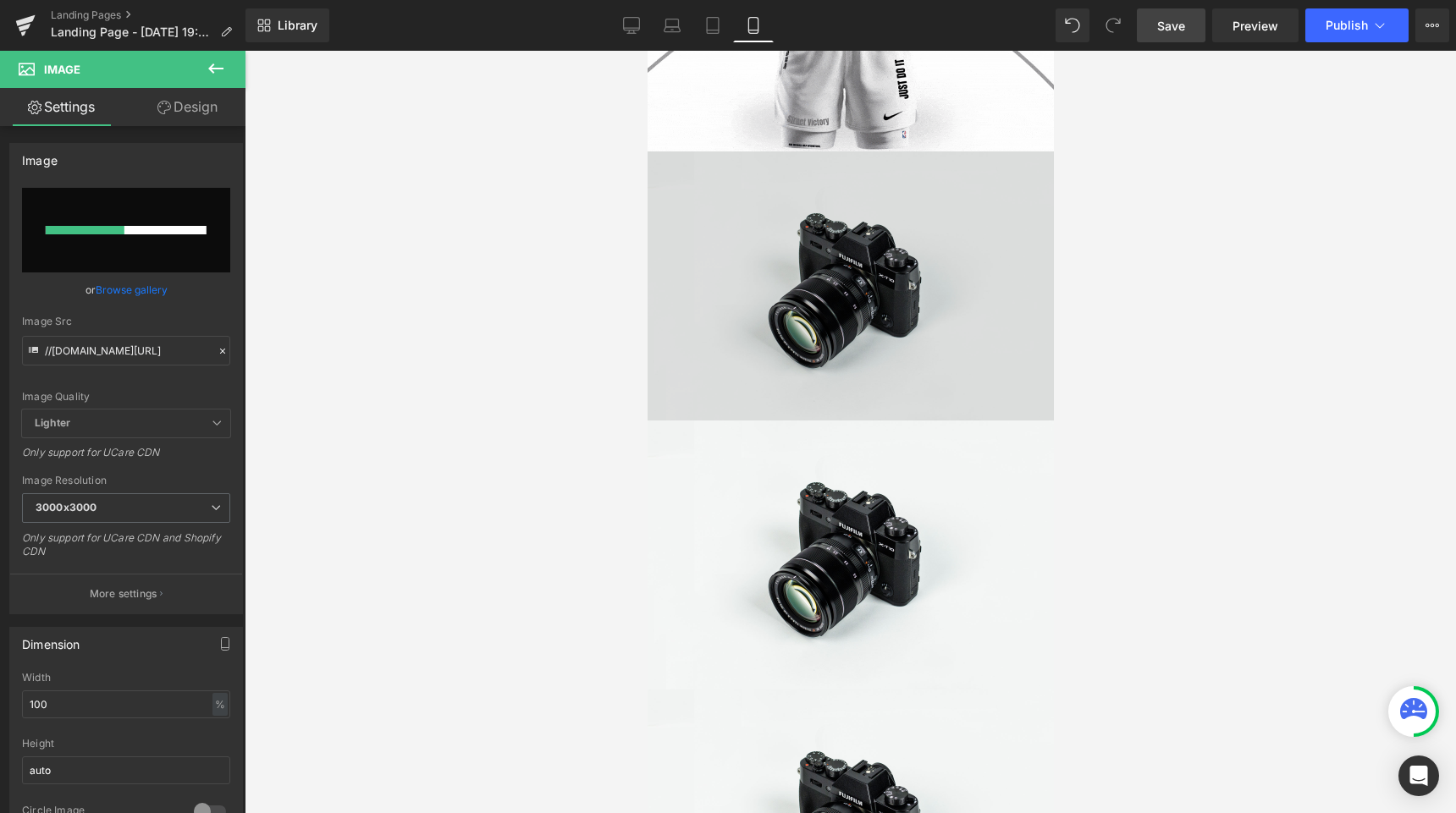
scroll to position [1035, 0]
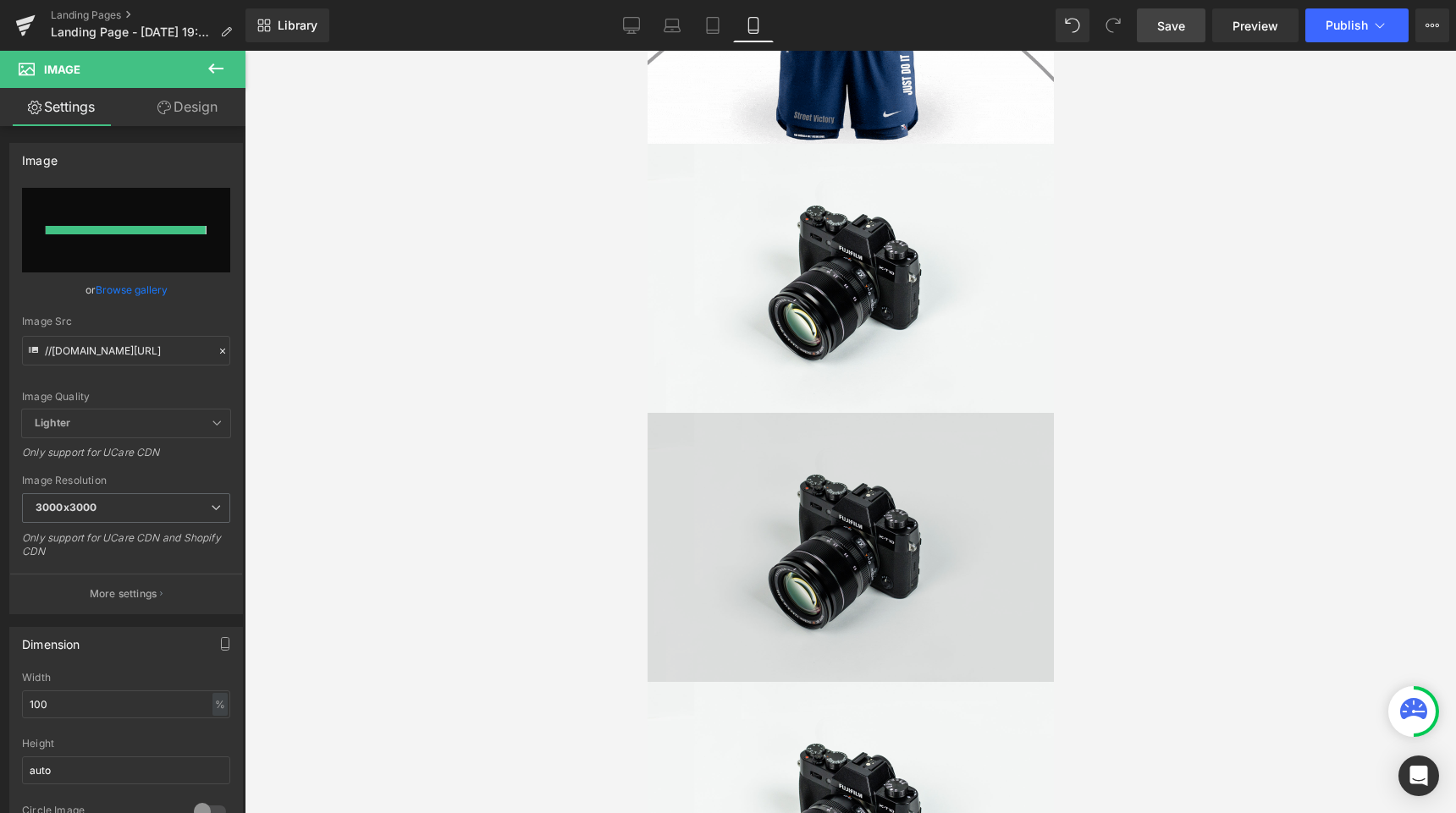
type input "https://ucarecdn.com/07debe61-a0b9-4622-b60d-a64f7624e94a/-/format/auto/-/previ…"
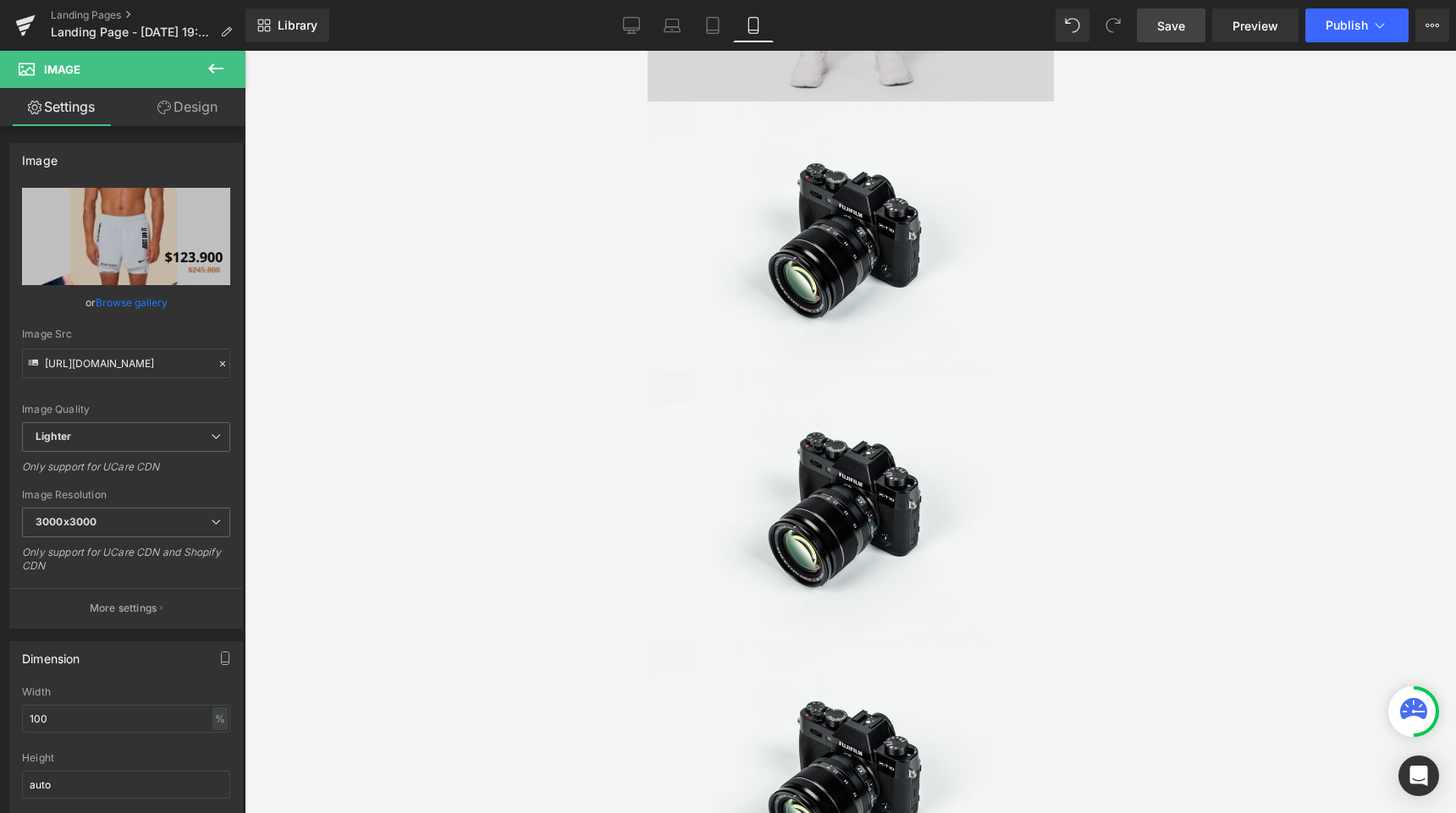
scroll to position [1662, 0]
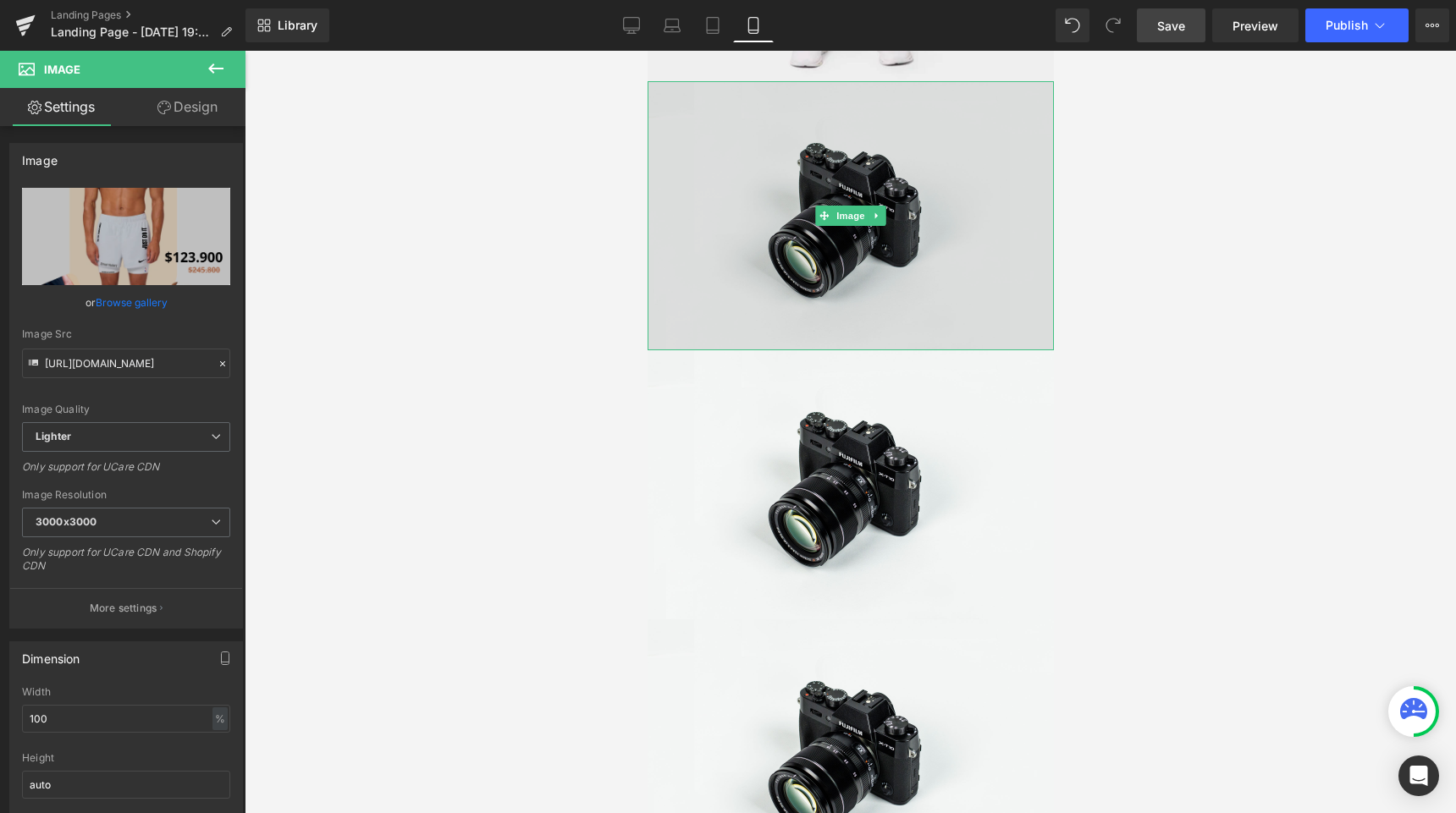
click at [739, 279] on img at bounding box center [850, 216] width 406 height 269
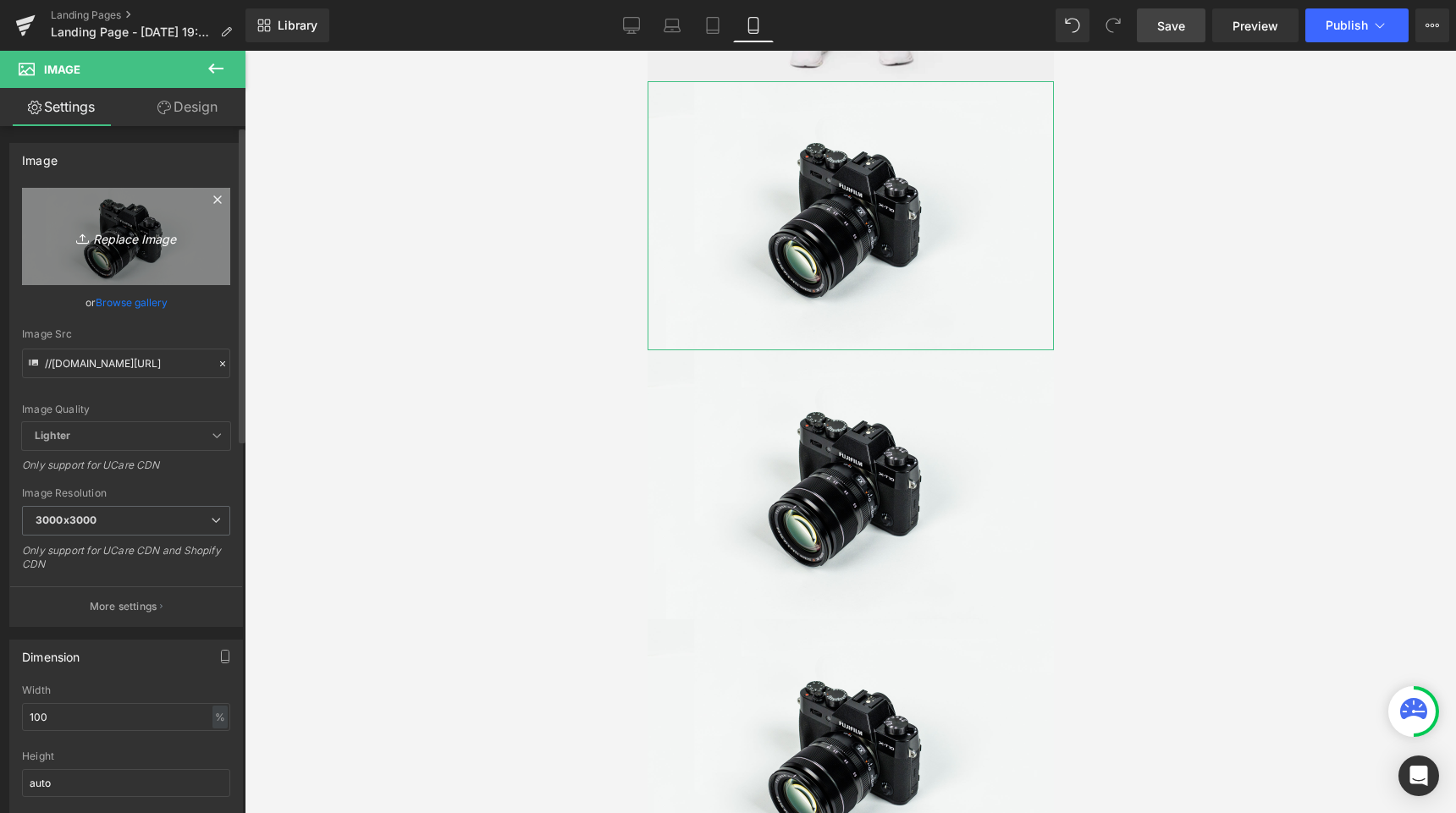
click at [158, 240] on icon "Replace Image" at bounding box center [126, 236] width 135 height 21
type input "C:\fakepath\7.png"
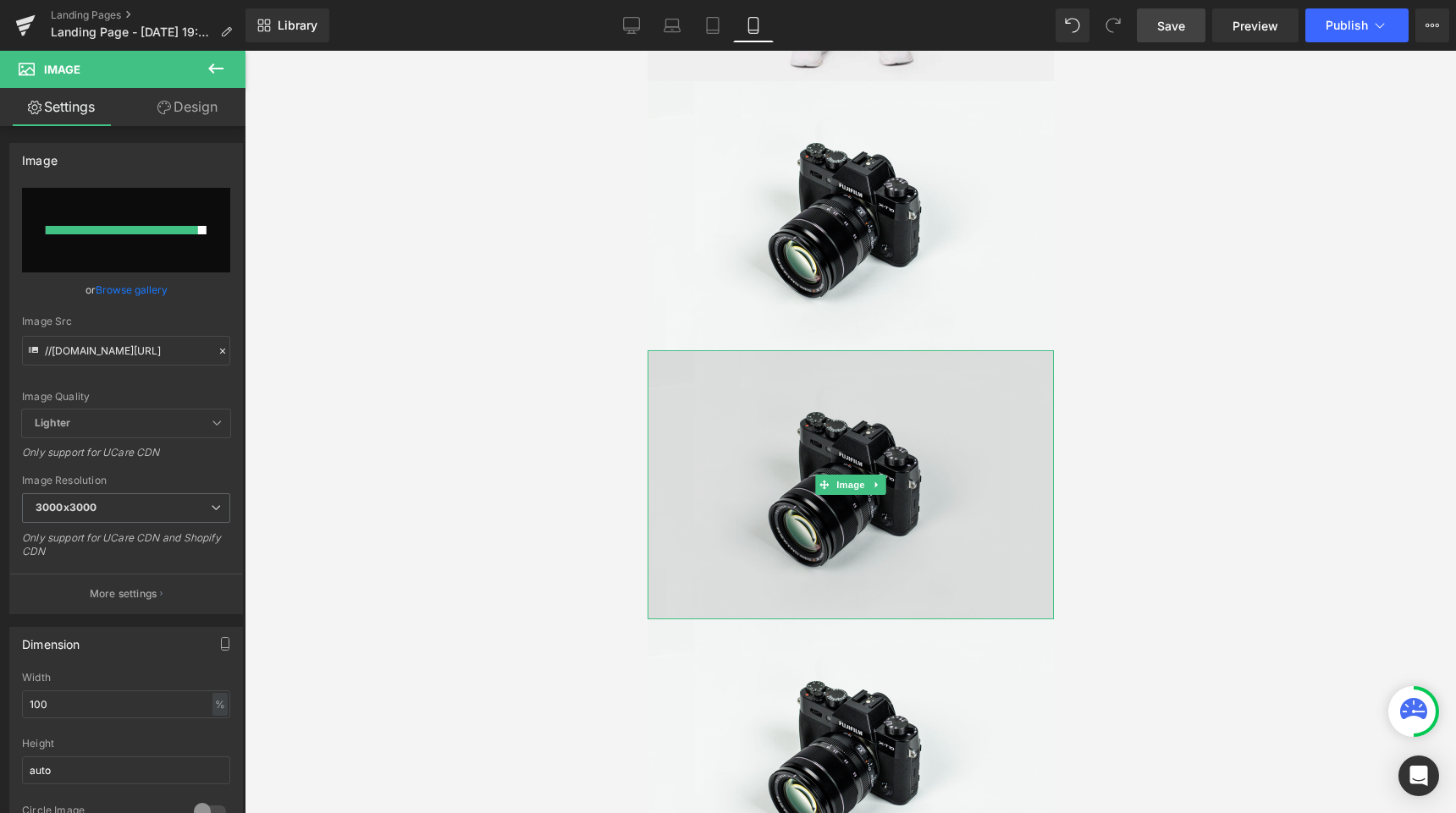
type input "https://ucarecdn.com/c5dc3a05-e08c-45e4-aedb-b946ba557140/-/format/auto/-/previ…"
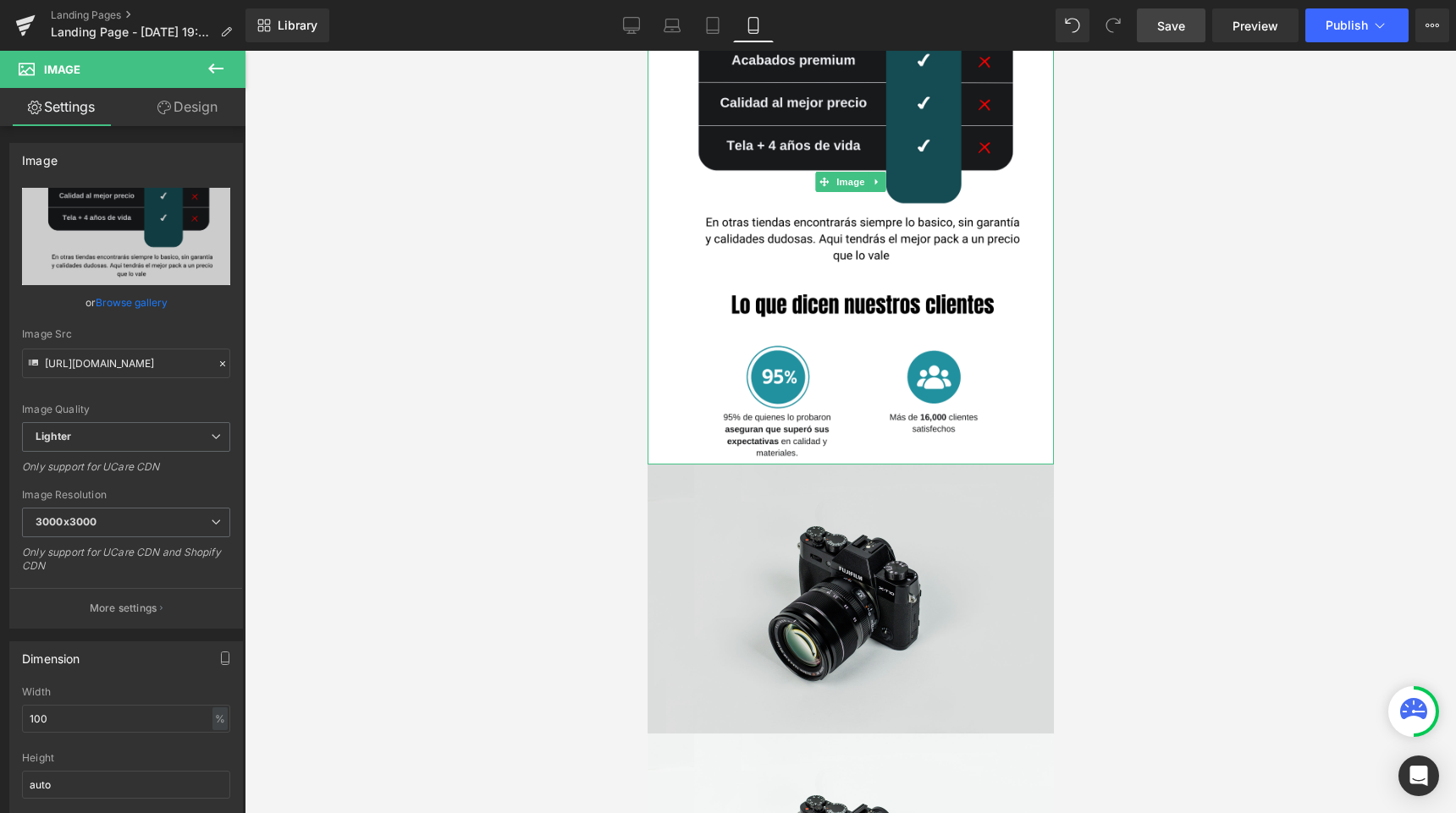
scroll to position [1886, 0]
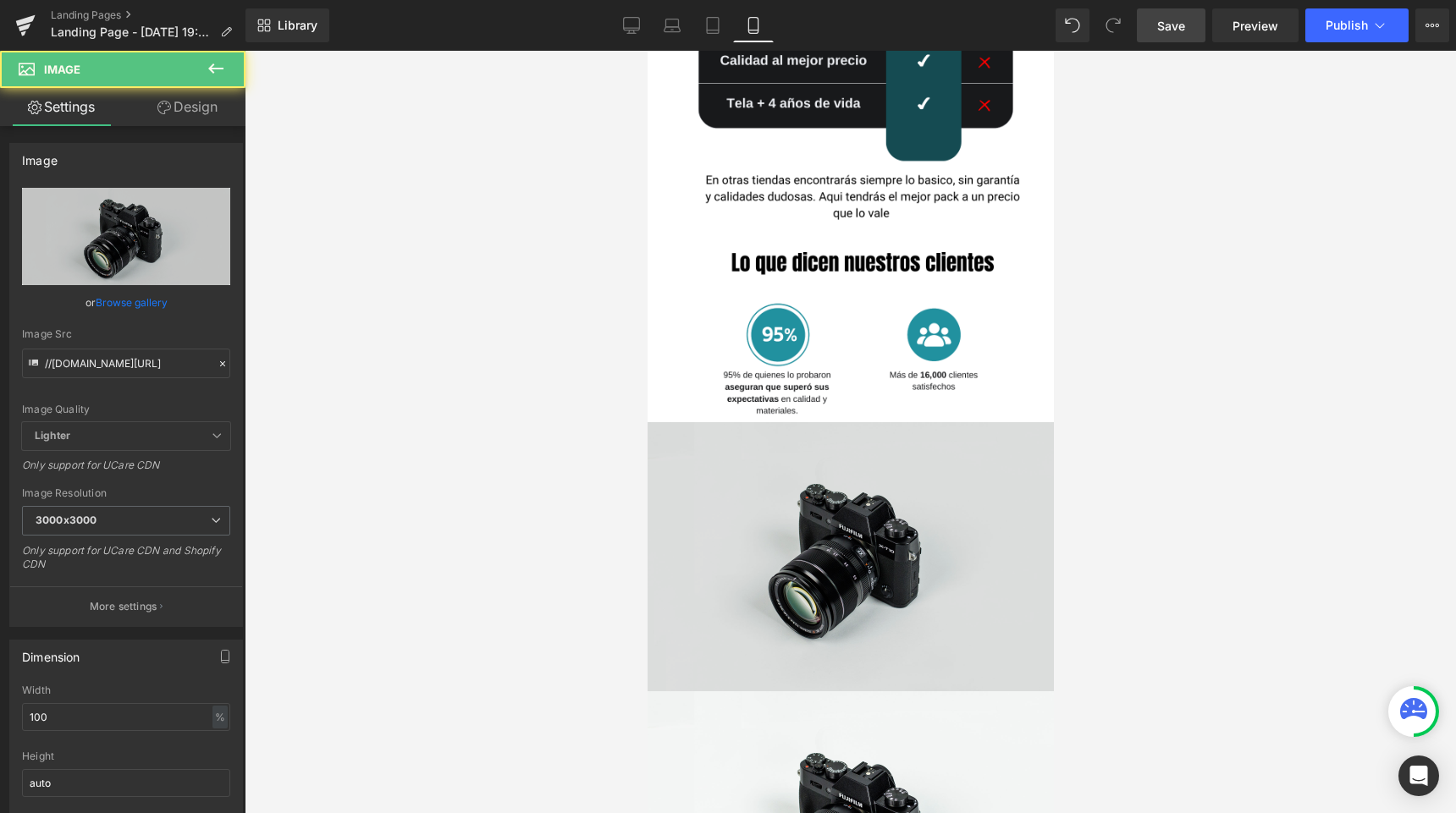
click at [768, 546] on img at bounding box center [850, 557] width 406 height 269
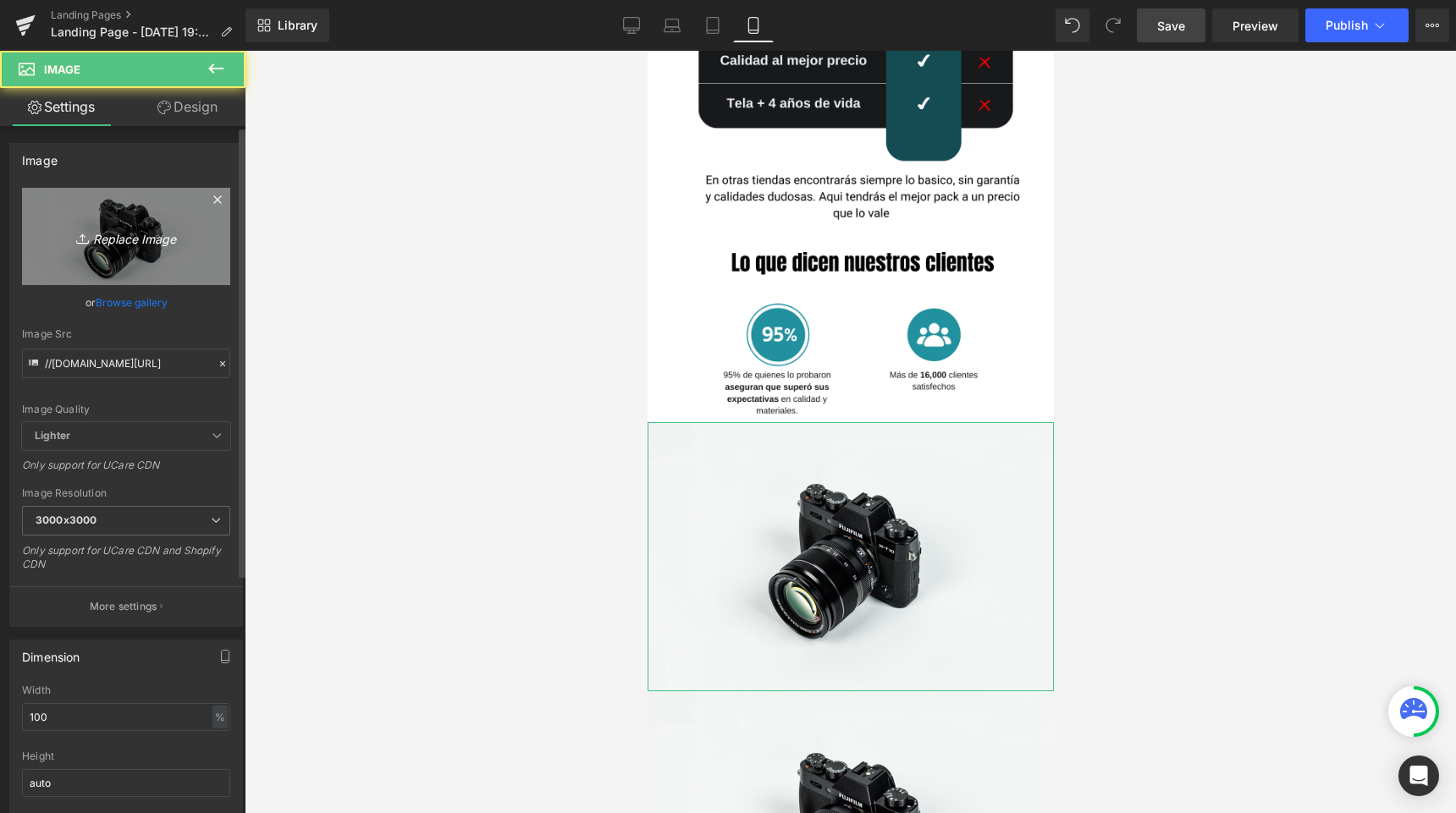
click at [192, 235] on link "Replace Image" at bounding box center [126, 236] width 209 height 97
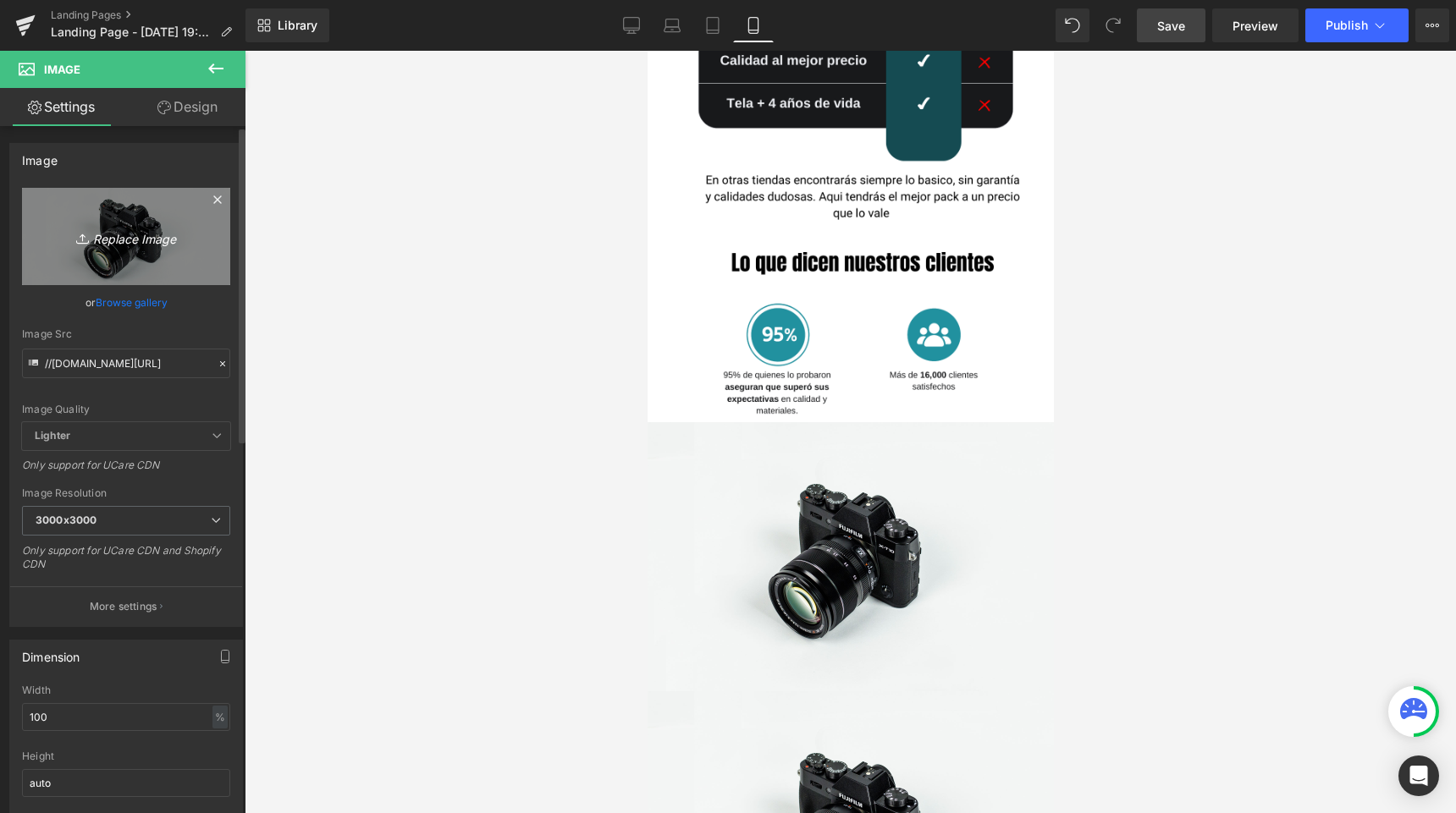
type input "C:\fakepath\8.png"
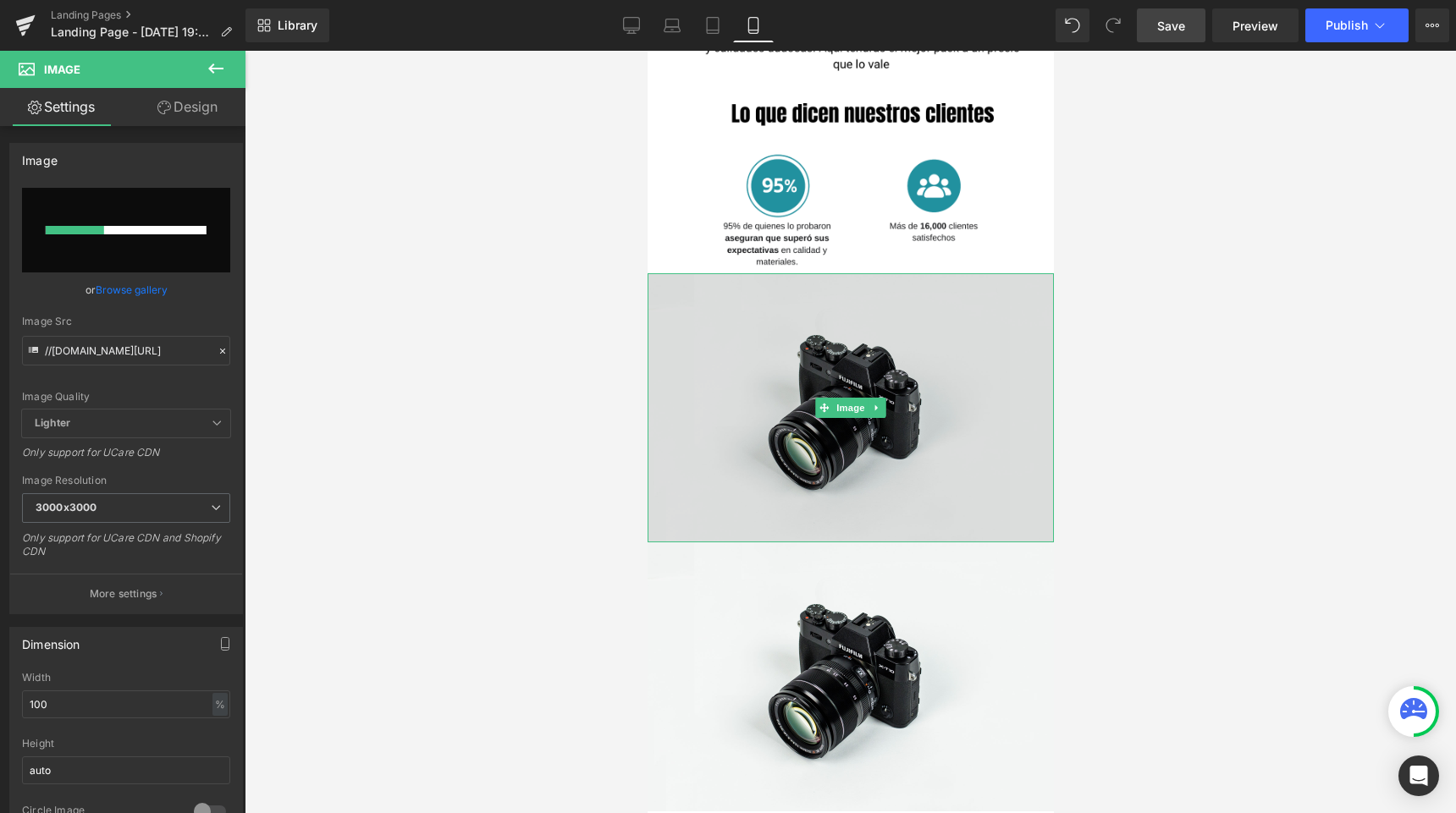
scroll to position [2327, 0]
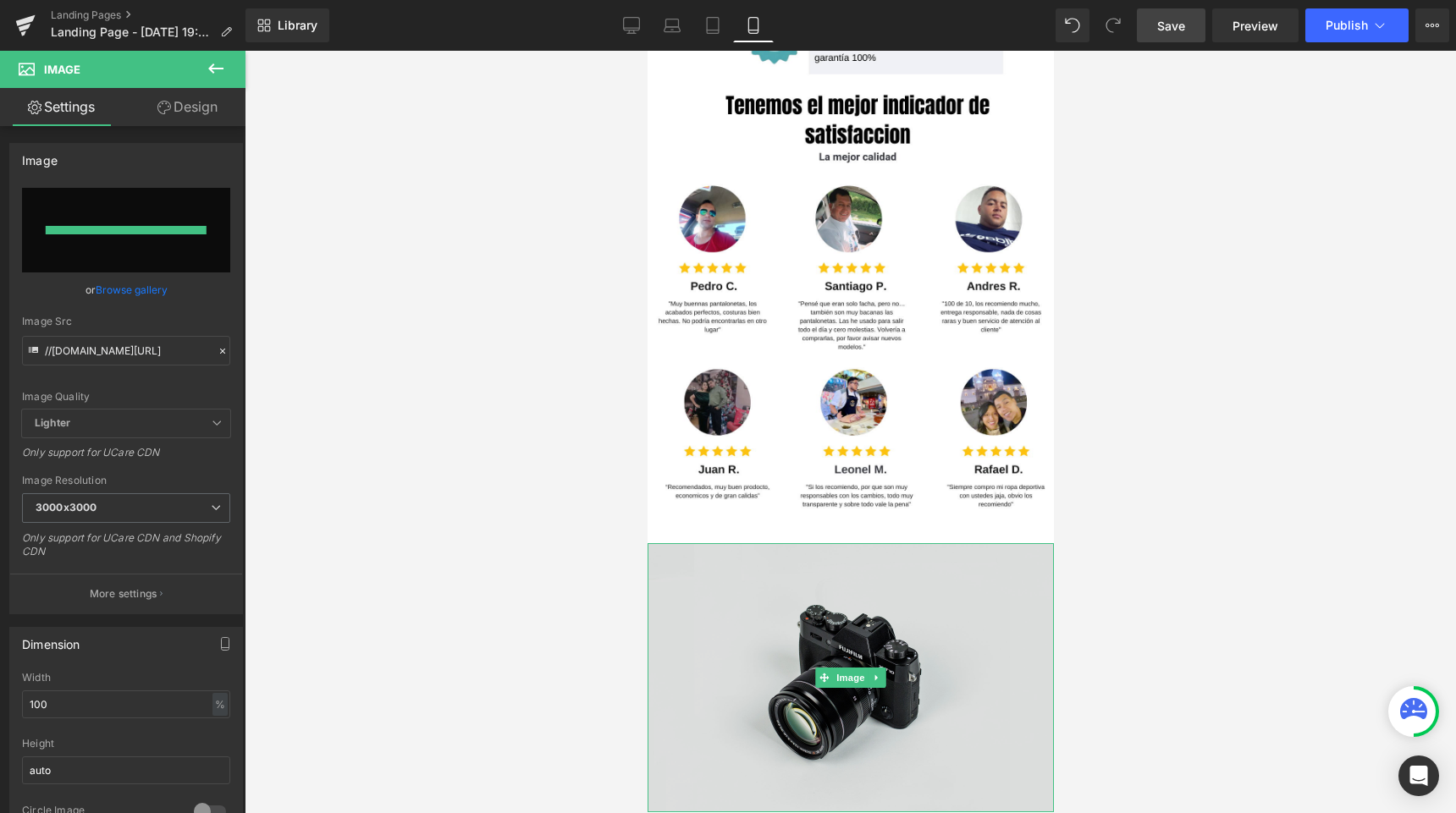
type input "https://ucarecdn.com/9d762de8-ae46-4f2a-9626-a9f3d18b25d2/-/format/auto/-/previ…"
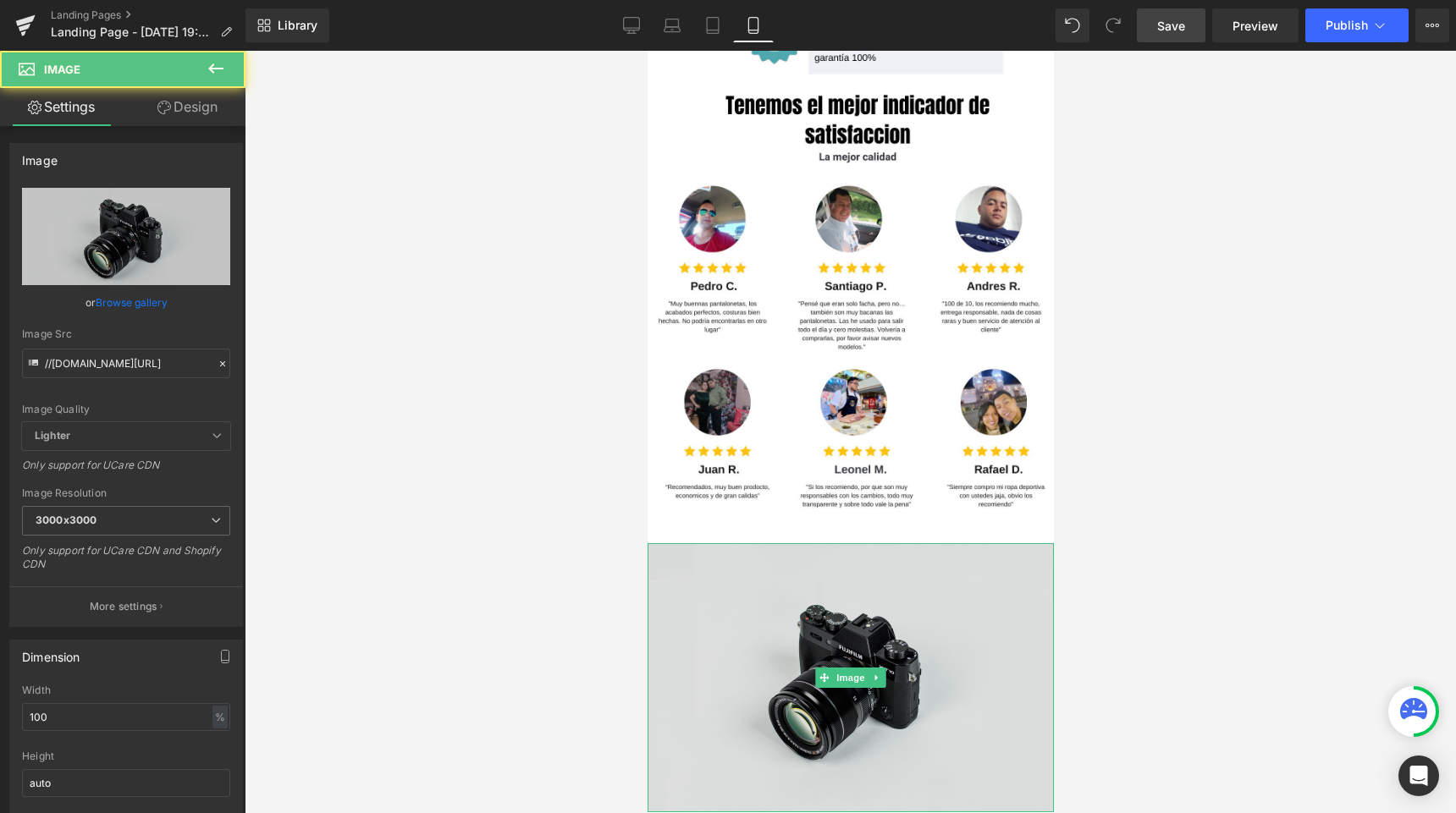
click at [725, 591] on img at bounding box center [850, 678] width 406 height 269
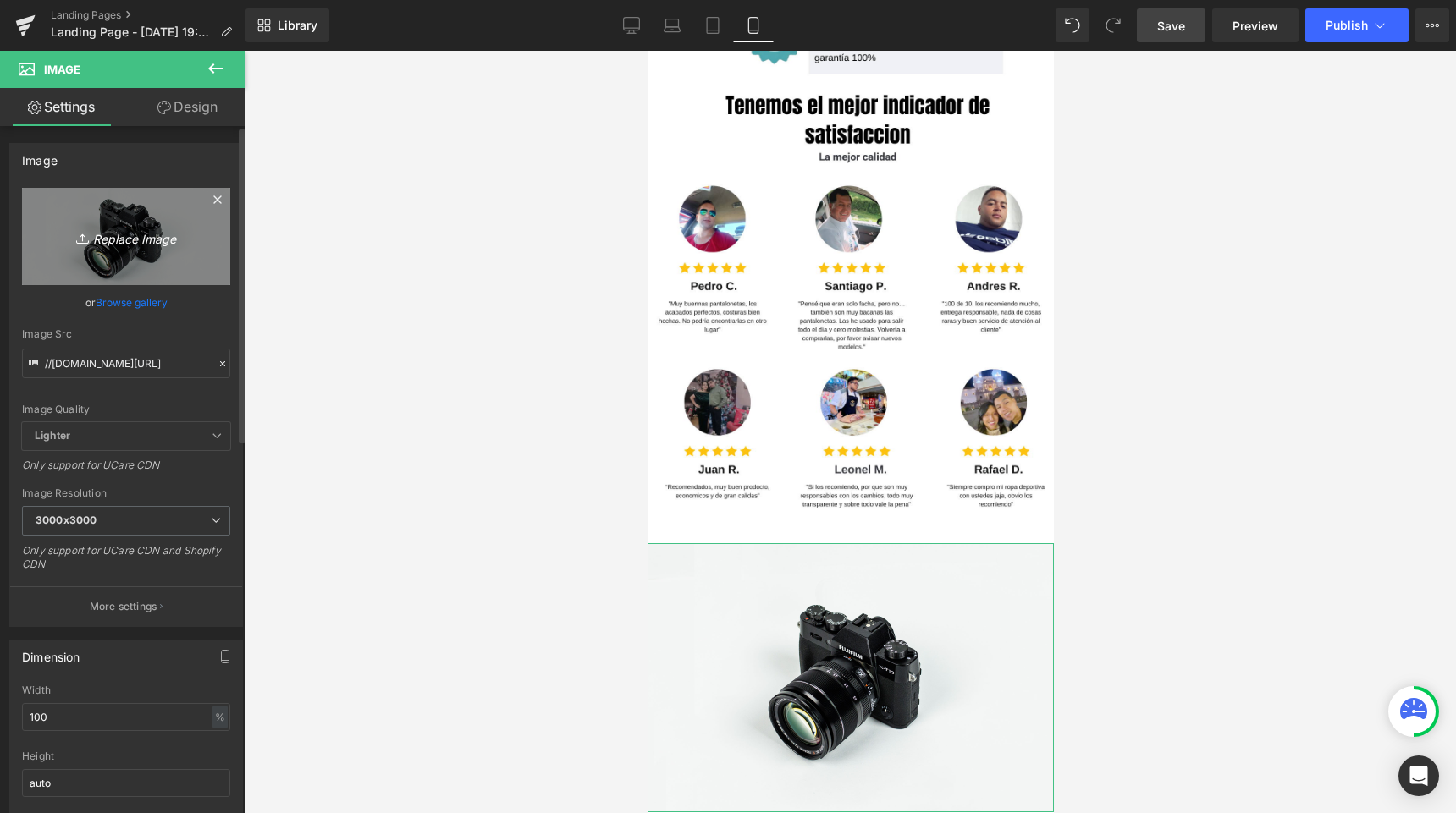
click at [165, 228] on icon "Replace Image" at bounding box center [126, 236] width 135 height 21
type input "C:\fakepath\9.png"
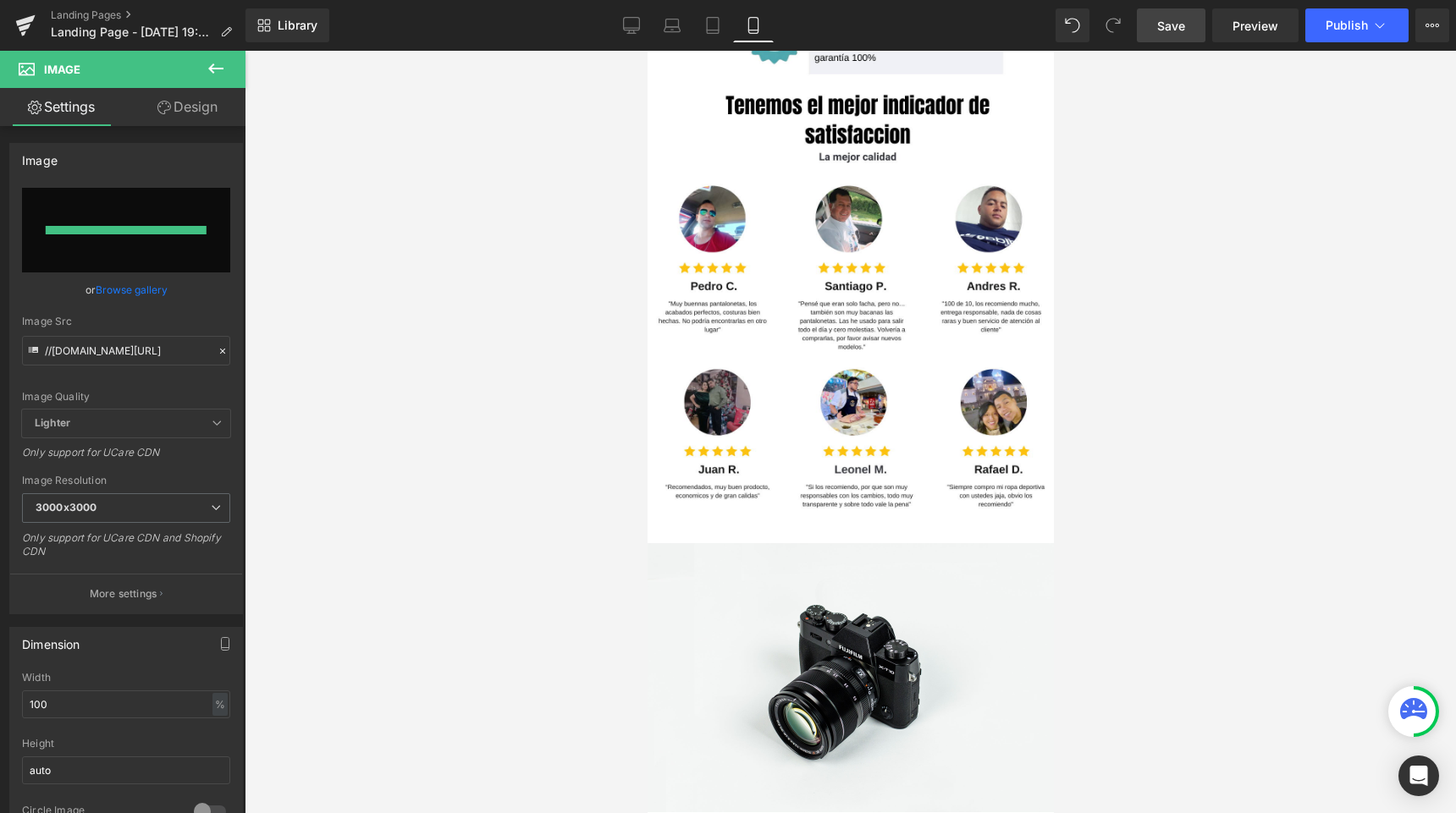
type input "https://ucarecdn.com/de1ad257-4d38-449b-aa5b-261b17ef0932/-/format/auto/-/previ…"
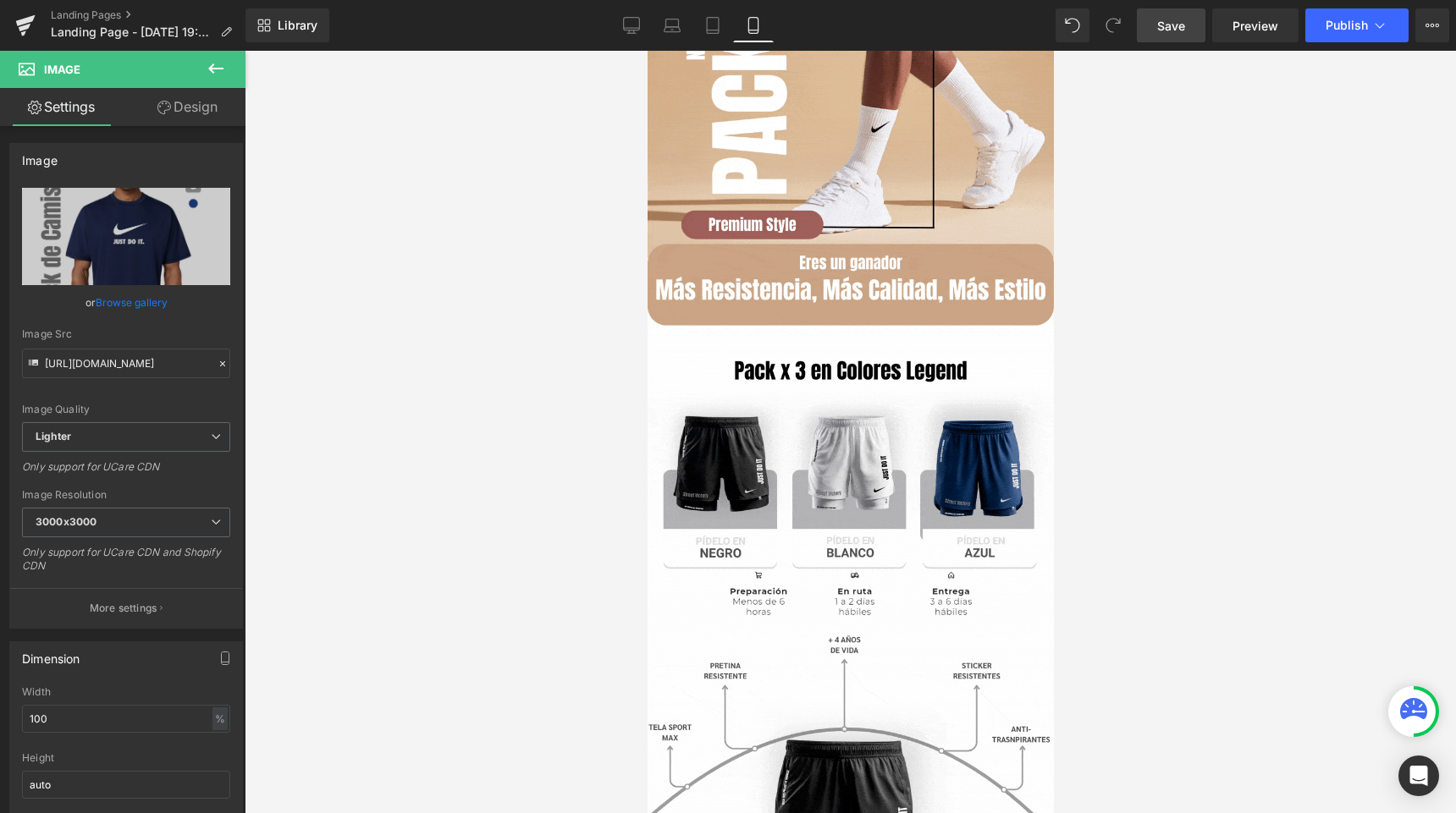
scroll to position [0, 0]
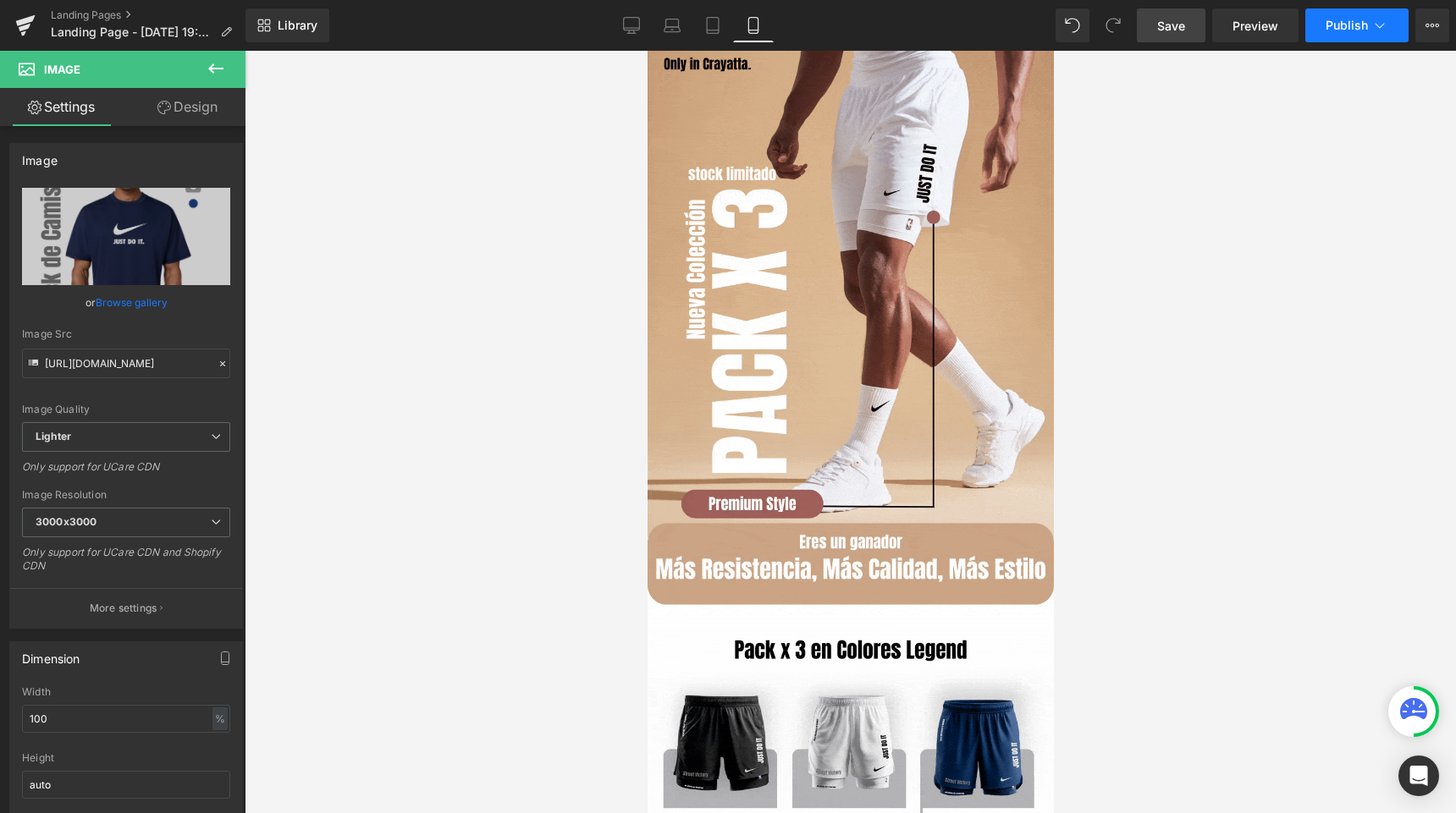
click at [1333, 26] on span "Publish" at bounding box center [1346, 25] width 42 height 14
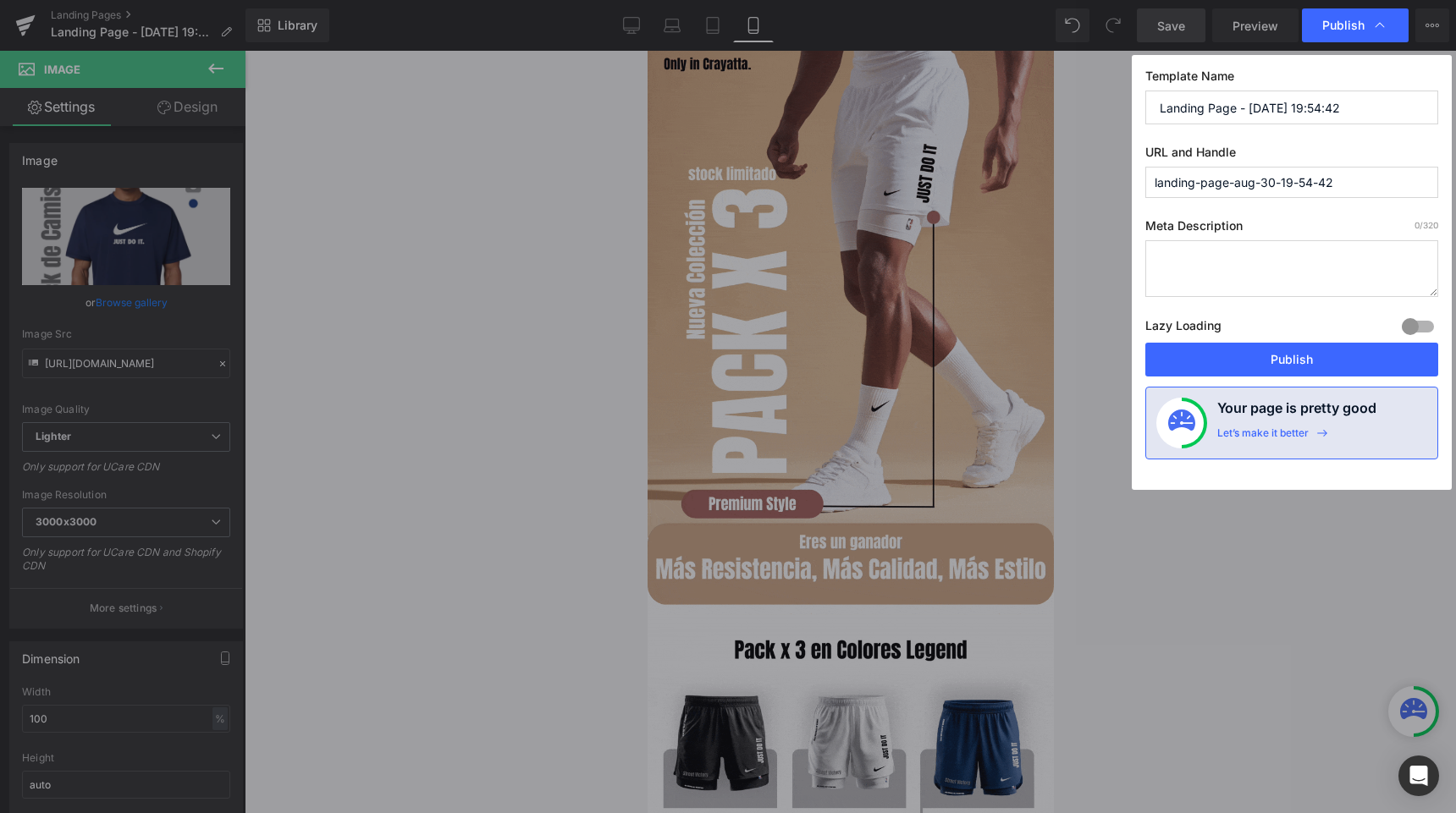
click at [1194, 112] on input "Landing Page - Aug 30, 19:54:42" at bounding box center [1291, 107] width 293 height 34
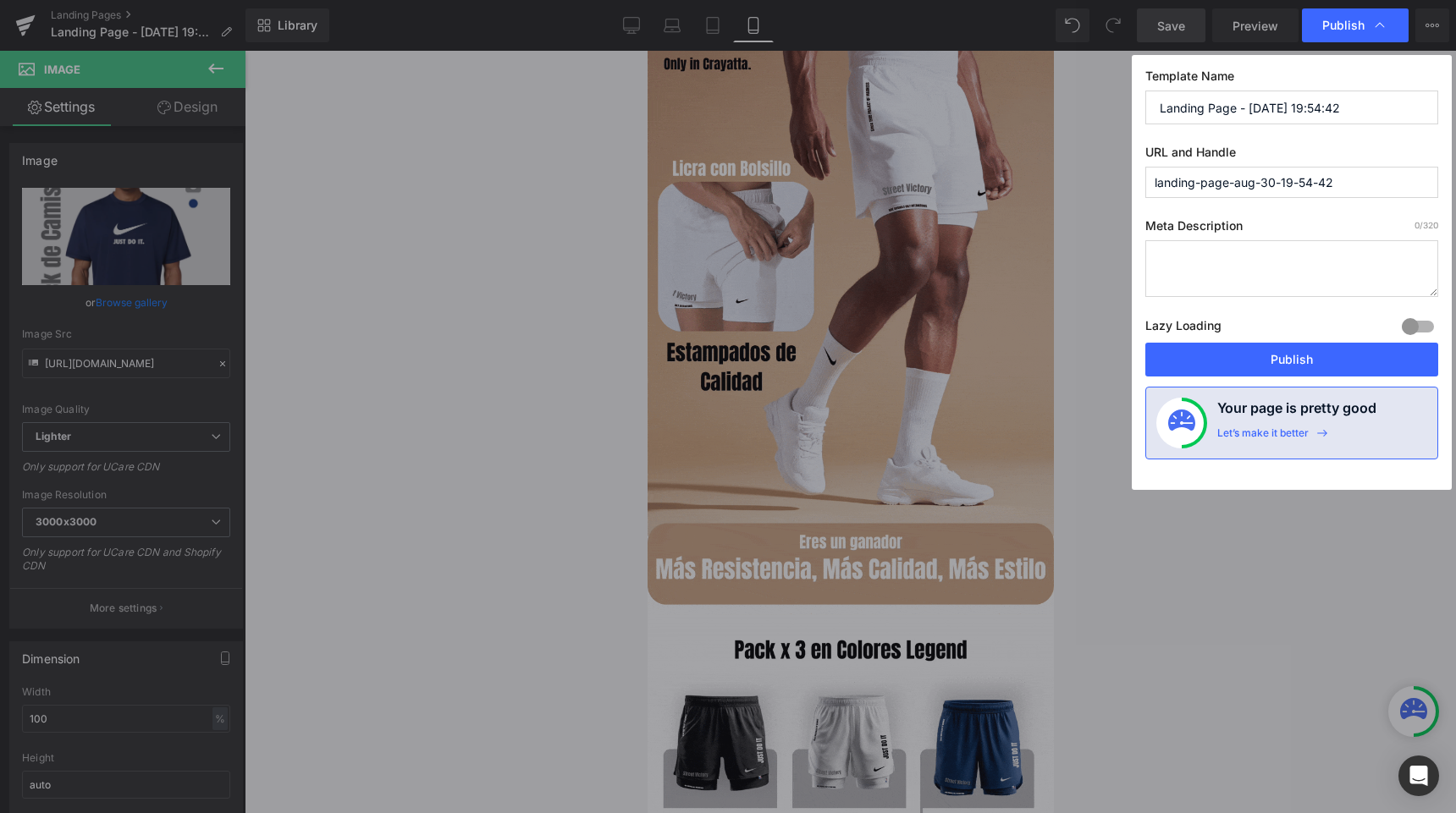
click at [1194, 112] on input "Landing Page - Aug 30, 19:54:42" at bounding box center [1291, 107] width 293 height 34
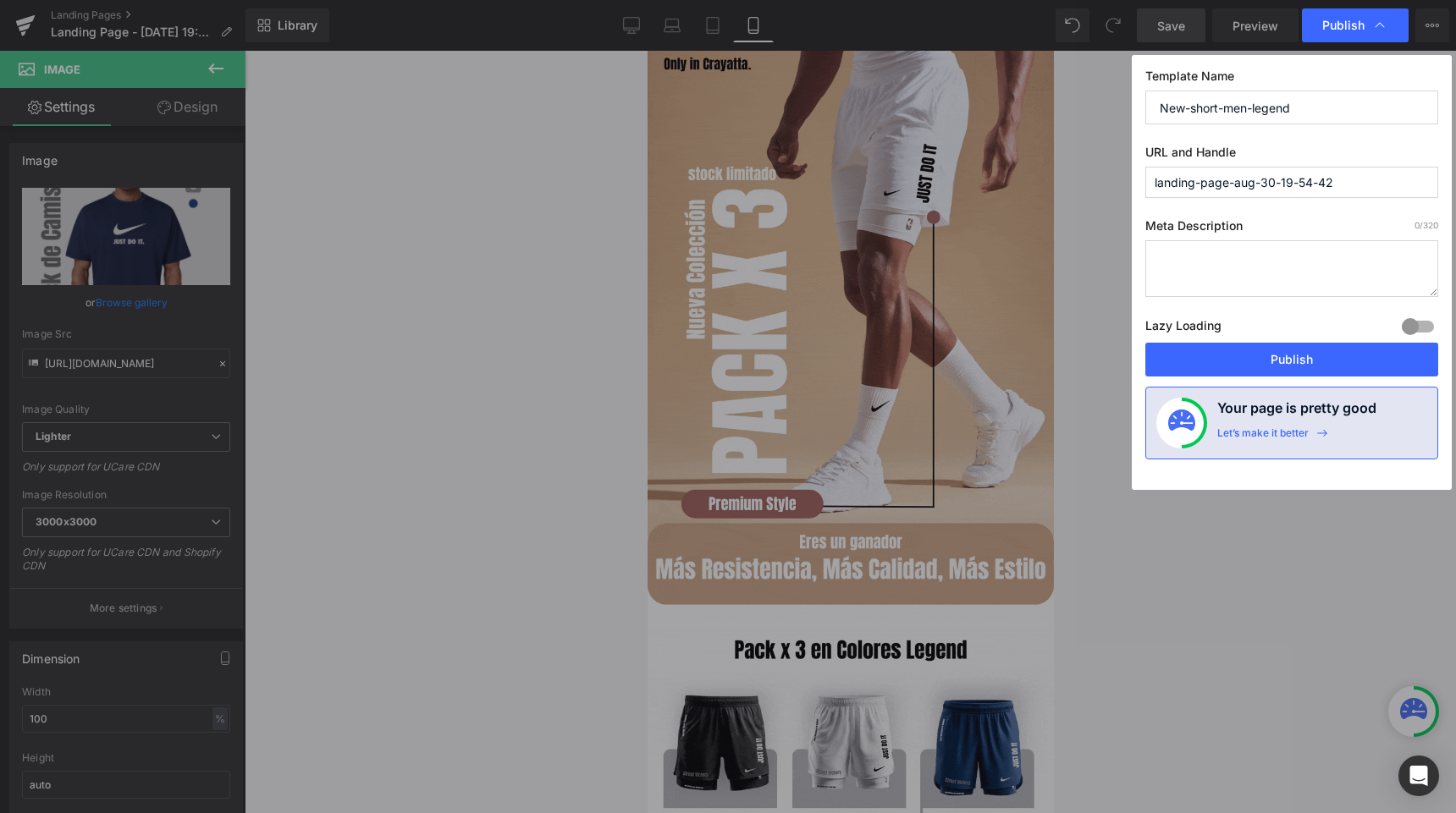
click at [1226, 106] on input "New-short-men-legend" at bounding box center [1291, 107] width 293 height 34
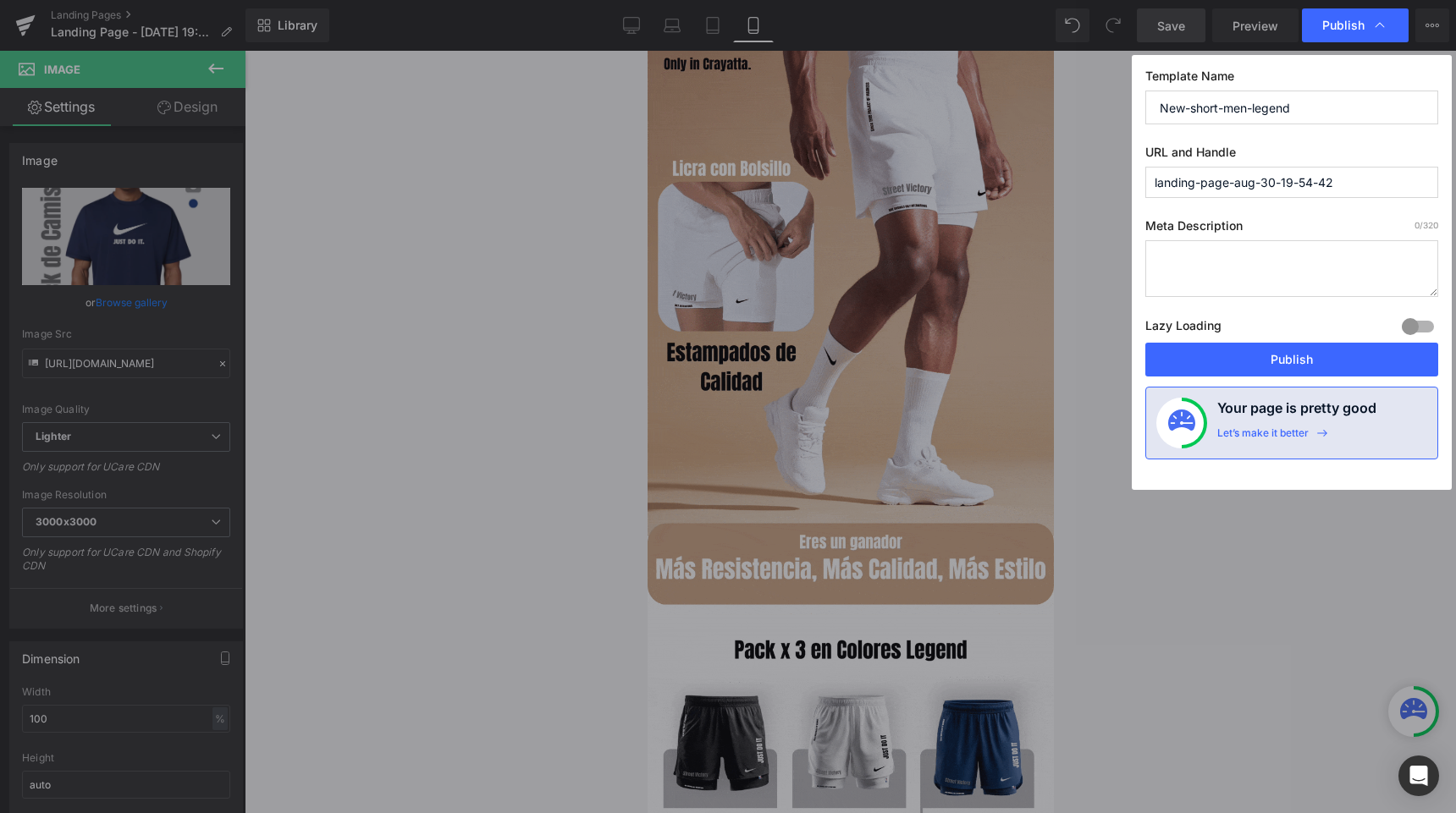
click at [1226, 106] on input "New-short-men-legend" at bounding box center [1291, 107] width 293 height 34
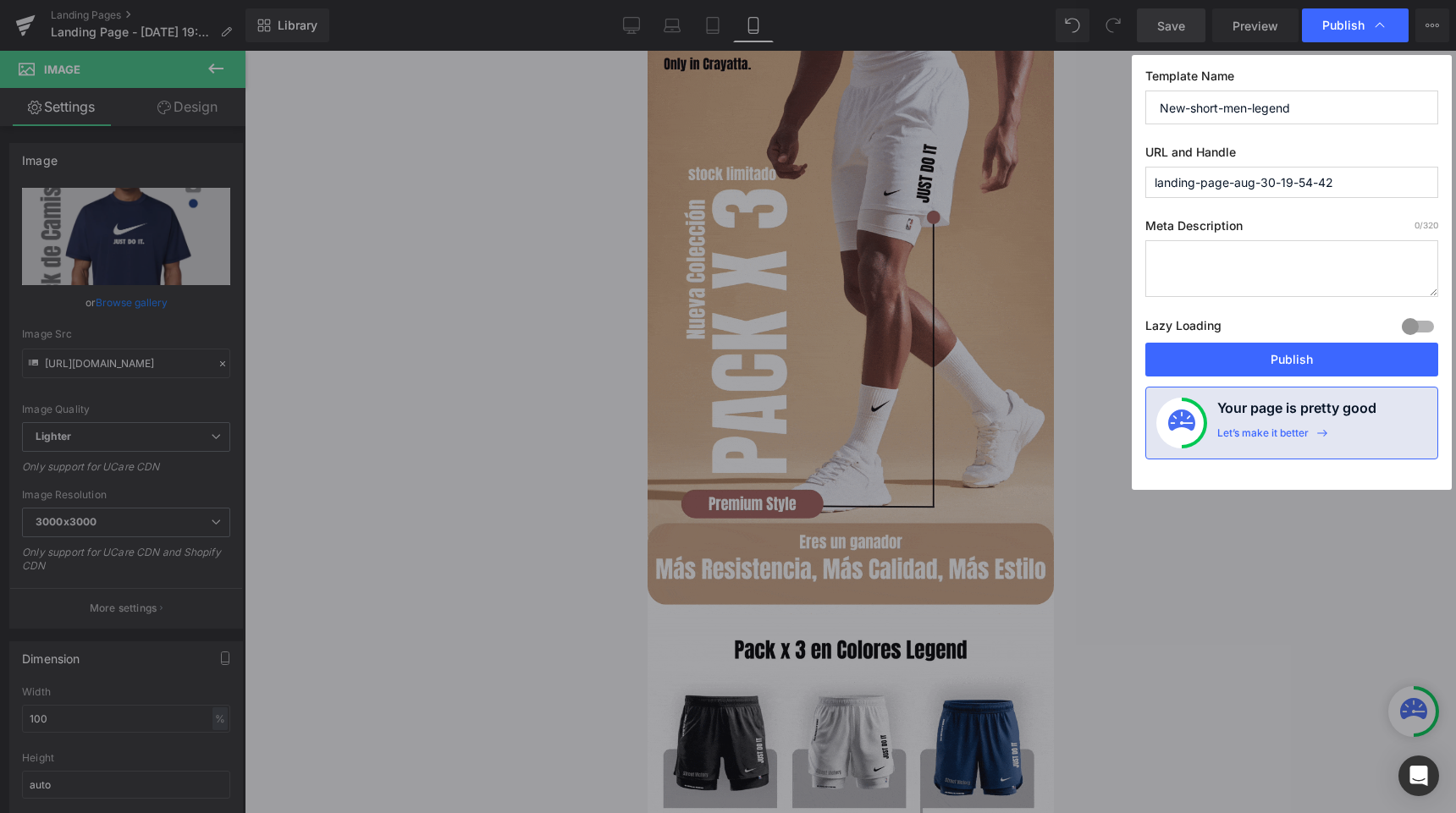
click at [1226, 106] on input "New-short-men-legend" at bounding box center [1291, 107] width 293 height 34
type input "New-short-men-legend"
click at [1205, 184] on input "landing-page-aug-30-19-54-42" at bounding box center [1291, 182] width 293 height 31
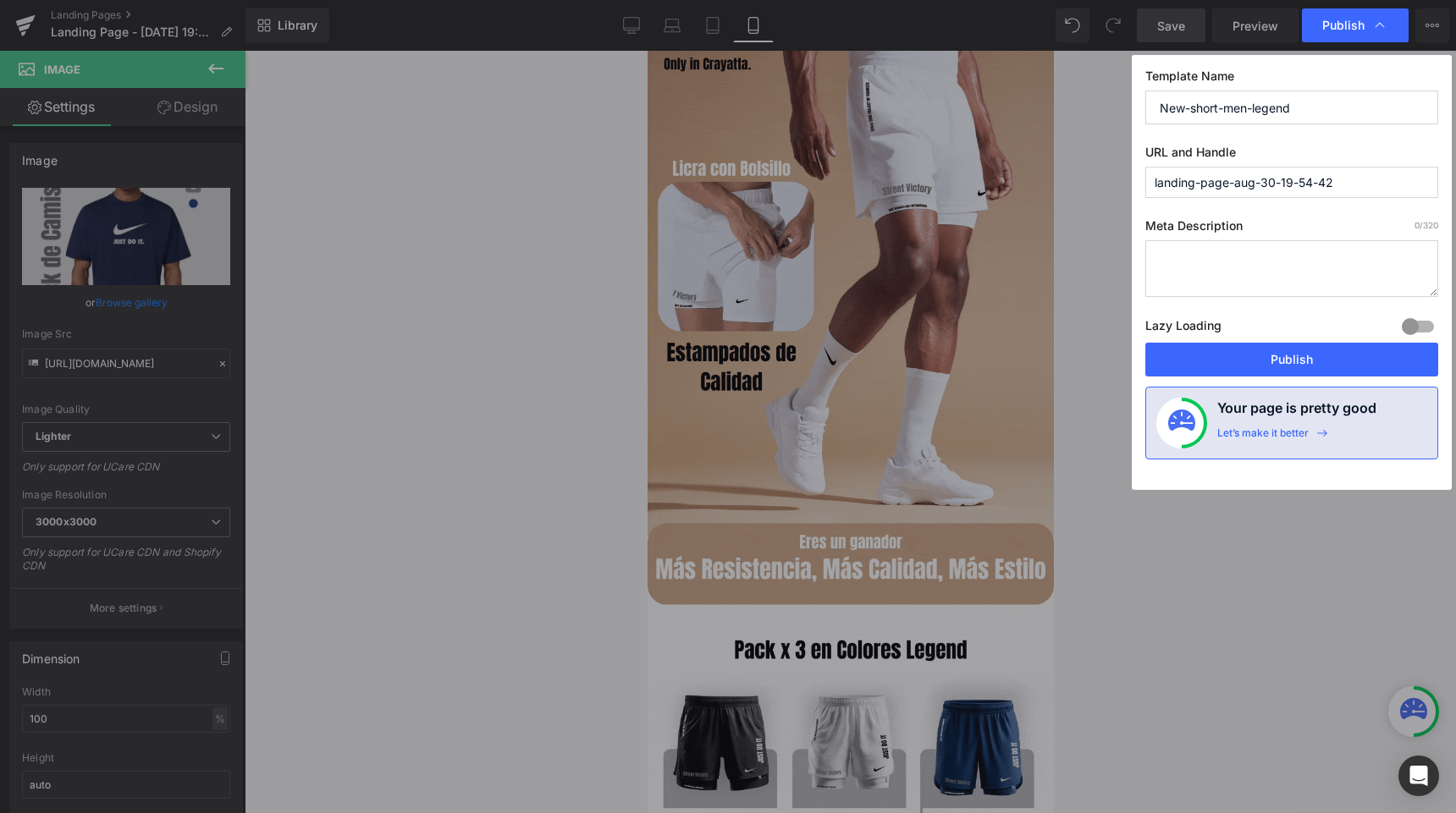
click at [1205, 184] on input "landing-page-aug-30-19-54-42" at bounding box center [1291, 182] width 293 height 31
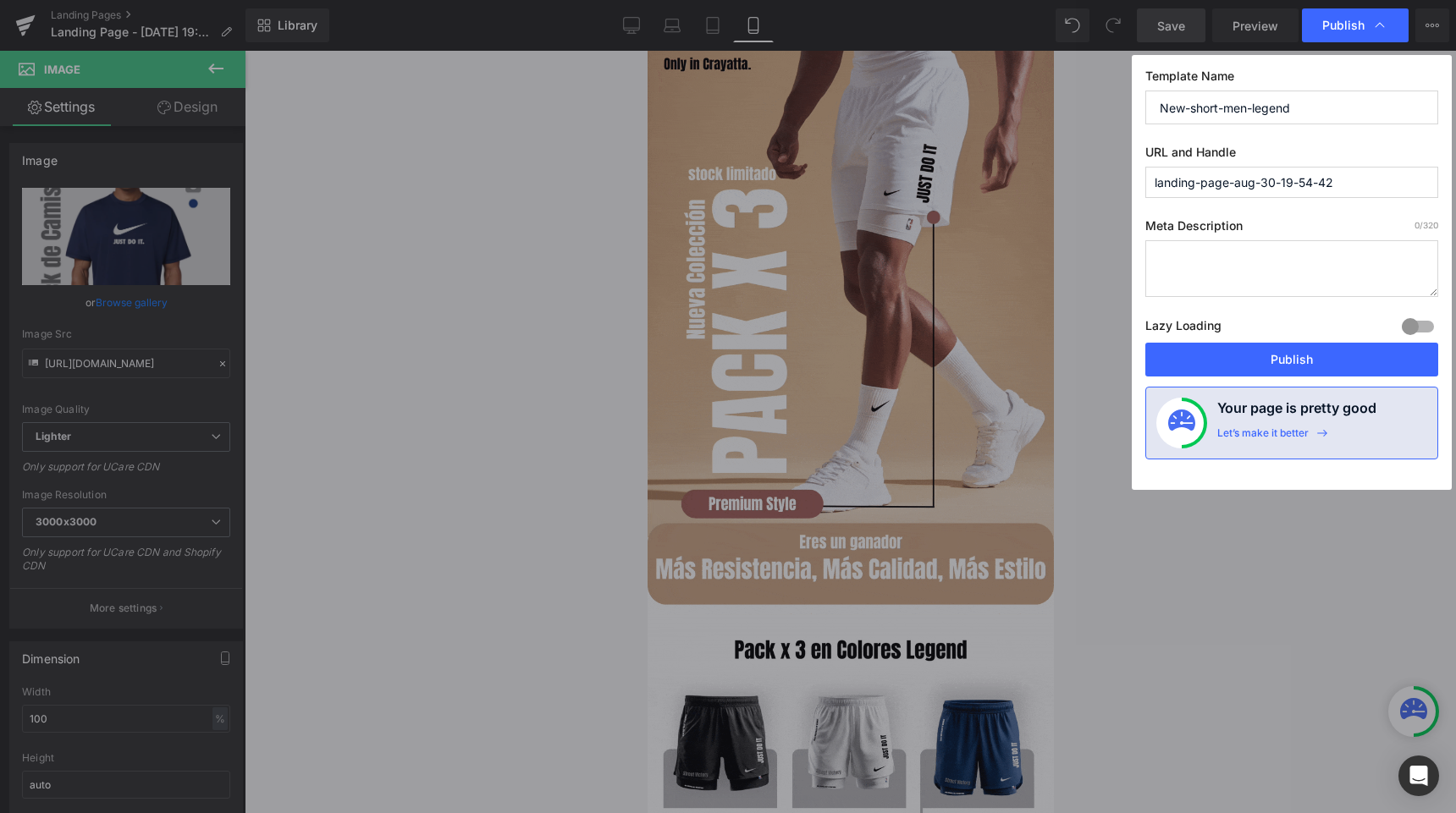
click at [1205, 184] on input "landing-page-aug-30-19-54-42" at bounding box center [1291, 182] width 293 height 31
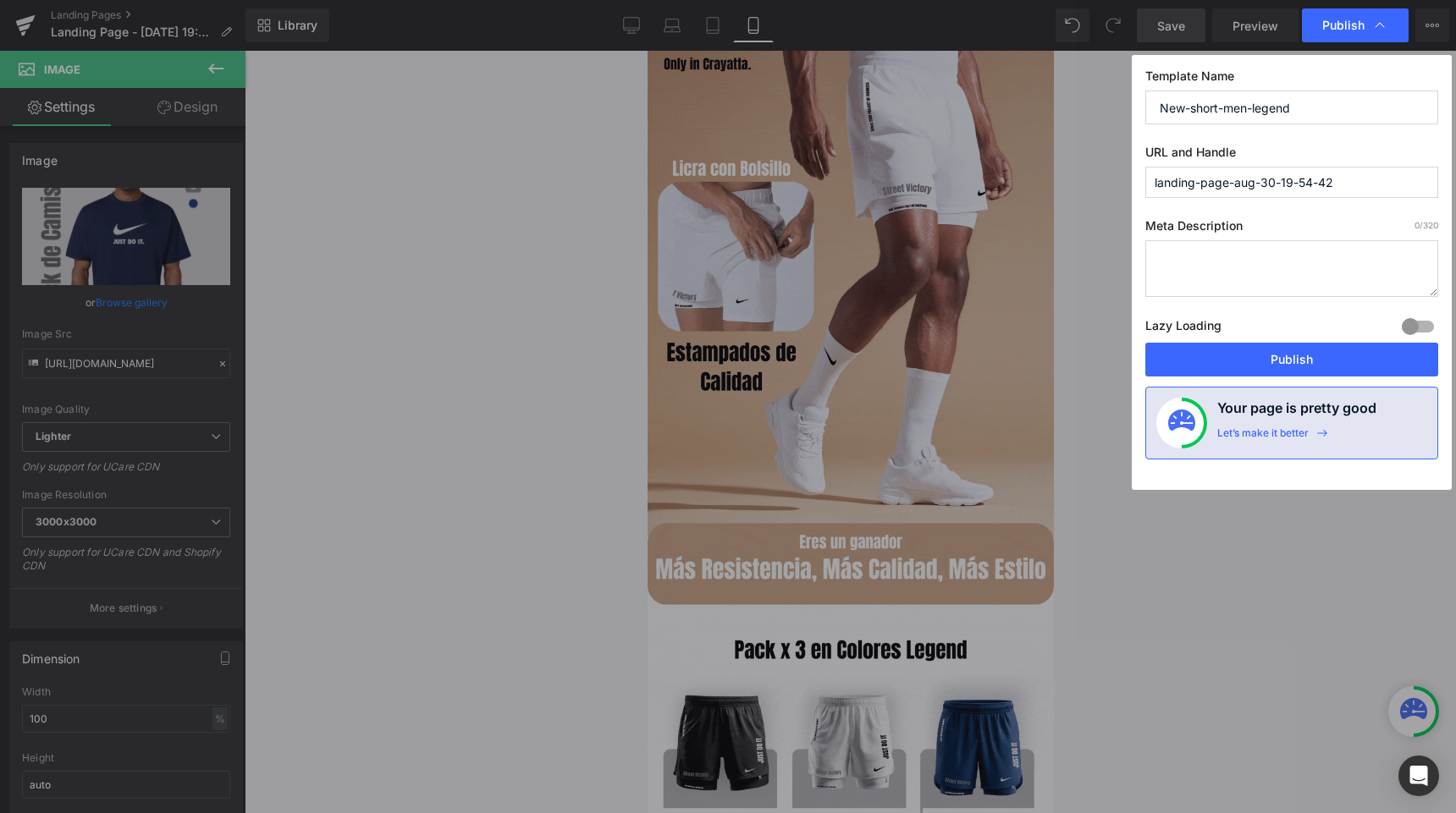
click at [1205, 184] on input "landing-page-aug-30-19-54-42" at bounding box center [1291, 182] width 293 height 31
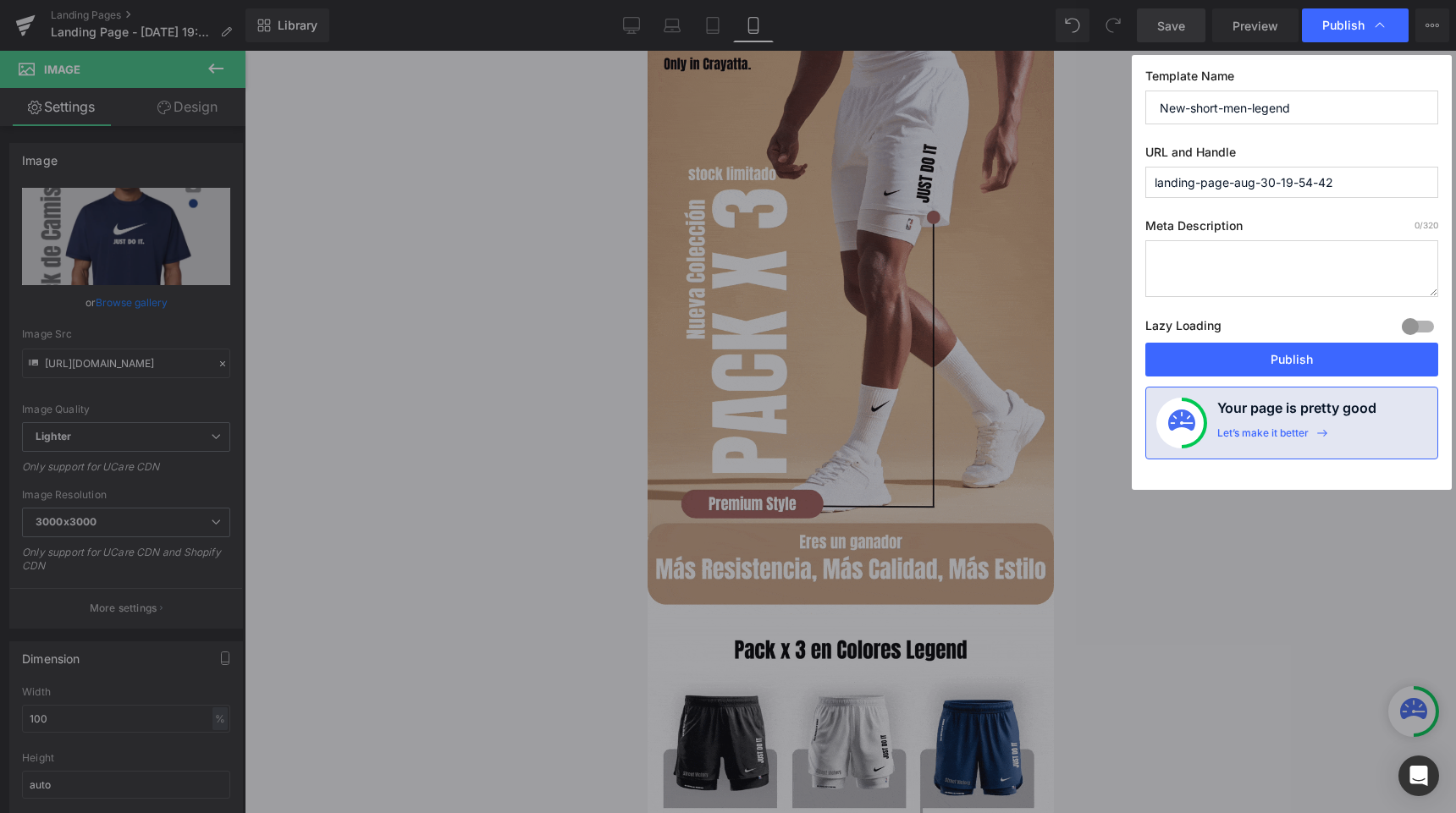
click at [1205, 184] on input "landing-page-aug-30-19-54-42" at bounding box center [1291, 182] width 293 height 31
paste input "New-short-men-legend"
type input "new-short-men-legend"
click at [1231, 357] on button "Publish" at bounding box center [1291, 359] width 293 height 34
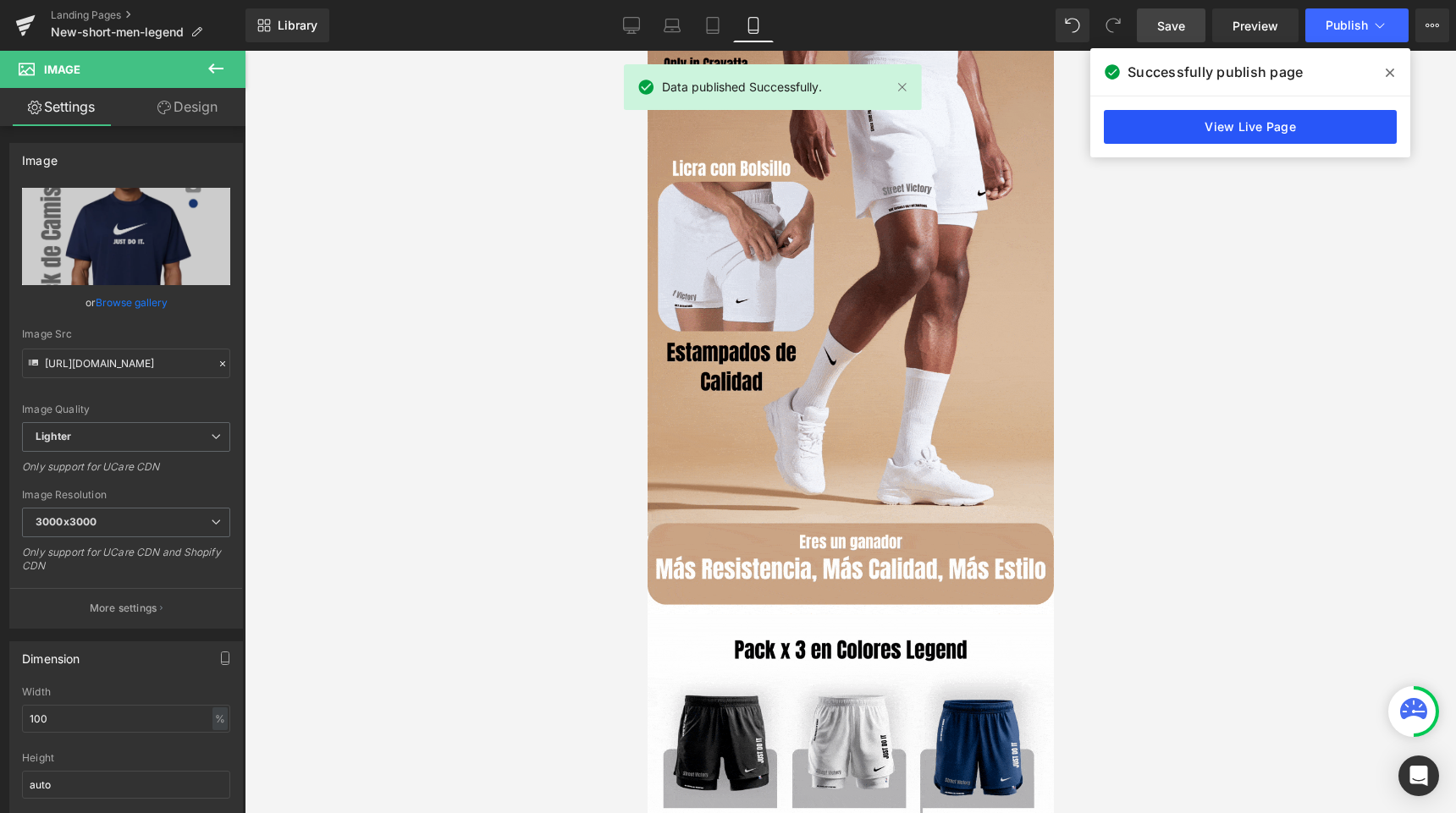
click at [1239, 119] on link "View Live Page" at bounding box center [1250, 126] width 293 height 34
